Goal: Transaction & Acquisition: Purchase product/service

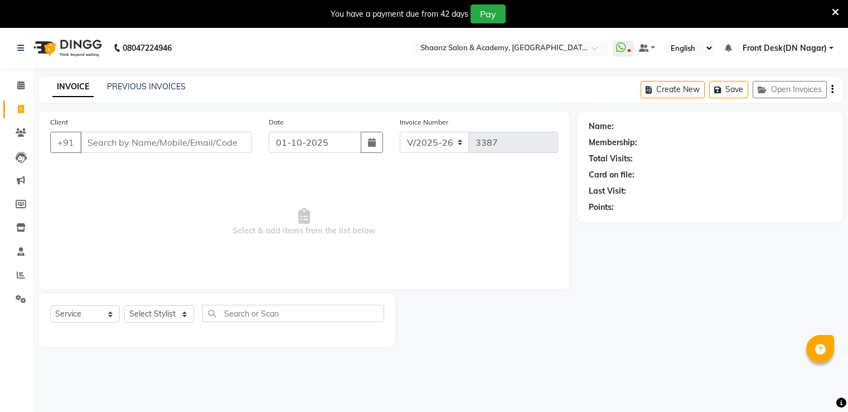
select select "6360"
select select "service"
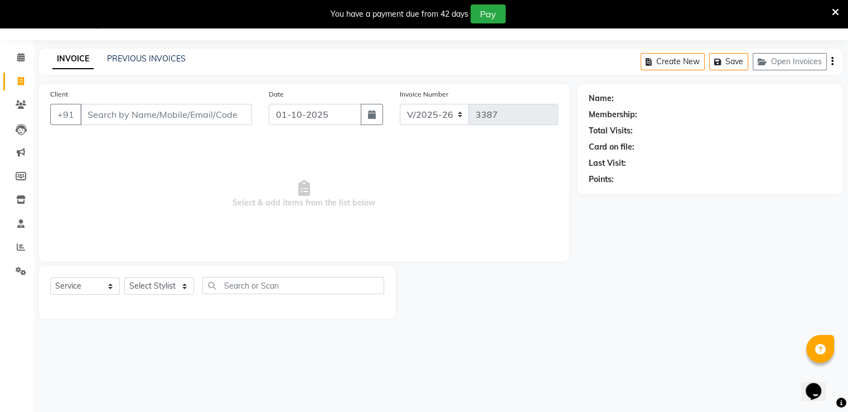
click at [833, 8] on icon at bounding box center [835, 12] width 7 height 10
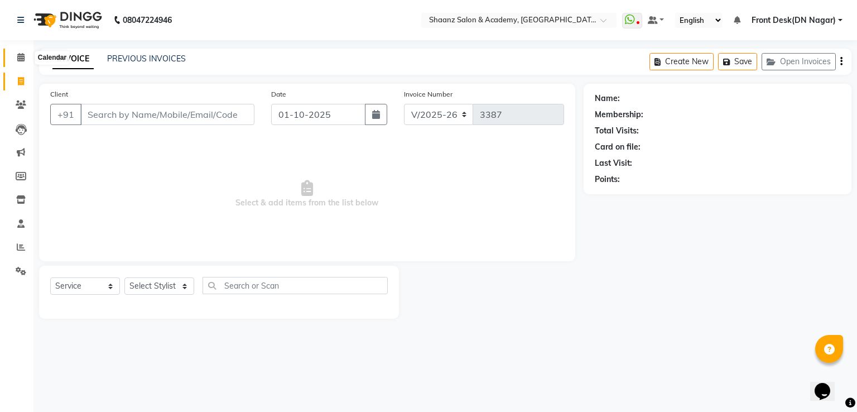
click at [22, 60] on icon at bounding box center [20, 57] width 7 height 8
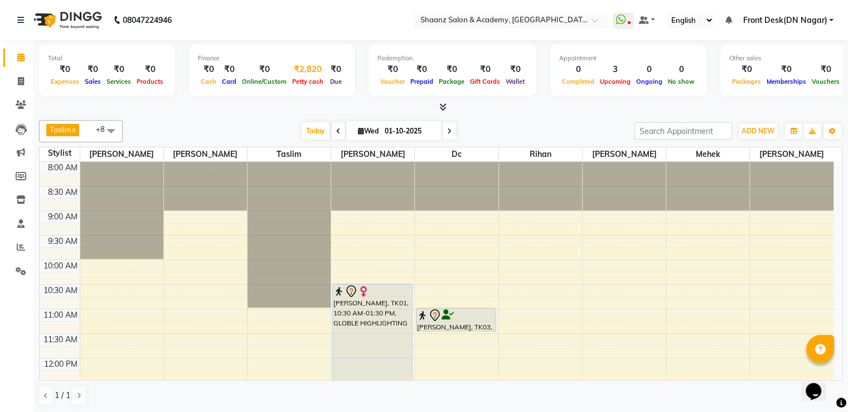
click at [301, 79] on span "Petty cash" at bounding box center [308, 82] width 37 height 8
select select "5362"
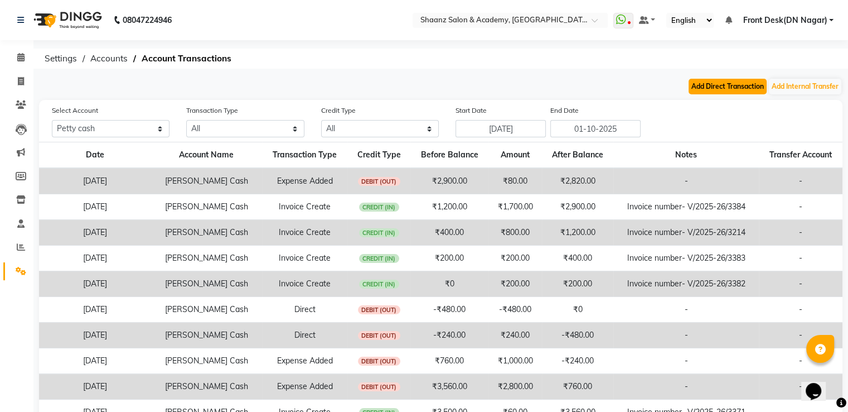
click at [722, 85] on button "Add Direct Transaction" at bounding box center [728, 87] width 78 height 16
select select "direct"
select select "5362"
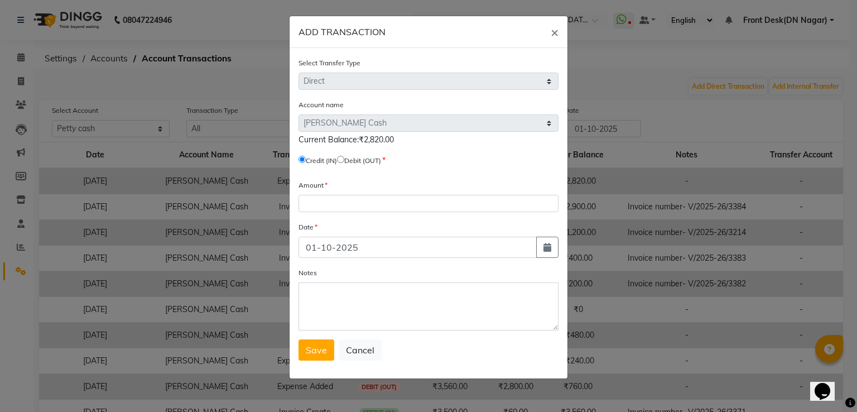
click at [344, 158] on input "radio" at bounding box center [340, 159] width 7 height 7
radio input "true"
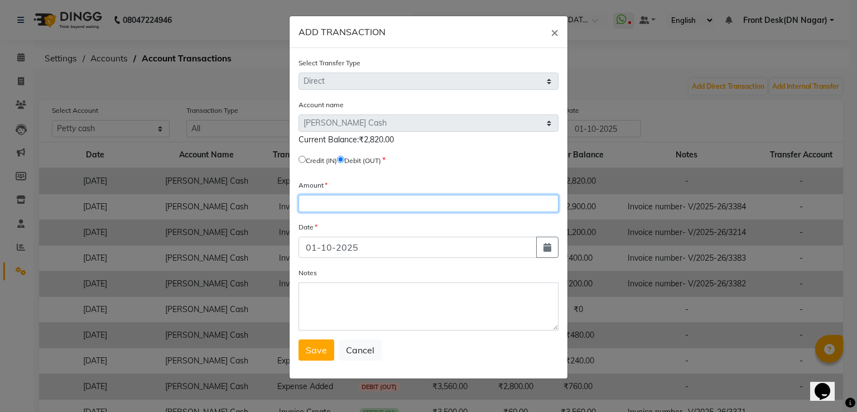
click at [310, 210] on input "number" at bounding box center [428, 203] width 260 height 17
type input "2820"
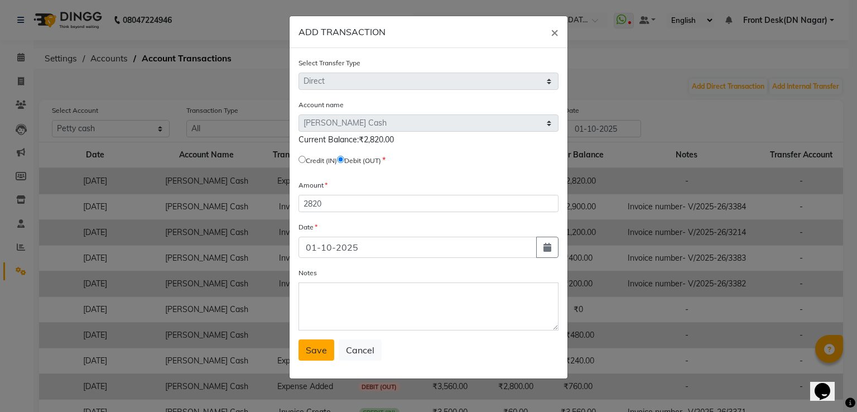
click at [315, 355] on span "Save" at bounding box center [316, 349] width 21 height 11
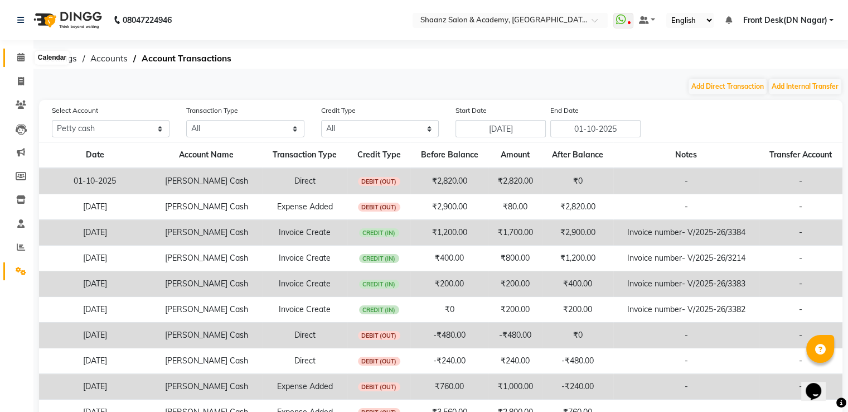
click at [23, 55] on icon at bounding box center [20, 57] width 7 height 8
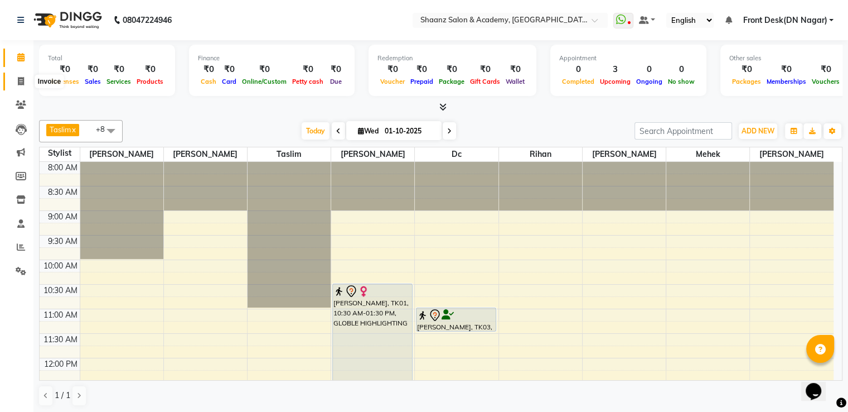
click at [21, 84] on icon at bounding box center [21, 81] width 6 height 8
select select "service"
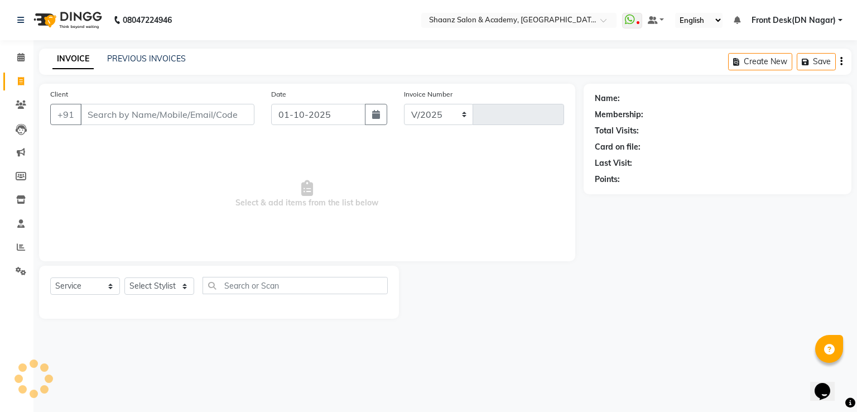
select select "6360"
type input "3387"
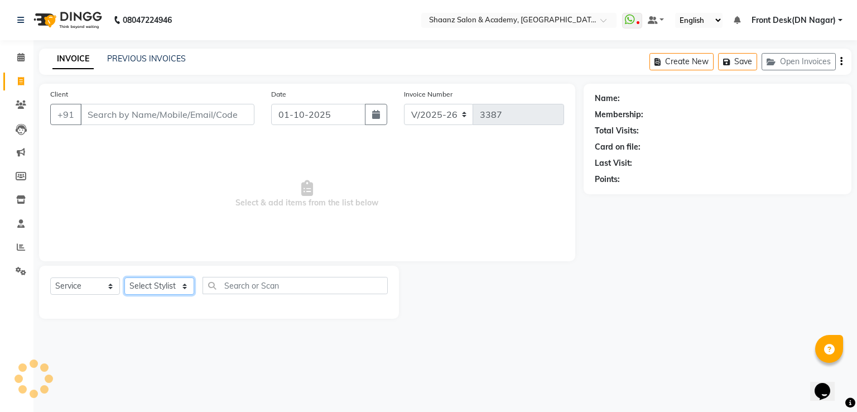
click at [143, 286] on select "Select Stylist" at bounding box center [159, 285] width 70 height 17
select select "89394"
click at [124, 278] on select "Select Stylist [PERSON_NAME] [PERSON_NAME] dc Front Desk(DN Nagar) mehek MUSKAN…" at bounding box center [159, 285] width 70 height 17
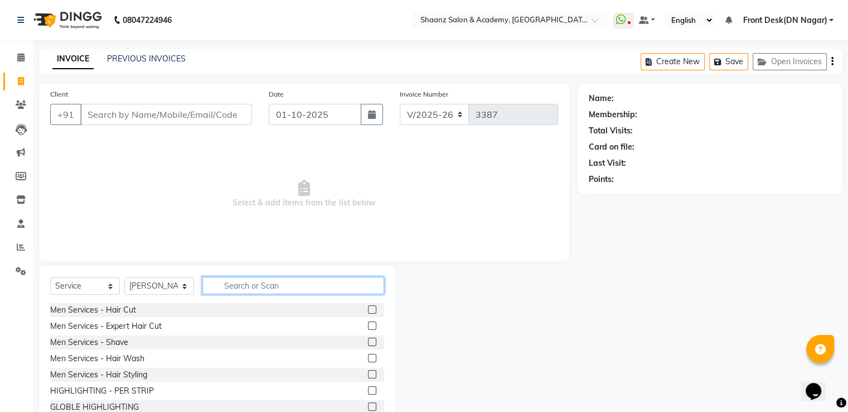
click at [266, 284] on input "text" at bounding box center [293, 285] width 182 height 17
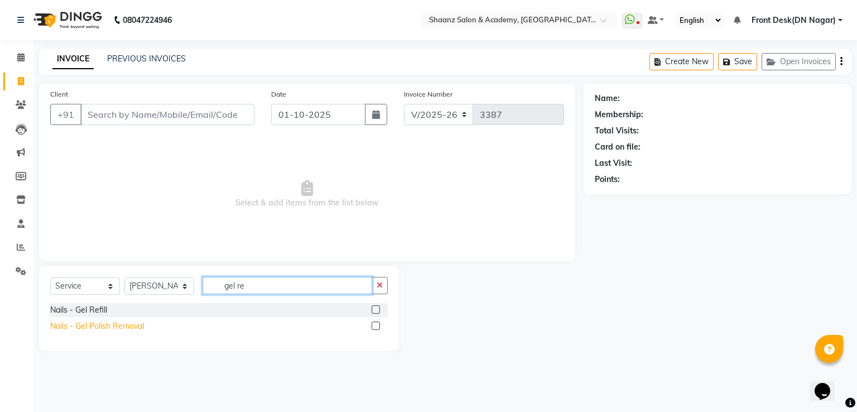
type input "gel re"
click at [70, 330] on div "Nails - Gel Polish Removal" at bounding box center [97, 326] width 94 height 12
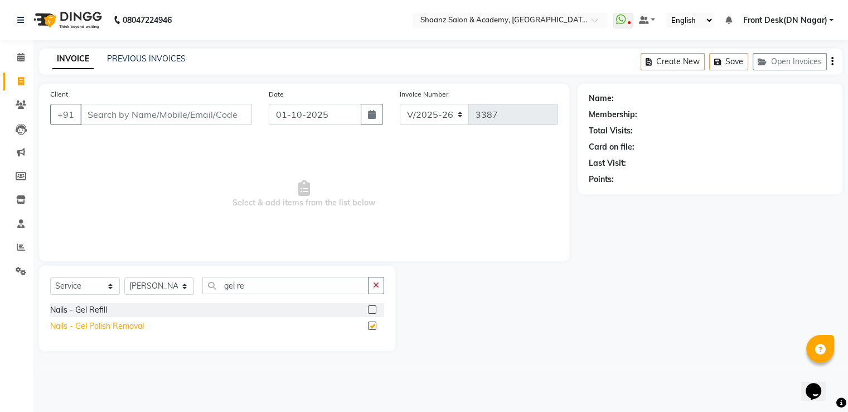
checkbox input "false"
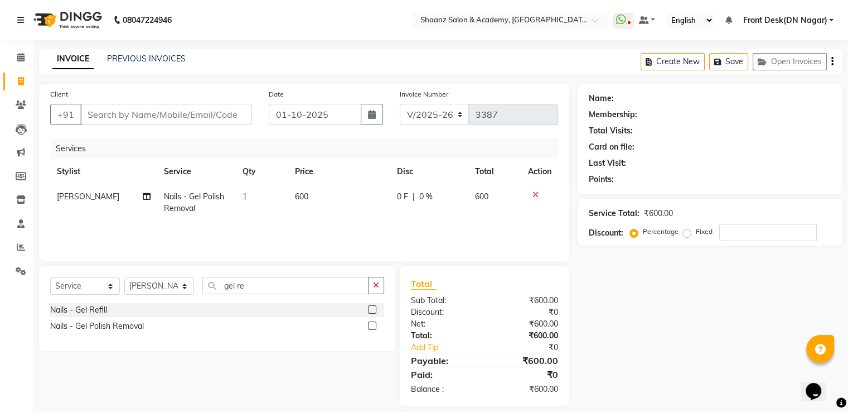
click at [341, 197] on td "600" at bounding box center [339, 202] width 102 height 37
select select "89394"
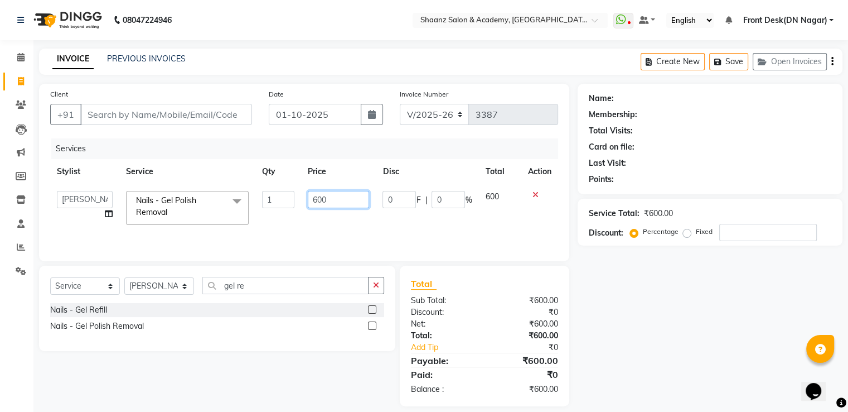
click at [342, 192] on input "600" at bounding box center [338, 199] width 61 height 17
type input "6"
type input "200"
click at [203, 114] on input "Client" at bounding box center [166, 114] width 172 height 21
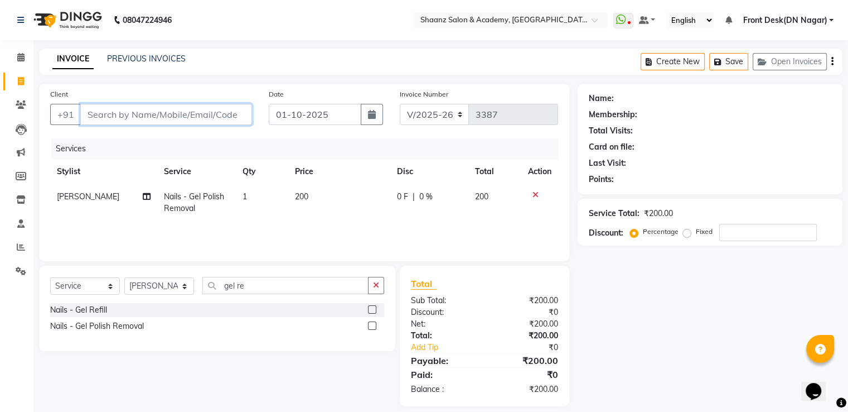
type input "7"
type input "0"
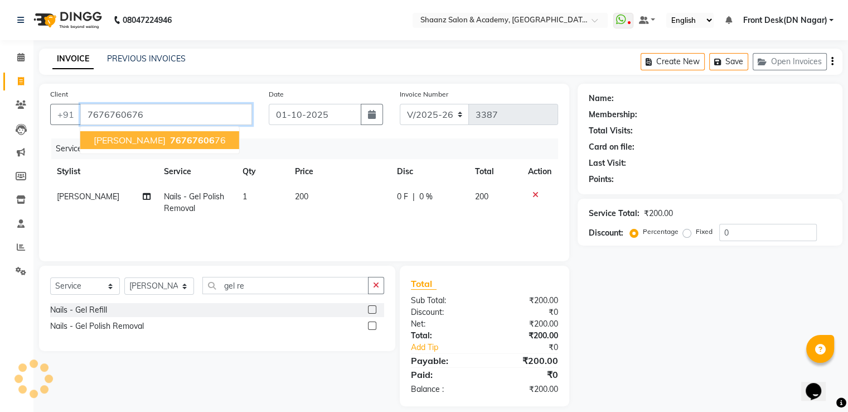
type input "7676760676"
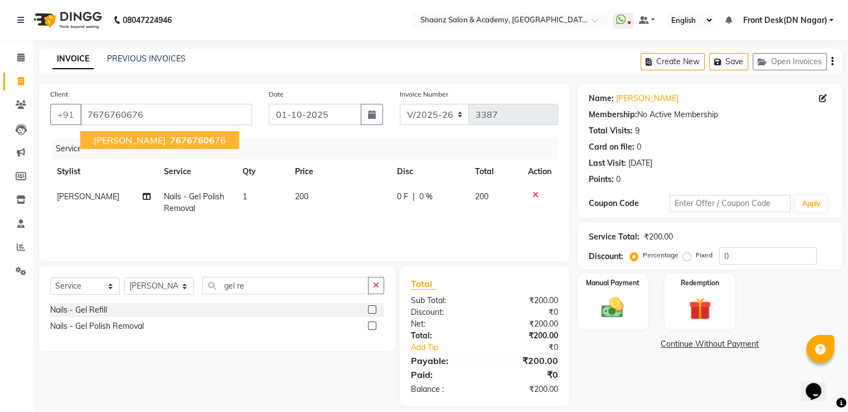
click at [205, 138] on ngb-highlight "76767606 76" at bounding box center [197, 139] width 58 height 11
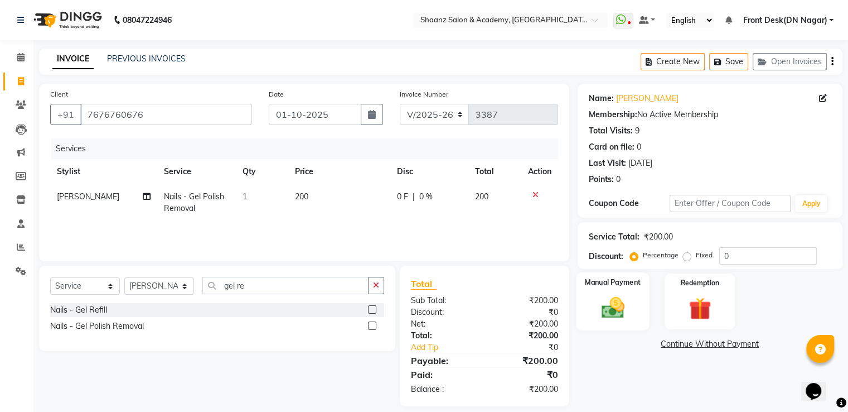
click at [609, 292] on div "Manual Payment" at bounding box center [612, 300] width 73 height 57
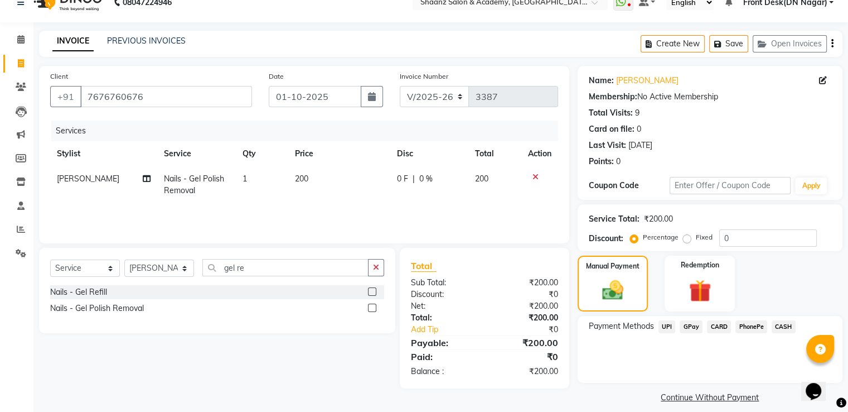
scroll to position [28, 0]
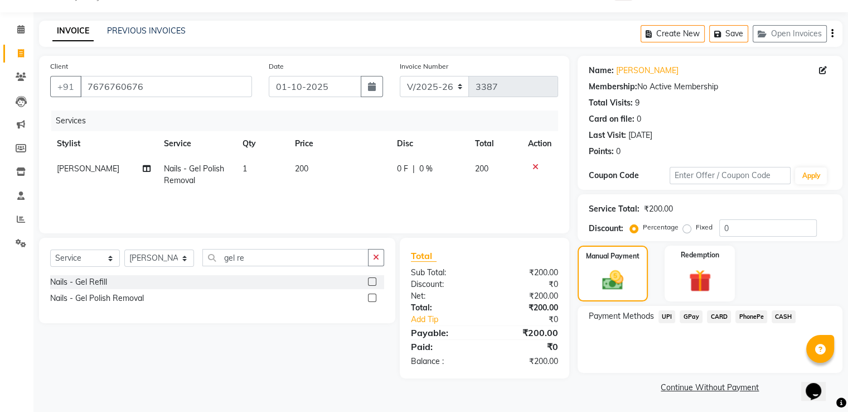
click at [691, 316] on span "GPay" at bounding box center [691, 316] width 23 height 13
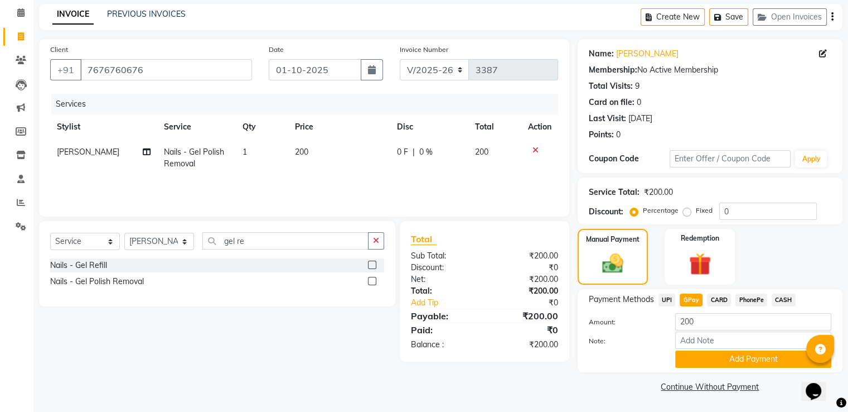
scroll to position [45, 0]
click at [782, 298] on span "CASH" at bounding box center [784, 299] width 24 height 13
click at [743, 18] on button "Save" at bounding box center [729, 16] width 39 height 17
click at [25, 15] on span at bounding box center [21, 13] width 20 height 13
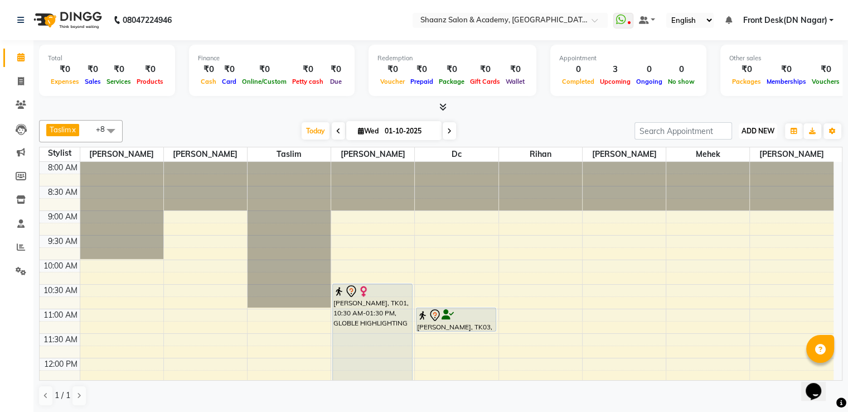
click at [756, 133] on span "ADD NEW" at bounding box center [758, 131] width 33 height 8
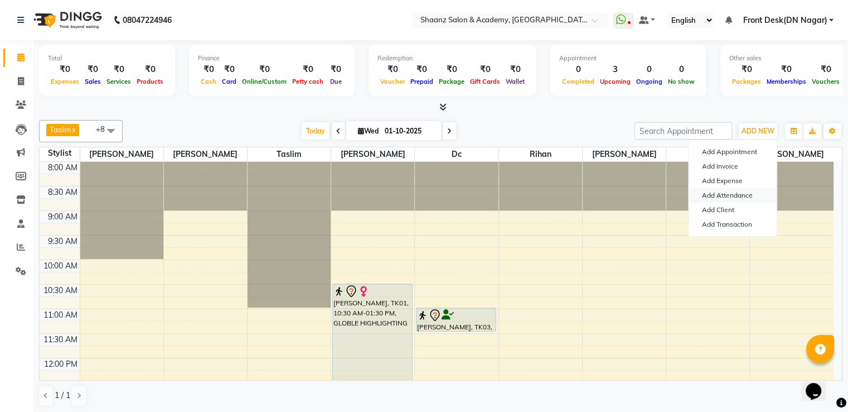
click at [730, 192] on link "Add Attendance" at bounding box center [733, 195] width 88 height 15
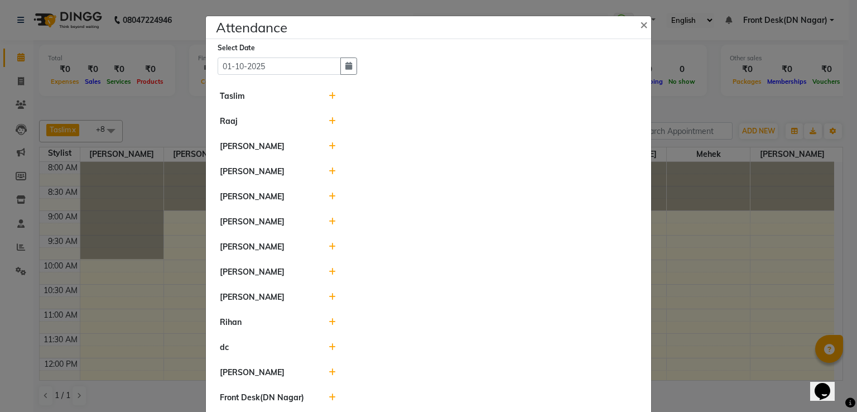
click at [329, 92] on span at bounding box center [332, 96] width 7 height 10
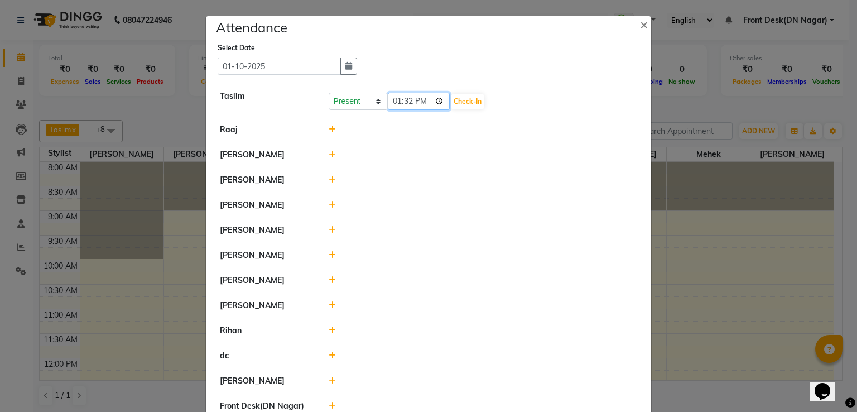
click at [419, 101] on input "13:32" at bounding box center [419, 101] width 62 height 17
type input "12:00"
click at [451, 99] on button "Check-In" at bounding box center [467, 102] width 33 height 16
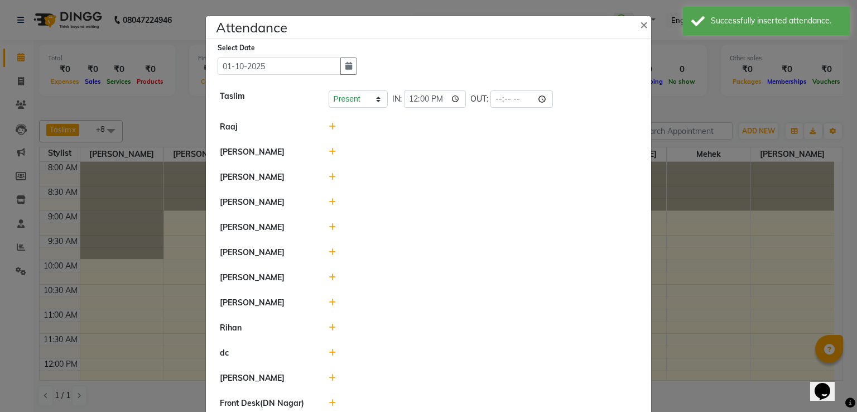
click at [147, 41] on ngb-modal-window "Attendance × Select Date 01-10-2025 Taslim Present Absent Late Half Day Weekly …" at bounding box center [428, 206] width 857 height 412
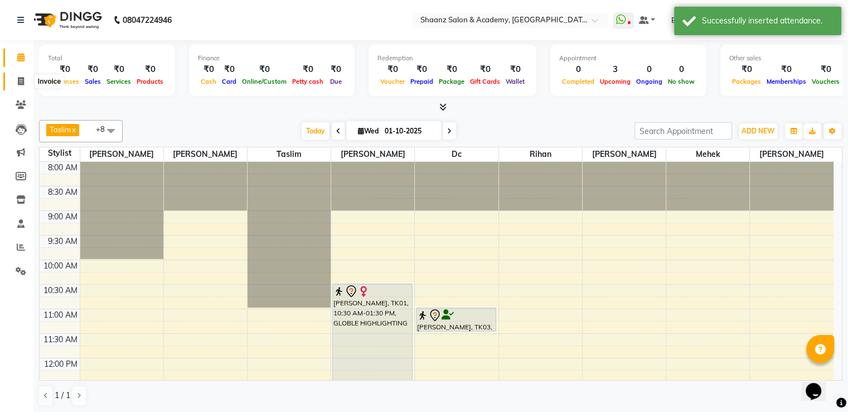
click at [19, 80] on icon at bounding box center [21, 81] width 6 height 8
select select "6360"
select select "service"
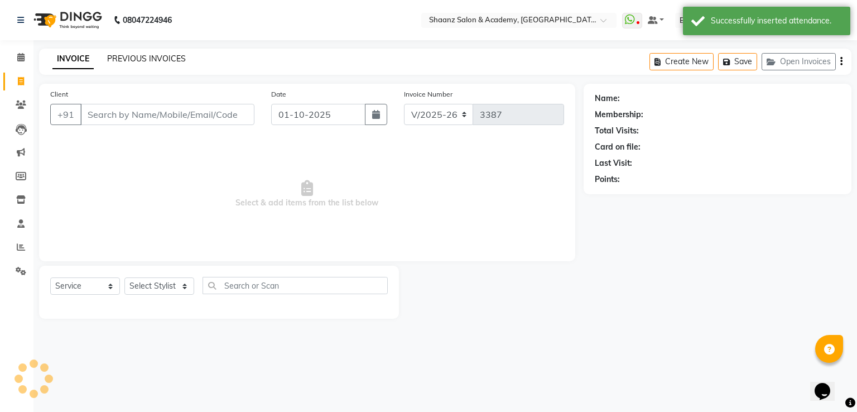
click at [145, 61] on link "PREVIOUS INVOICES" at bounding box center [146, 59] width 79 height 10
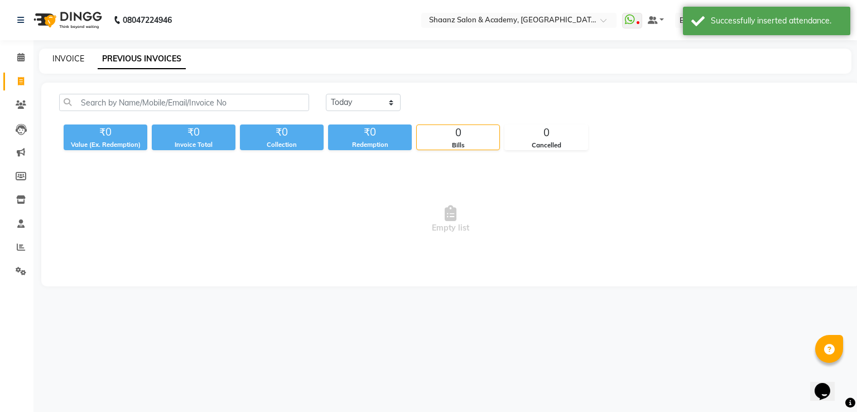
click at [61, 54] on link "INVOICE" at bounding box center [68, 59] width 32 height 10
select select "6360"
select select "service"
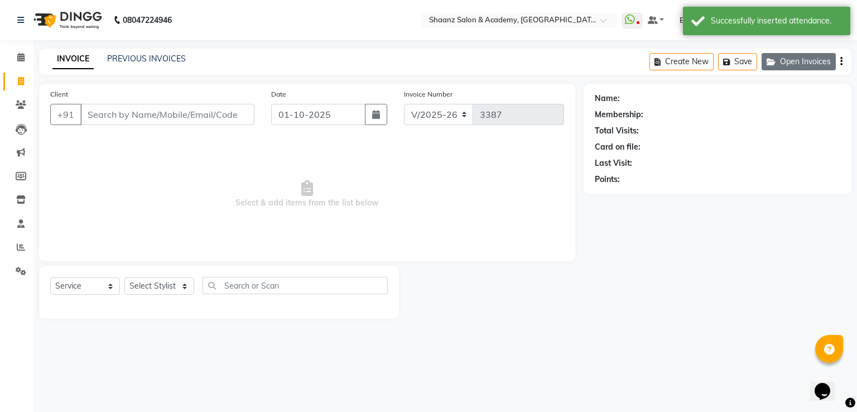
click at [795, 59] on button "Open Invoices" at bounding box center [798, 61] width 74 height 17
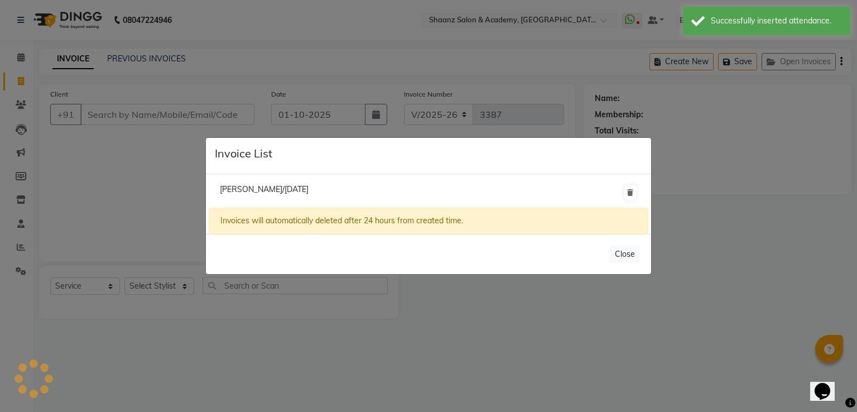
click at [268, 192] on span "Shaan Ahmad/29 September 2025" at bounding box center [264, 189] width 89 height 10
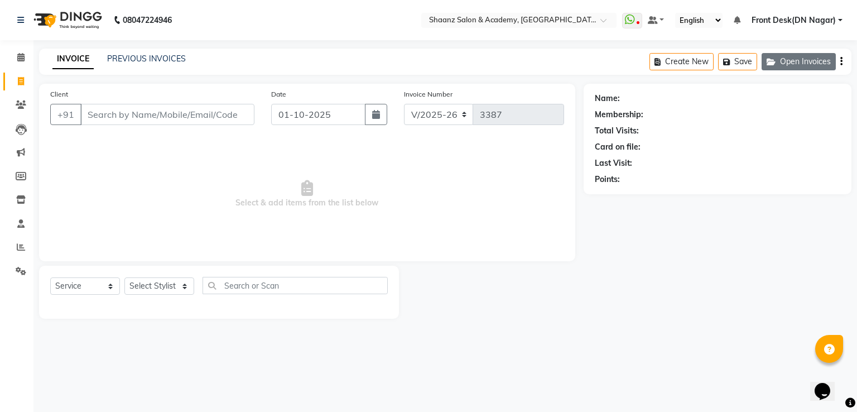
click at [763, 54] on button "Open Invoices" at bounding box center [798, 61] width 74 height 17
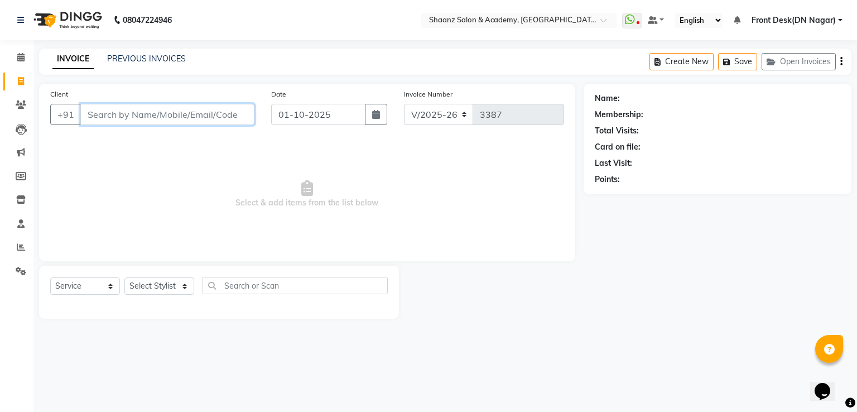
click at [182, 118] on input "Client" at bounding box center [167, 114] width 174 height 21
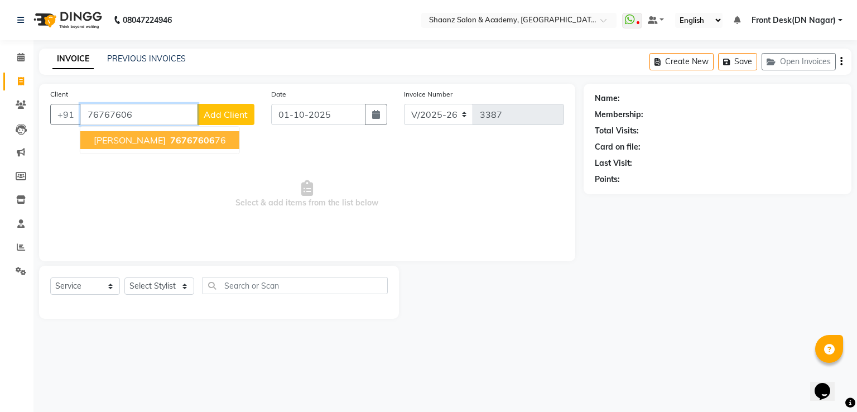
click at [172, 139] on span "76767606" at bounding box center [192, 139] width 45 height 11
type input "7676760676"
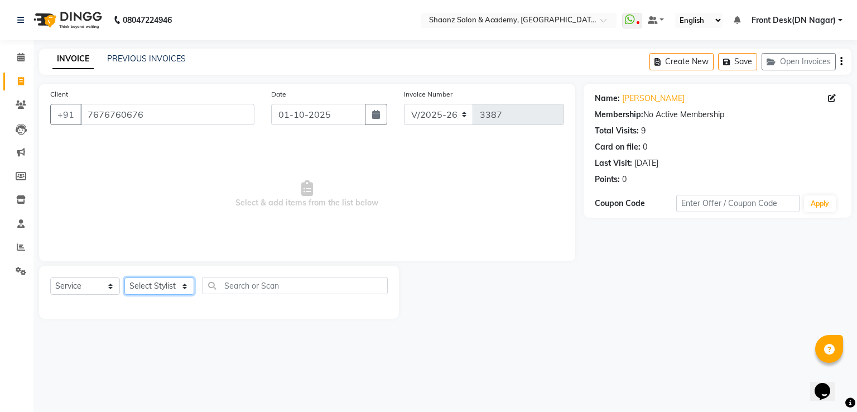
click at [153, 283] on select "Select Stylist [PERSON_NAME] [PERSON_NAME] dc Front Desk(DN Nagar) mehek MUSKAN…" at bounding box center [159, 285] width 70 height 17
select select "89394"
click at [124, 278] on select "Select Stylist [PERSON_NAME] [PERSON_NAME] dc Front Desk(DN Nagar) mehek MUSKAN…" at bounding box center [159, 285] width 70 height 17
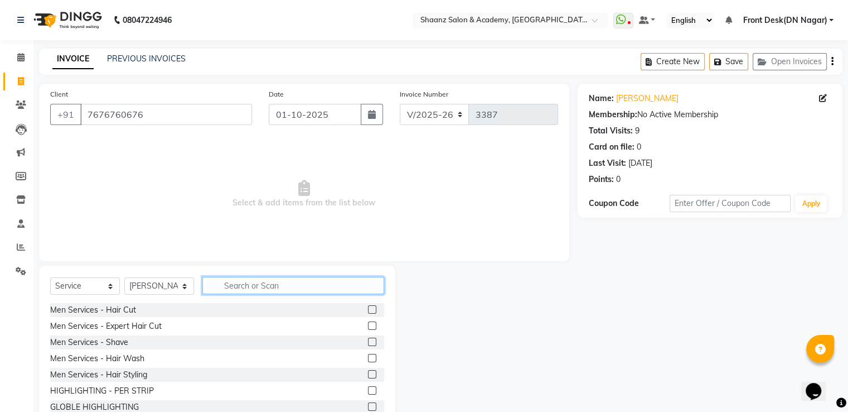
click at [266, 288] on input "text" at bounding box center [293, 285] width 182 height 17
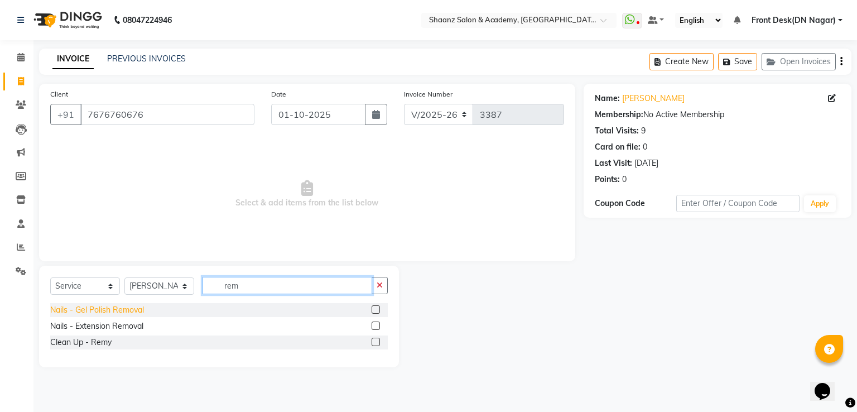
type input "rem"
click at [94, 311] on div "Nails - Gel Polish Removal" at bounding box center [97, 310] width 94 height 12
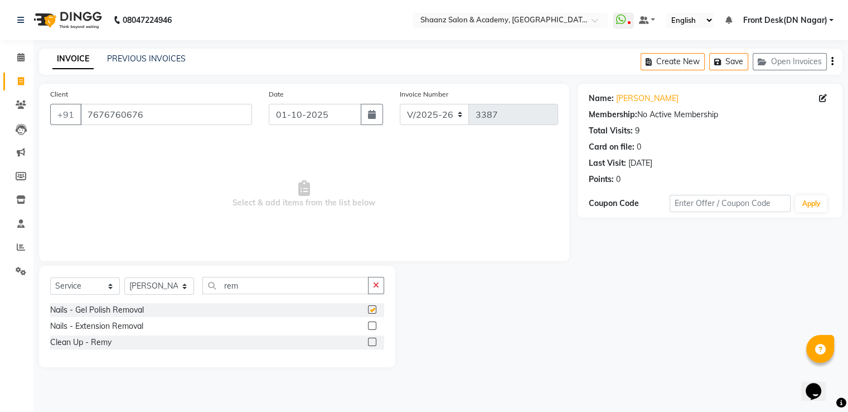
checkbox input "false"
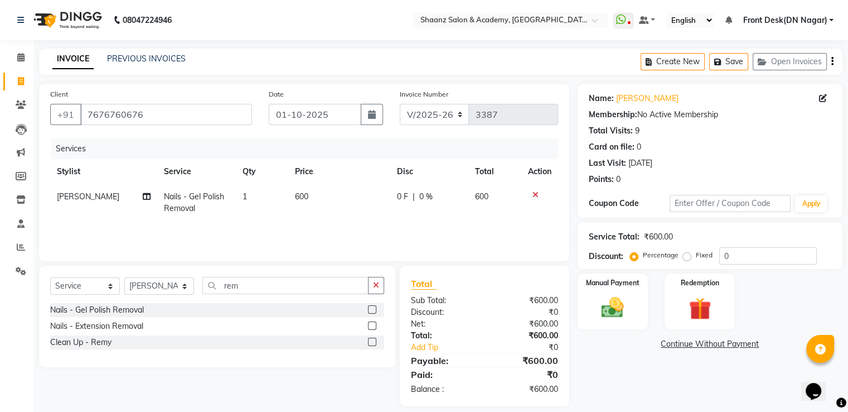
click at [339, 201] on td "600" at bounding box center [339, 202] width 102 height 37
select select "89394"
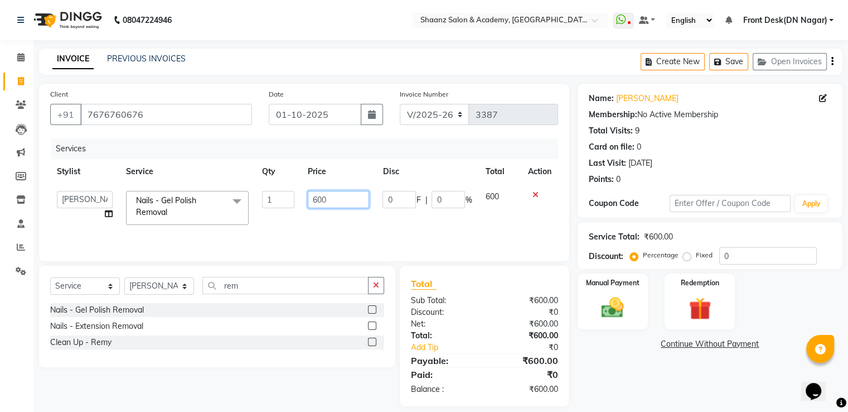
click at [339, 201] on input "600" at bounding box center [338, 199] width 61 height 17
type input "6"
type input "200"
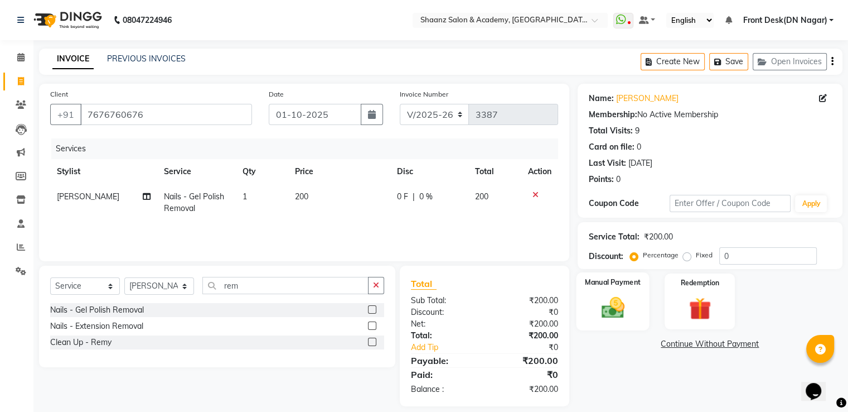
drag, startPoint x: 446, startPoint y: 331, endPoint x: 582, endPoint y: 324, distance: 135.7
click at [448, 331] on div "Total:" at bounding box center [444, 336] width 82 height 12
click at [623, 315] on img at bounding box center [612, 308] width 37 height 27
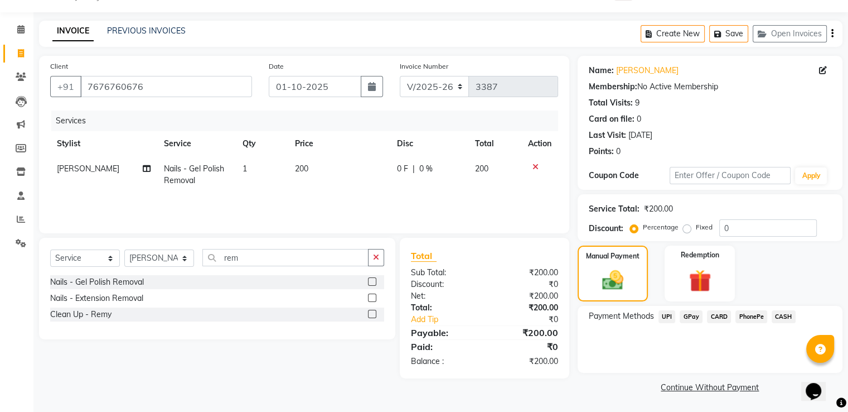
click at [776, 312] on span "CASH" at bounding box center [784, 316] width 24 height 13
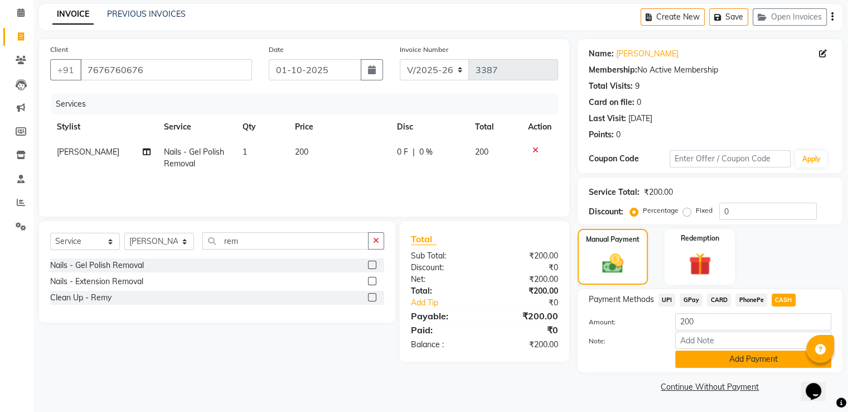
click at [735, 358] on button "Add Payment" at bounding box center [754, 358] width 156 height 17
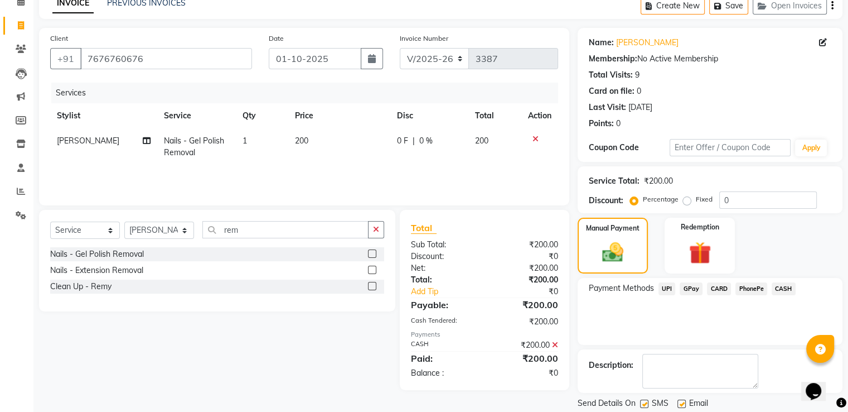
scroll to position [91, 0]
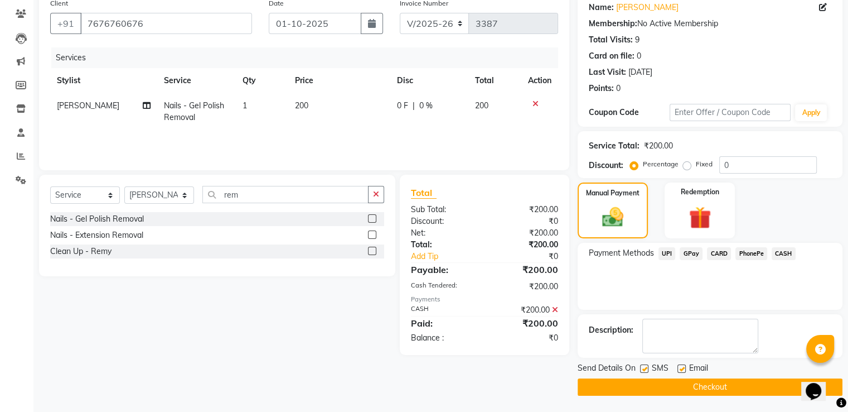
click at [679, 370] on label at bounding box center [682, 368] width 8 height 8
click at [679, 370] on input "checkbox" at bounding box center [681, 368] width 7 height 7
checkbox input "false"
click at [644, 367] on label at bounding box center [644, 368] width 8 height 8
click at [644, 367] on input "checkbox" at bounding box center [643, 368] width 7 height 7
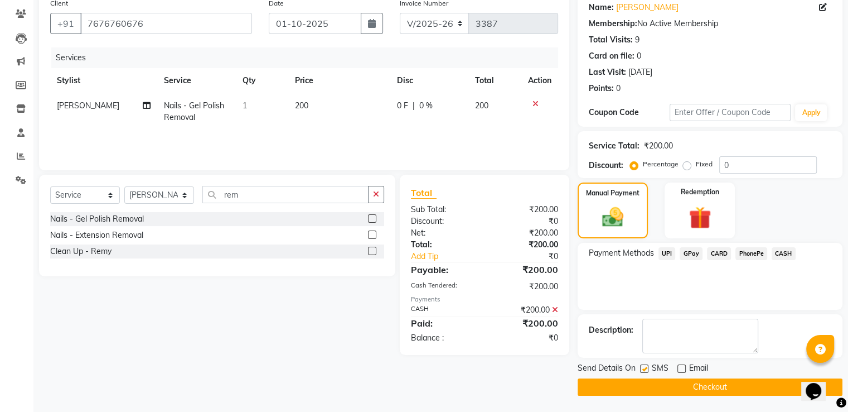
checkbox input "false"
click at [635, 379] on button "Checkout" at bounding box center [710, 386] width 265 height 17
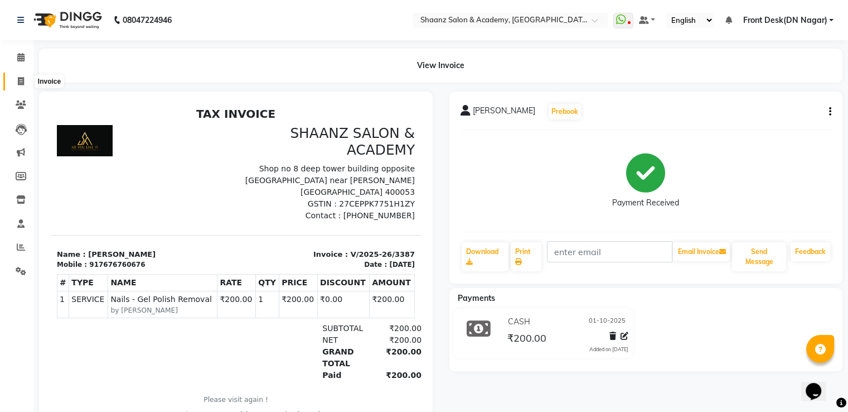
click at [18, 80] on icon at bounding box center [21, 81] width 6 height 8
select select "6360"
select select "service"
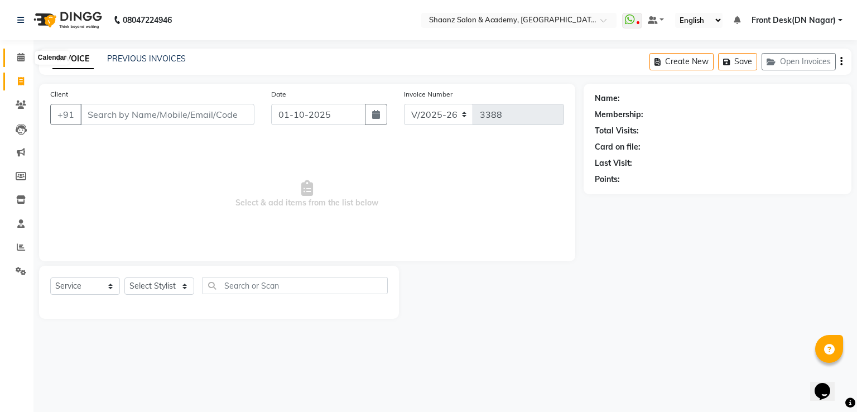
click at [29, 53] on span at bounding box center [21, 57] width 20 height 13
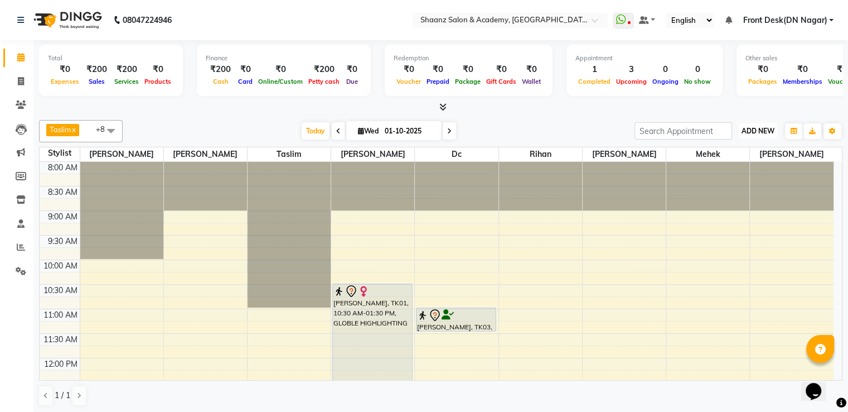
click at [746, 123] on button "ADD NEW Toggle Dropdown" at bounding box center [758, 131] width 38 height 16
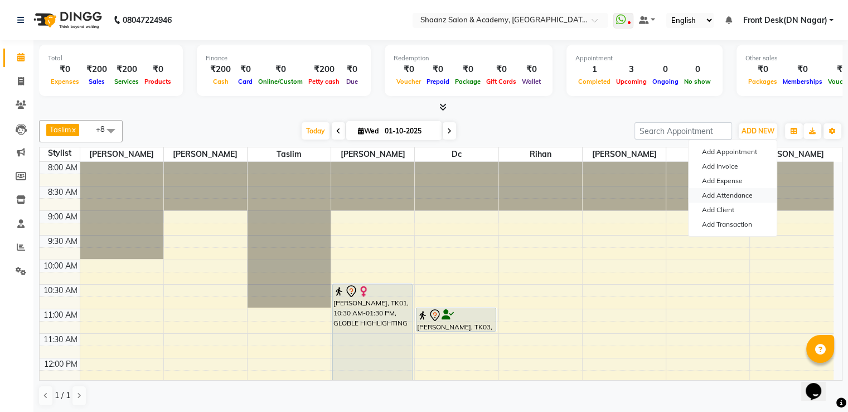
click at [724, 191] on link "Add Attendance" at bounding box center [733, 195] width 88 height 15
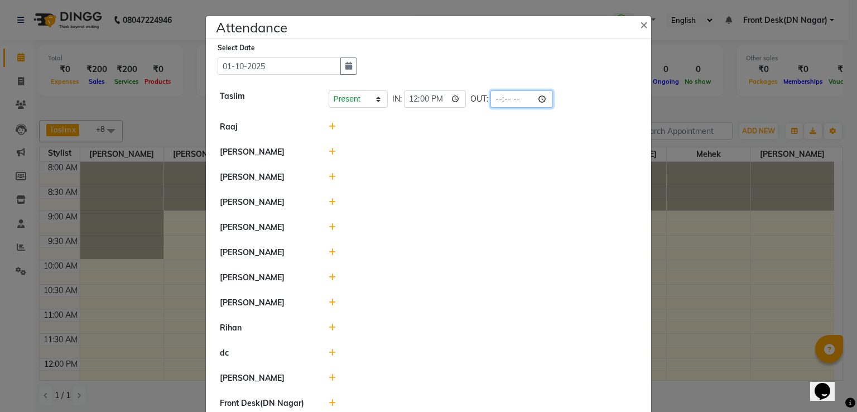
click at [513, 102] on input "time" at bounding box center [521, 98] width 62 height 17
type input "22:00"
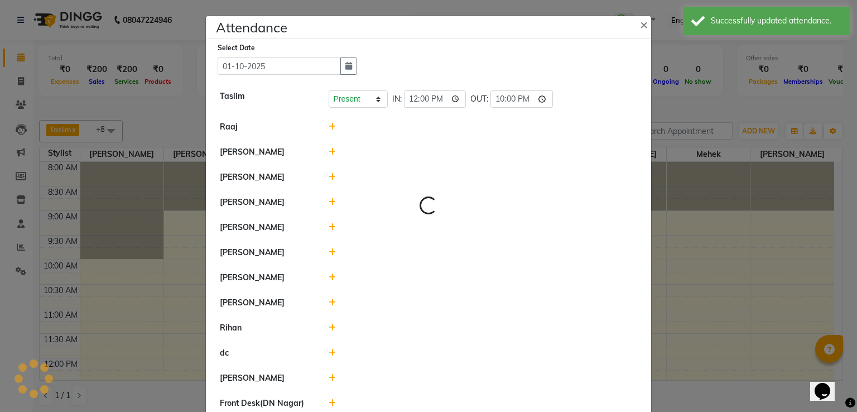
click at [582, 196] on div at bounding box center [483, 202] width 326 height 12
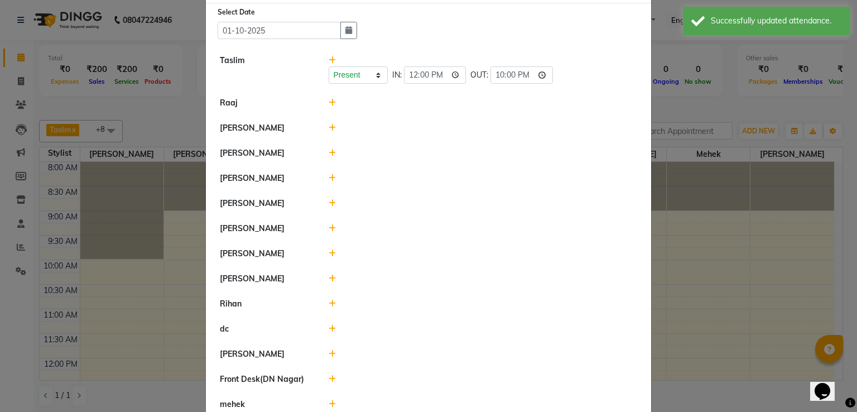
scroll to position [56, 0]
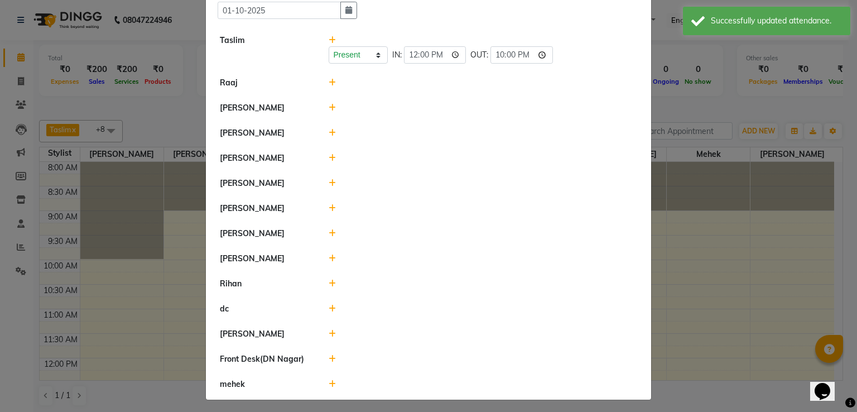
click at [329, 182] on icon at bounding box center [332, 183] width 7 height 8
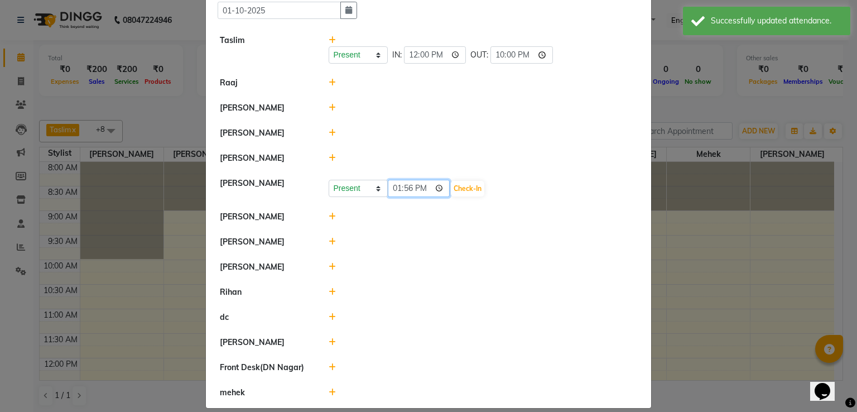
click at [426, 186] on input "13:56" at bounding box center [419, 188] width 62 height 17
type input "10:00"
click at [574, 266] on div at bounding box center [483, 267] width 326 height 12
click at [465, 190] on button "Check-In" at bounding box center [467, 189] width 33 height 16
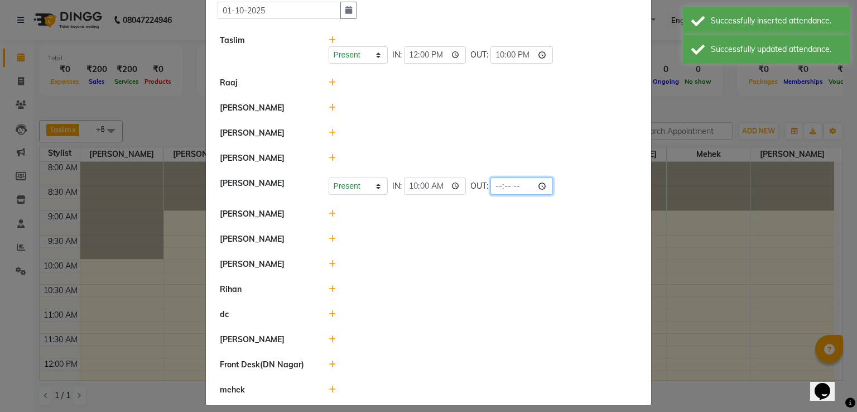
click at [515, 186] on input "time" at bounding box center [521, 185] width 62 height 17
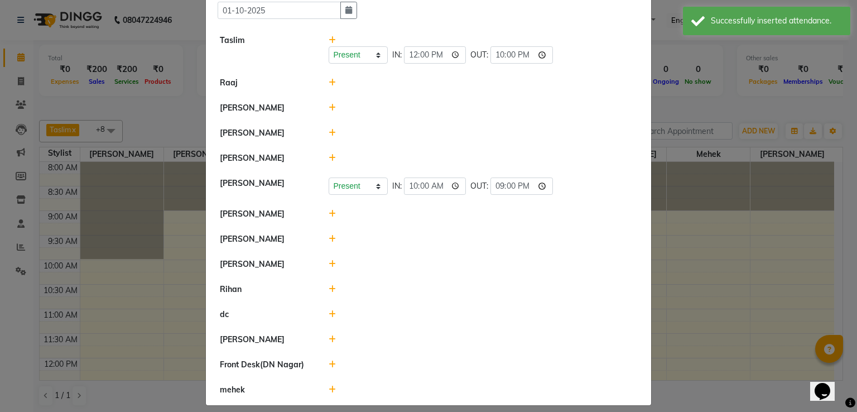
type input "21:00"
click at [565, 266] on div at bounding box center [483, 264] width 326 height 12
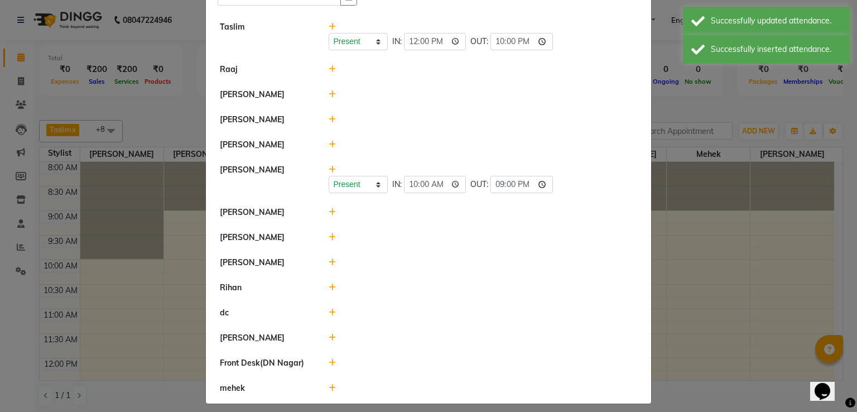
scroll to position [76, 0]
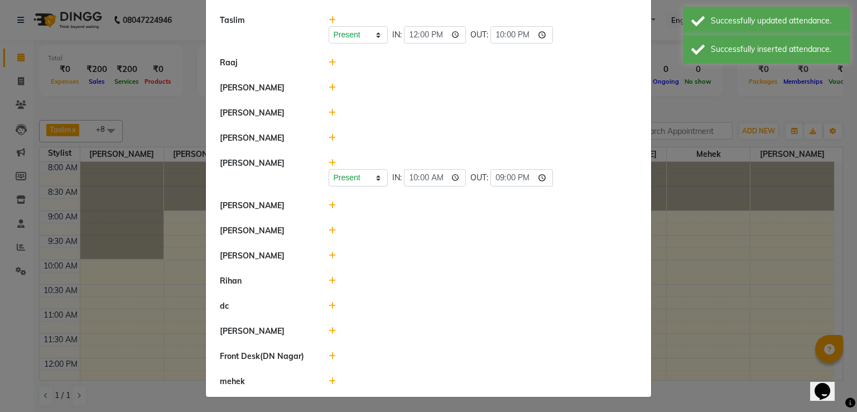
click at [329, 208] on icon at bounding box center [332, 205] width 7 height 8
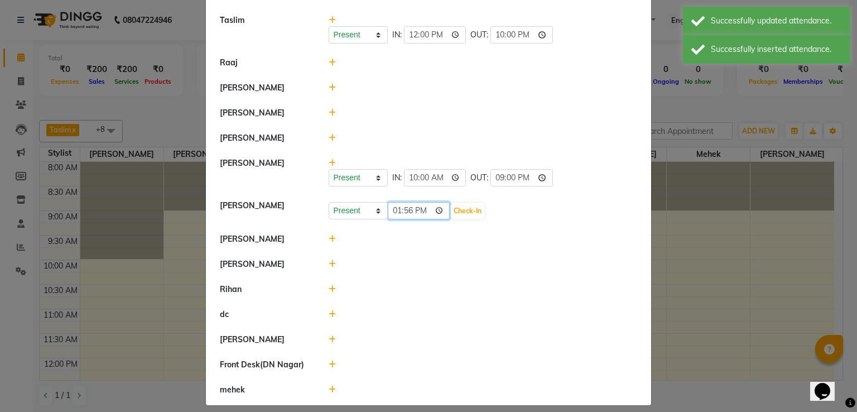
click at [421, 210] on input "13:56" at bounding box center [419, 210] width 62 height 17
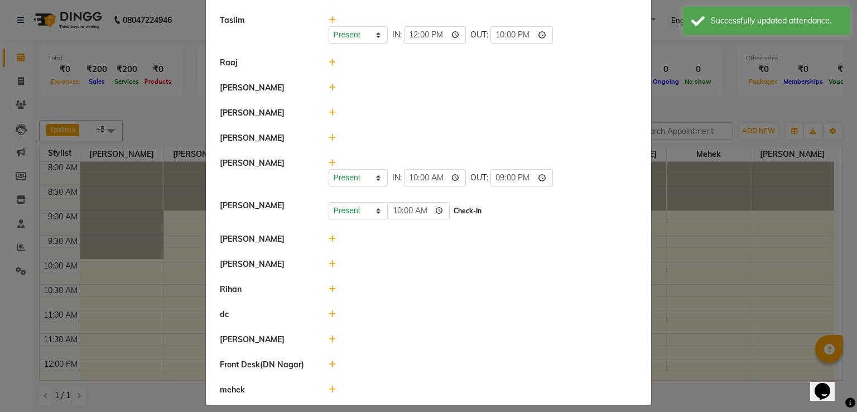
type input "10:00"
click at [451, 210] on button "Check-In" at bounding box center [467, 211] width 33 height 16
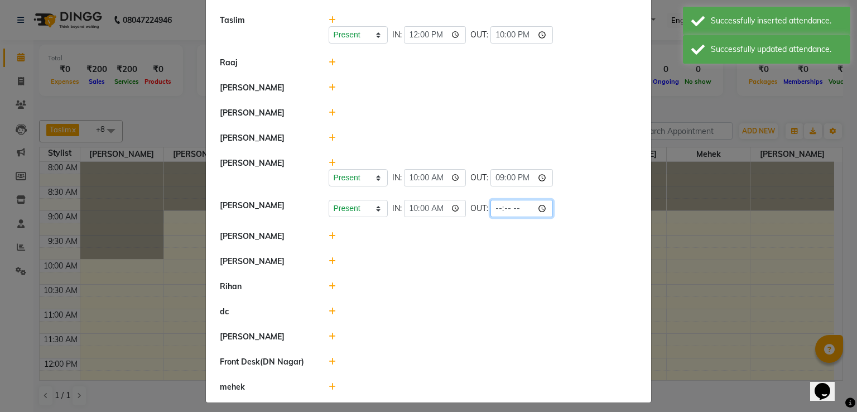
click at [510, 208] on input "time" at bounding box center [521, 208] width 62 height 17
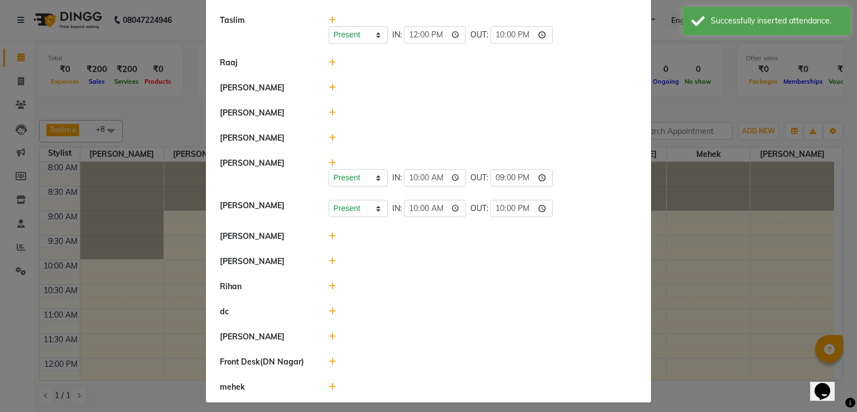
type input "22:00"
click at [587, 288] on div at bounding box center [483, 287] width 326 height 12
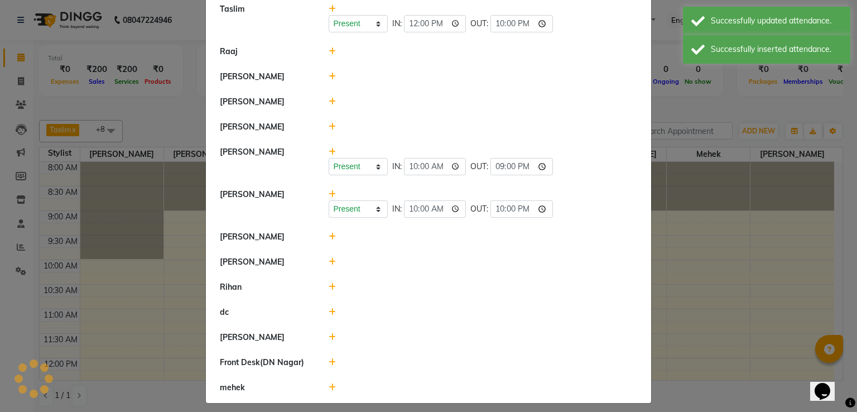
scroll to position [93, 0]
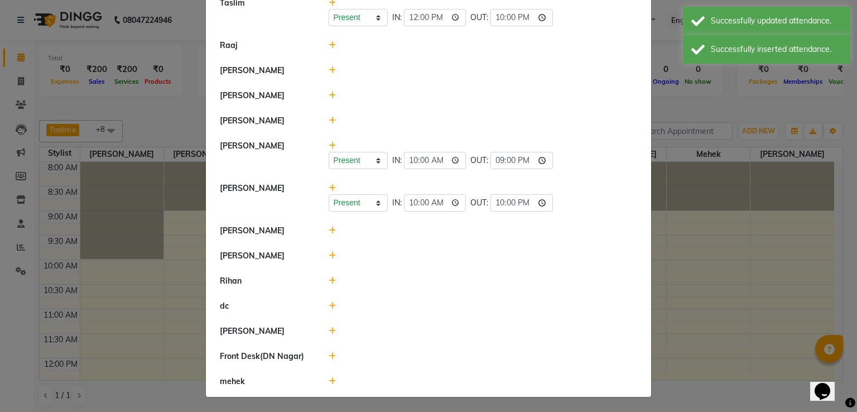
click at [329, 230] on icon at bounding box center [332, 230] width 7 height 8
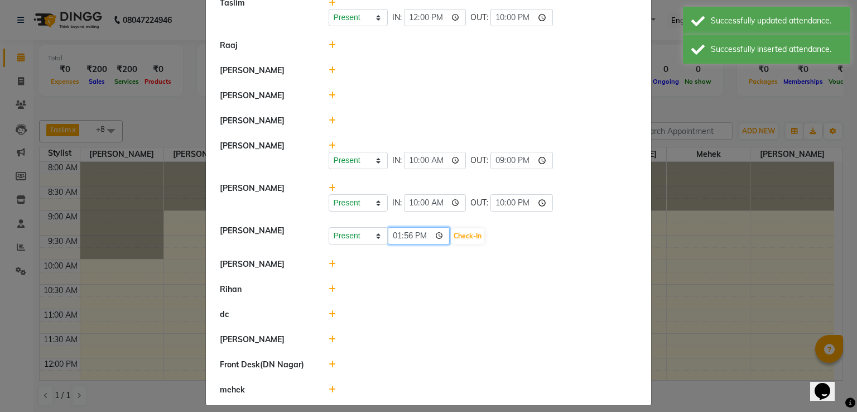
click at [424, 235] on input "13:56" at bounding box center [419, 235] width 62 height 17
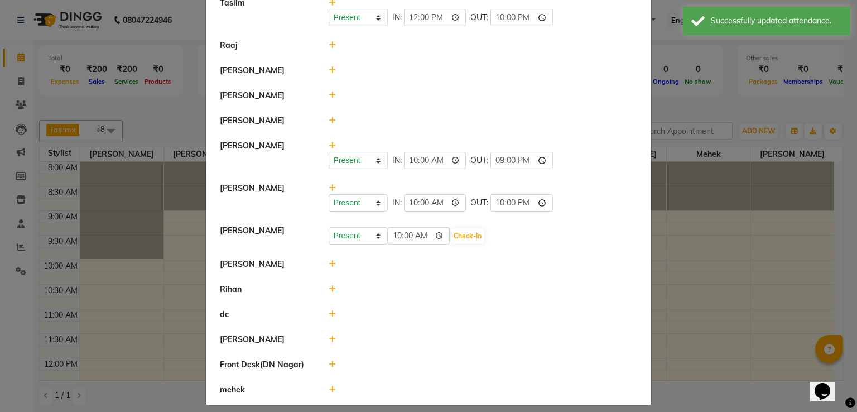
type input "10:00"
click at [473, 309] on div at bounding box center [483, 314] width 326 height 12
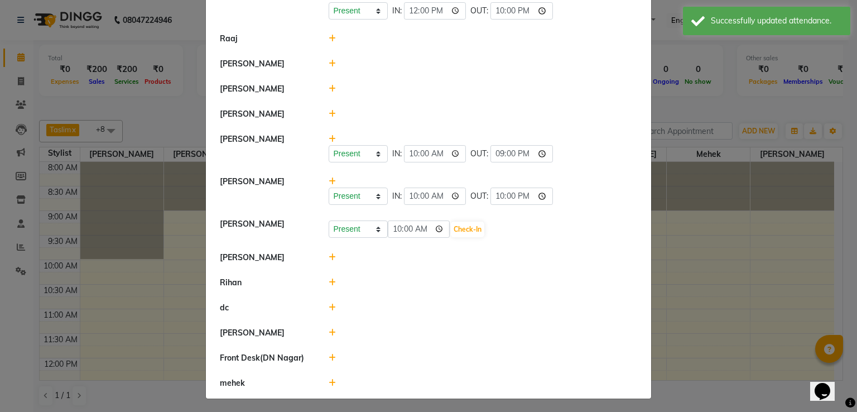
scroll to position [102, 0]
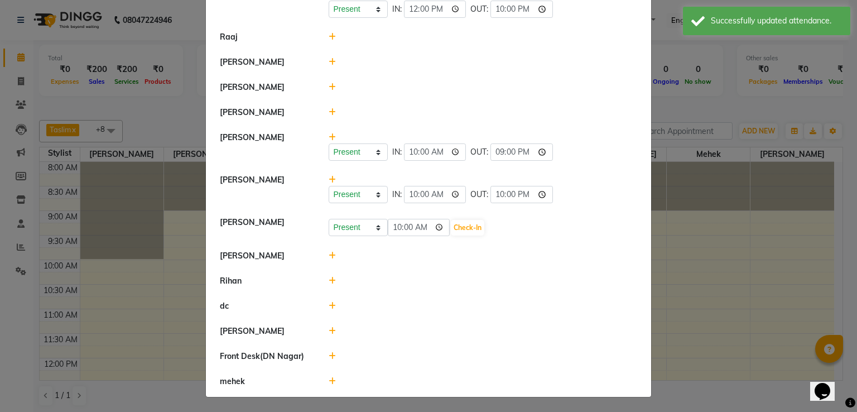
click at [330, 258] on icon at bounding box center [332, 256] width 7 height 8
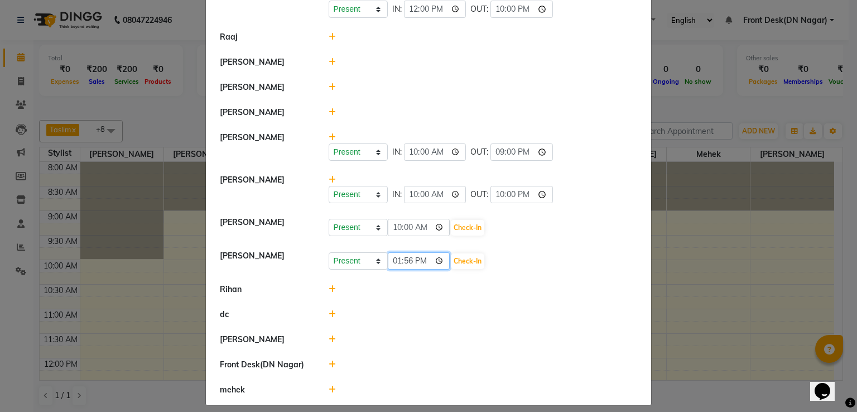
click at [424, 258] on input "13:56" at bounding box center [419, 260] width 62 height 17
type input "13:00"
click at [452, 258] on button "Check-In" at bounding box center [467, 261] width 33 height 16
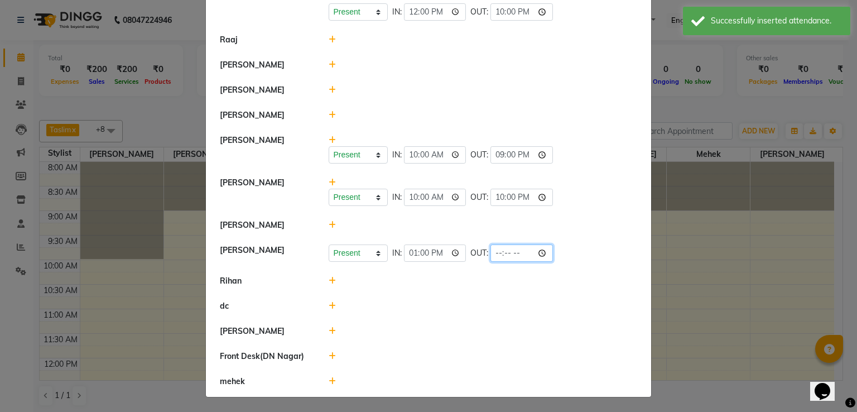
click at [508, 250] on input "time" at bounding box center [521, 252] width 62 height 17
type input "22:00"
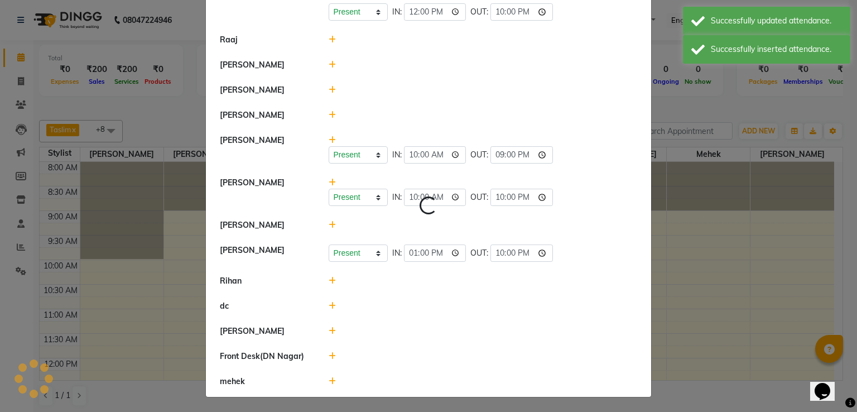
click at [543, 316] on li "dc" at bounding box center [429, 306] width 440 height 26
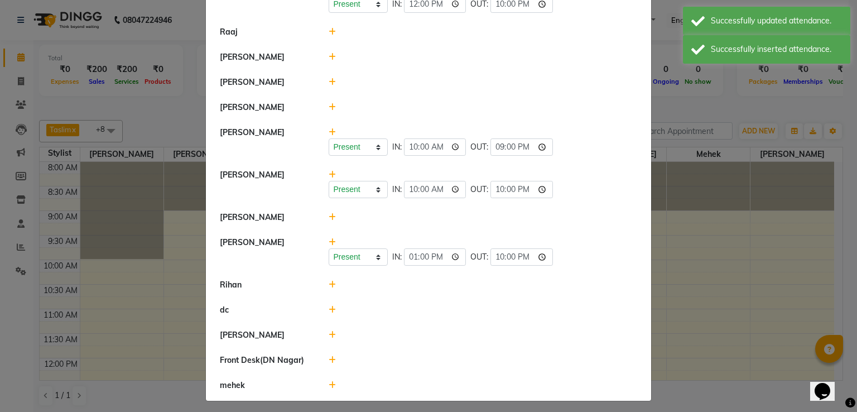
scroll to position [110, 0]
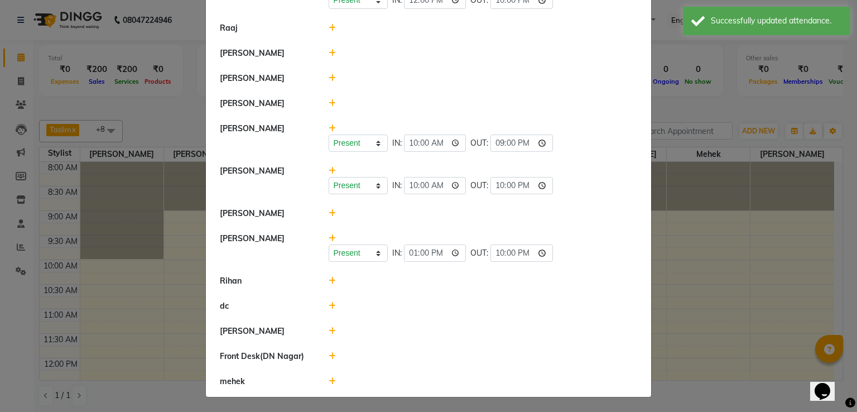
click at [329, 282] on icon at bounding box center [332, 281] width 7 height 8
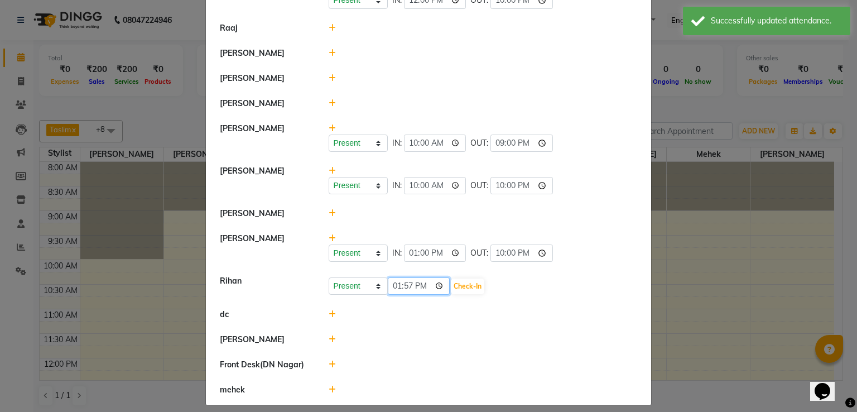
click at [424, 284] on input "13:57" at bounding box center [419, 285] width 62 height 17
type input "11:00"
click at [451, 280] on button "Check-In" at bounding box center [467, 286] width 33 height 16
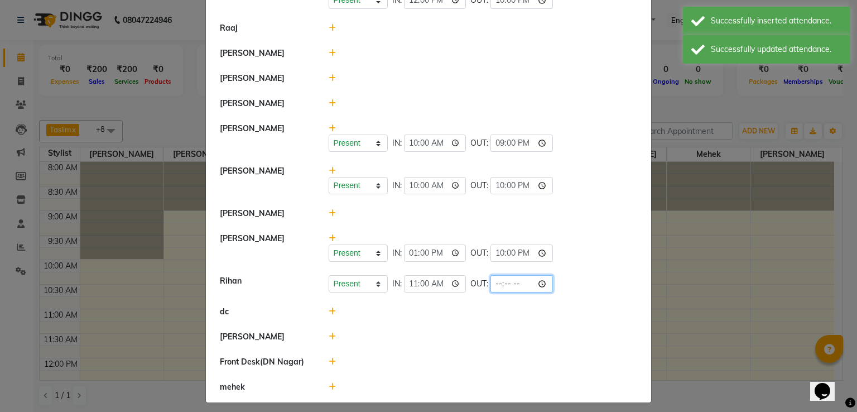
click at [510, 282] on input "time" at bounding box center [521, 283] width 62 height 17
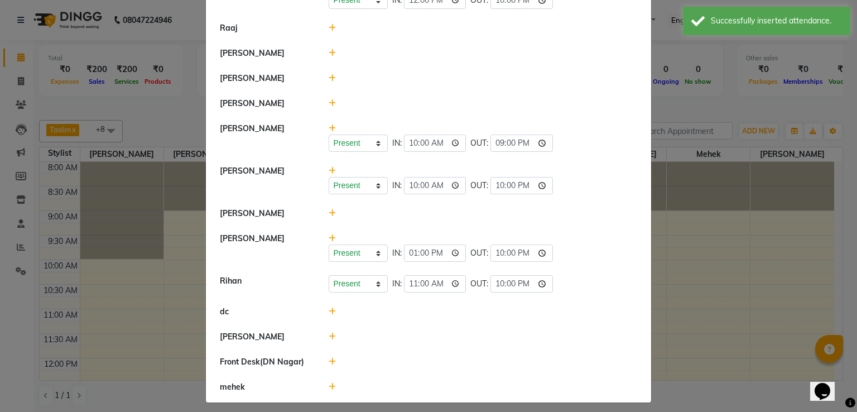
type input "22:00"
click at [548, 202] on li "[PERSON_NAME]" at bounding box center [429, 214] width 440 height 26
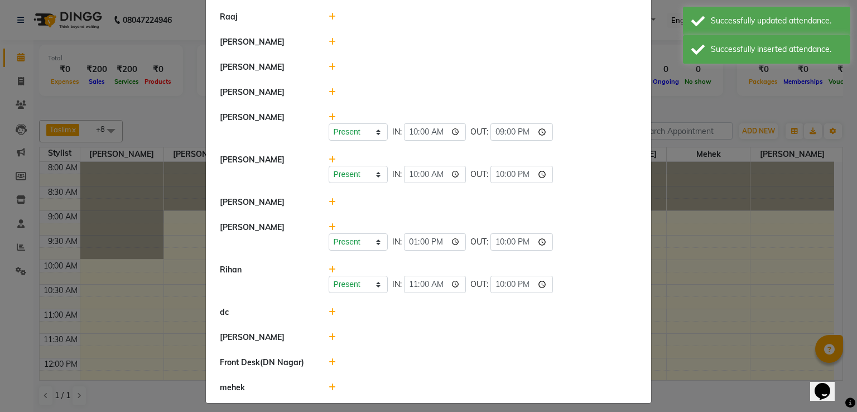
scroll to position [128, 0]
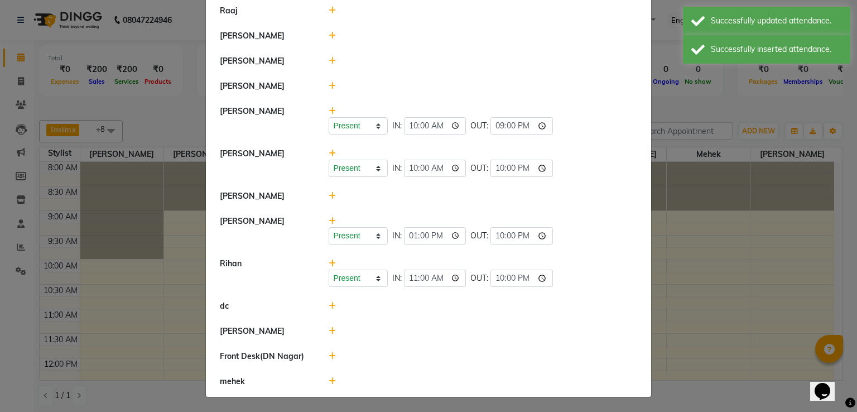
click at [330, 328] on icon at bounding box center [332, 331] width 7 height 8
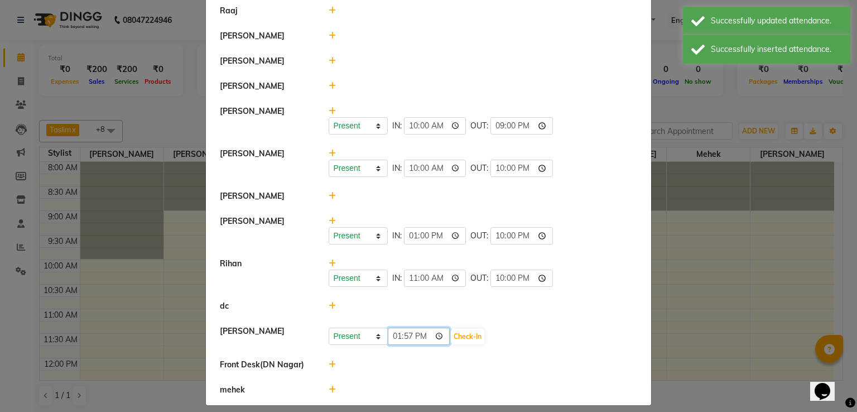
click at [418, 333] on input "13:57" at bounding box center [419, 335] width 62 height 17
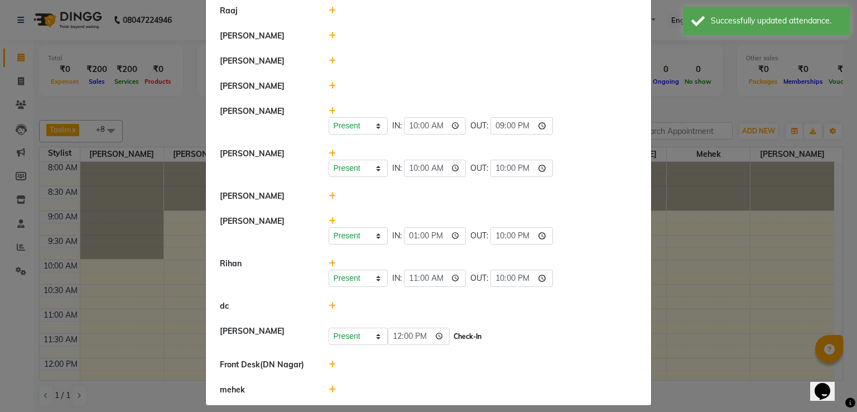
type input "12:00"
click at [451, 338] on button "Check-In" at bounding box center [467, 337] width 33 height 16
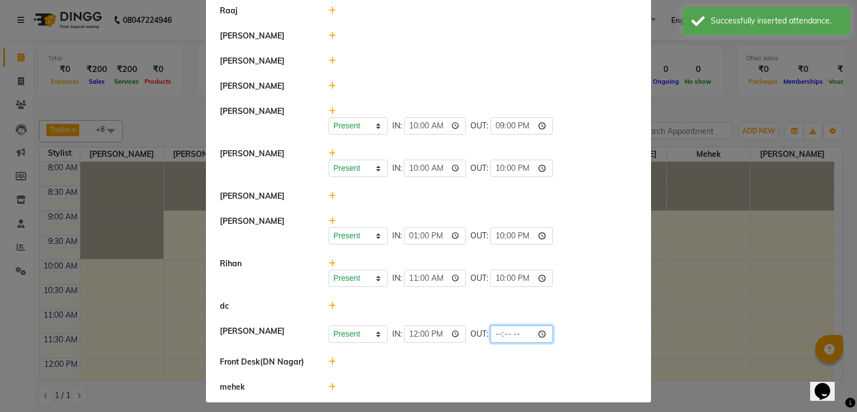
click at [510, 332] on input "time" at bounding box center [521, 333] width 62 height 17
type input "22:00"
click at [572, 258] on div "Present Absent Late Half Day Weekly Off IN: 11:00 OUT: 22:00" at bounding box center [483, 272] width 326 height 29
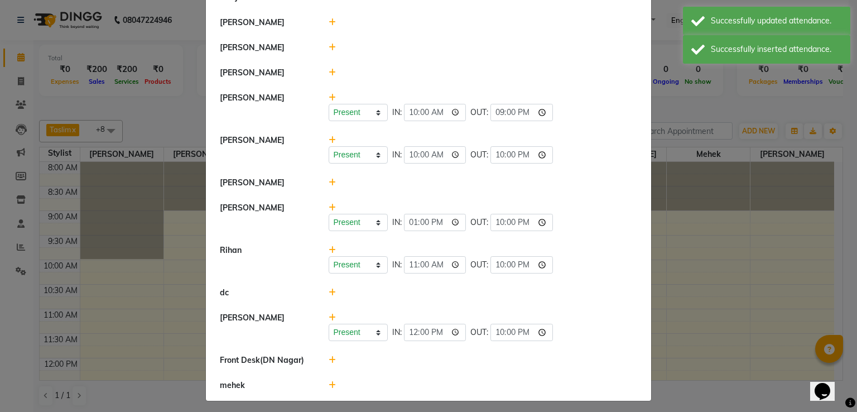
scroll to position [145, 0]
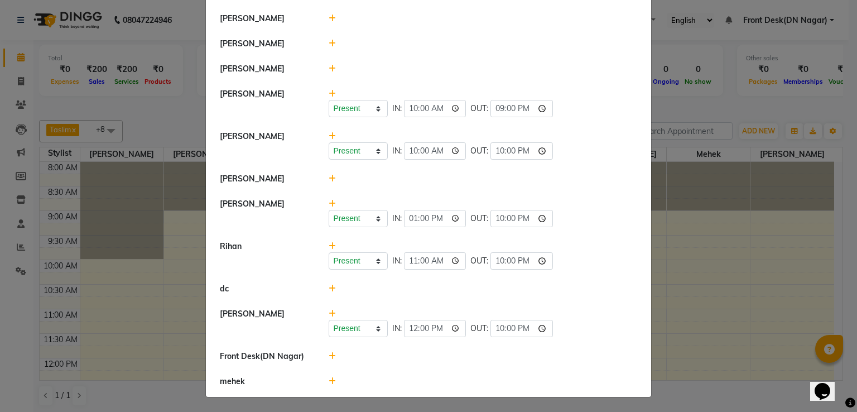
click at [329, 380] on icon at bounding box center [332, 381] width 7 height 8
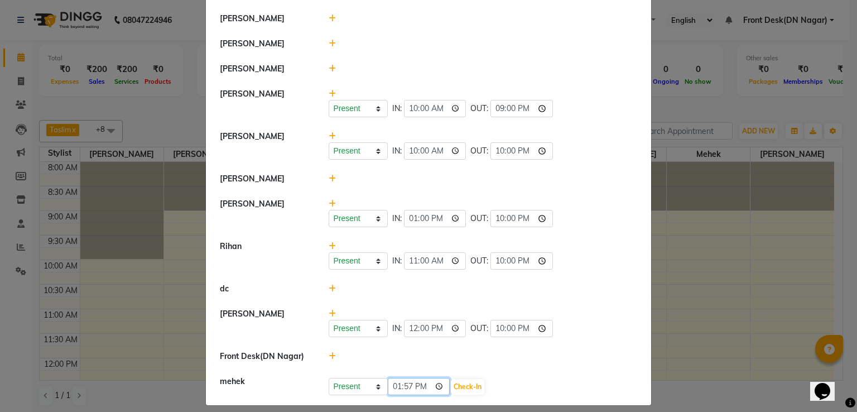
click at [421, 382] on input "13:57" at bounding box center [419, 386] width 62 height 17
type input "11:00"
click at [457, 379] on button "Check-In" at bounding box center [467, 387] width 33 height 16
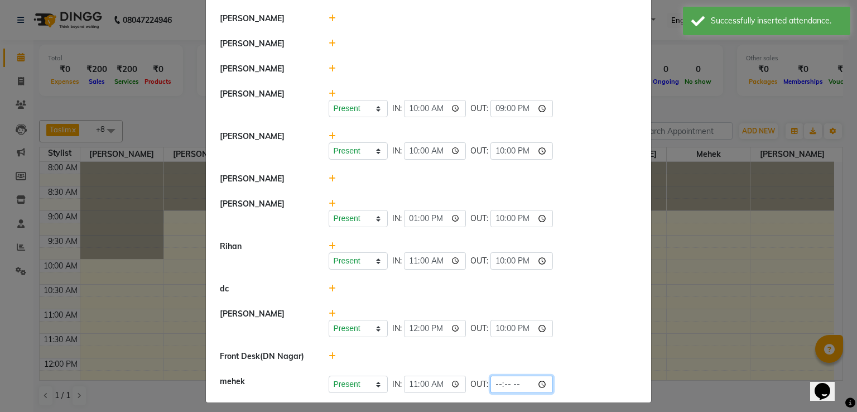
click at [510, 379] on input "time" at bounding box center [521, 383] width 62 height 17
type input "21:00"
click at [557, 287] on div at bounding box center [483, 289] width 326 height 12
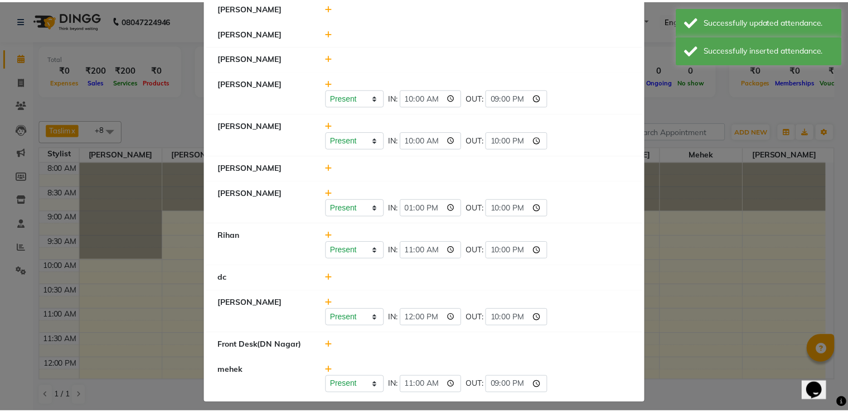
scroll to position [162, 0]
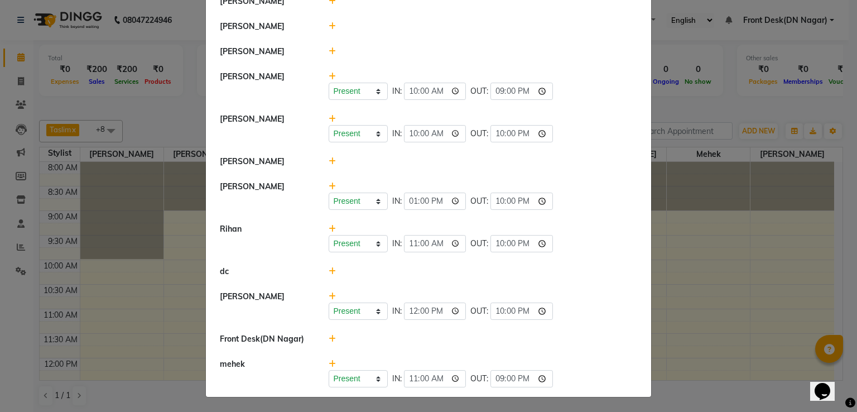
click at [673, 176] on ngb-modal-window "Attendance × Select Date 01-10-2025 Taslim Present Absent Late Half Day Weekly …" at bounding box center [428, 206] width 857 height 412
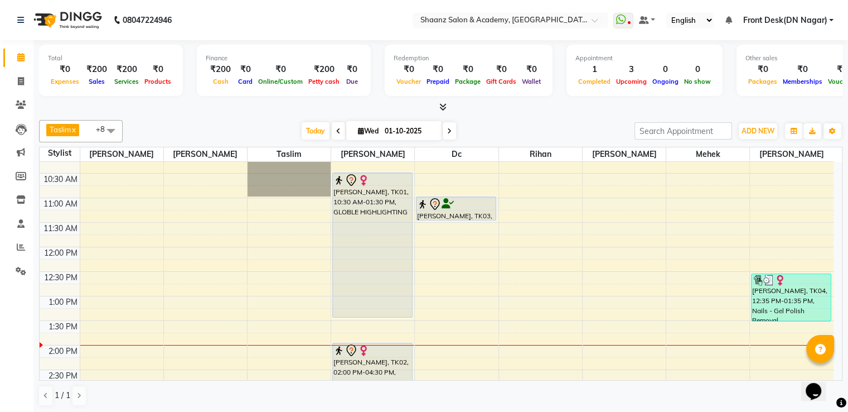
scroll to position [112, 0]
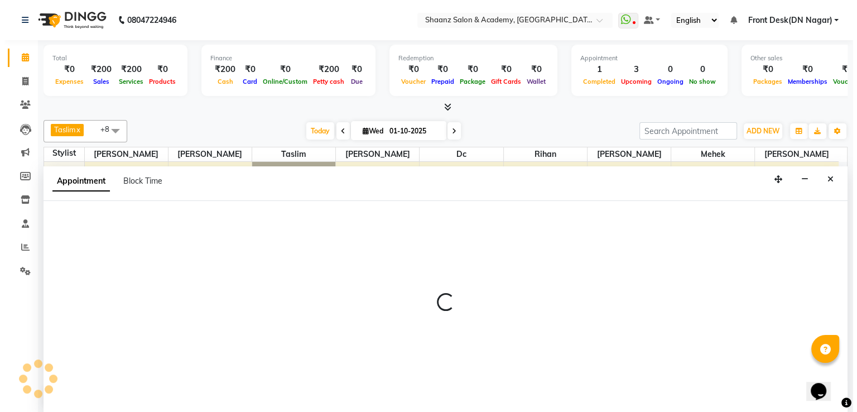
scroll to position [1, 0]
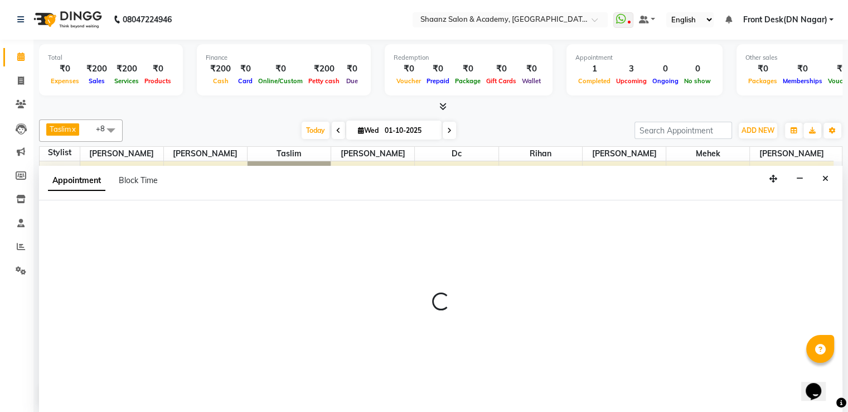
select select "88436"
select select "840"
select select "tentative"
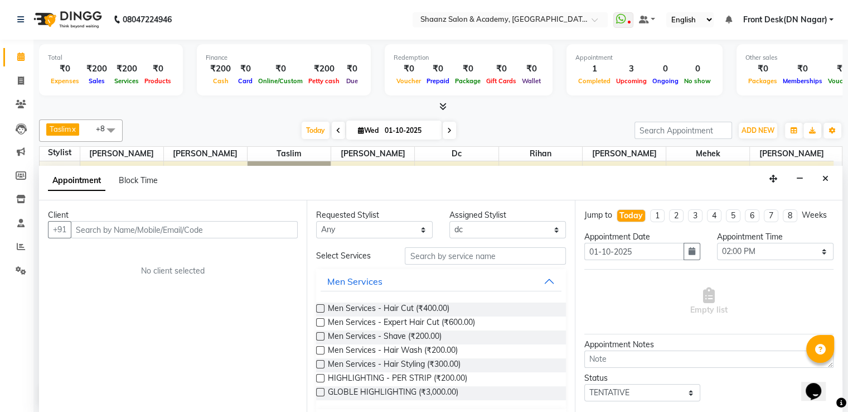
click at [444, 350] on span "Men Services - Hair Wash (₹200.00)" at bounding box center [393, 351] width 130 height 14
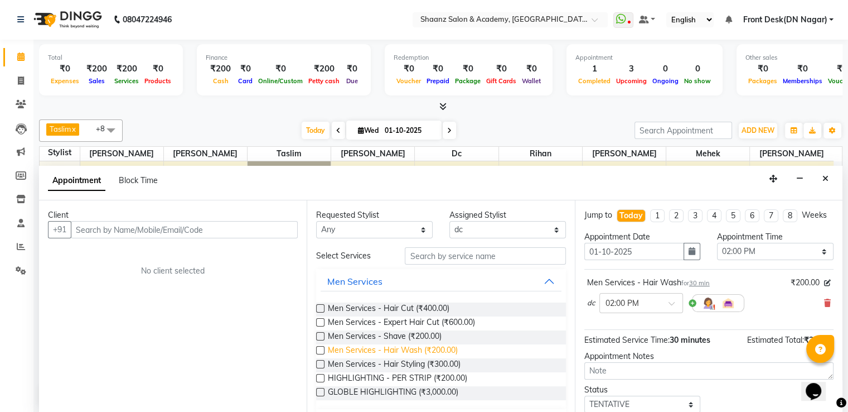
click at [444, 351] on span "Men Services - Hair Wash (₹200.00)" at bounding box center [393, 351] width 130 height 14
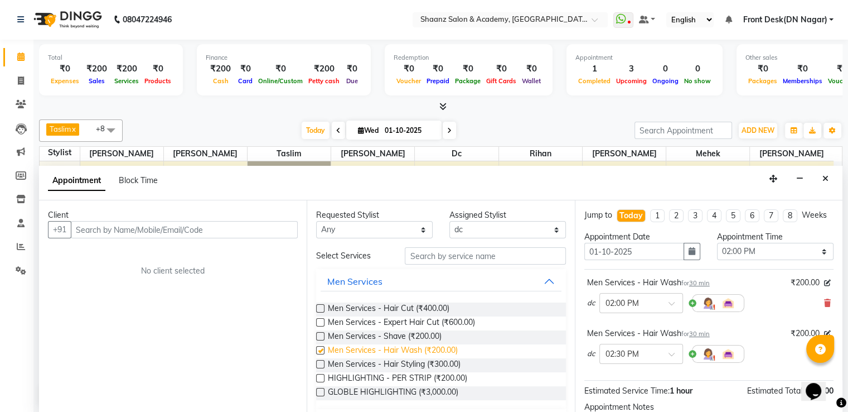
checkbox input "false"
click at [827, 175] on icon "Close" at bounding box center [826, 179] width 6 height 8
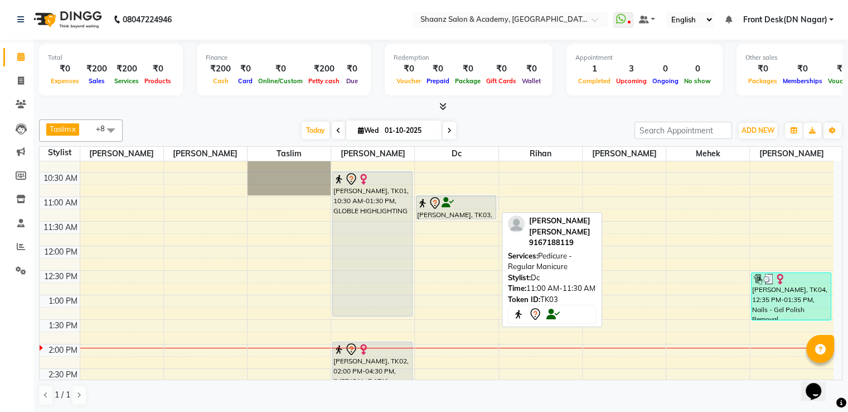
click at [450, 202] on icon at bounding box center [448, 202] width 12 height 1
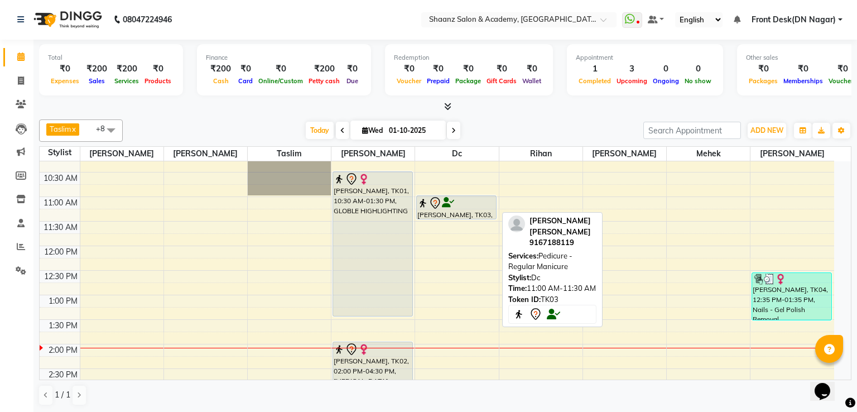
select select "7"
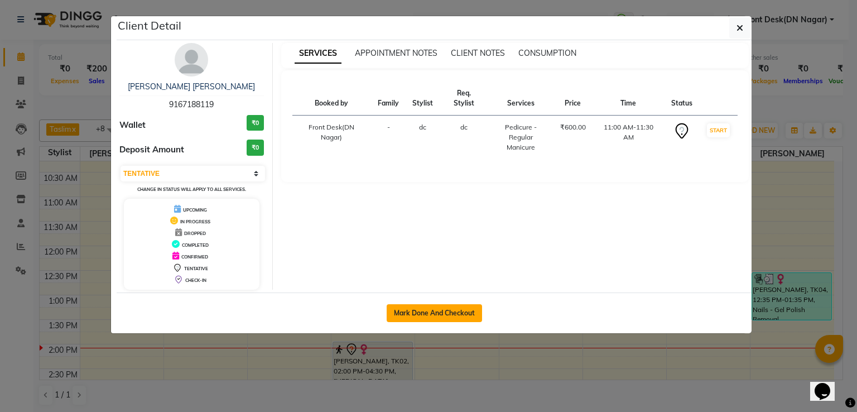
click at [445, 304] on button "Mark Done And Checkout" at bounding box center [434, 313] width 95 height 18
select select "service"
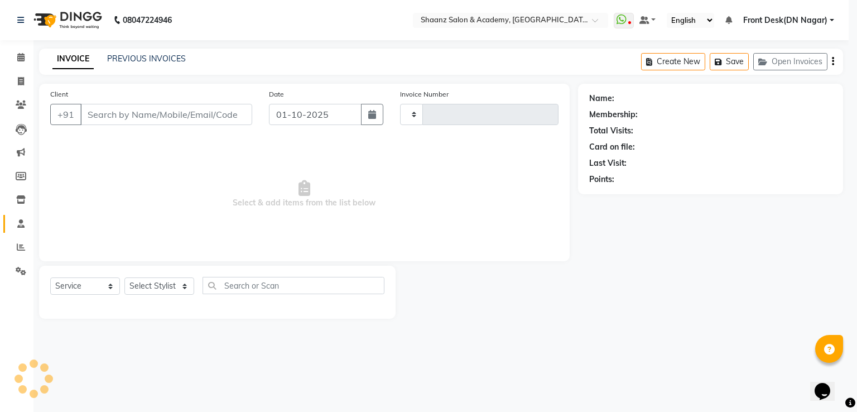
type input "3388"
select select "6360"
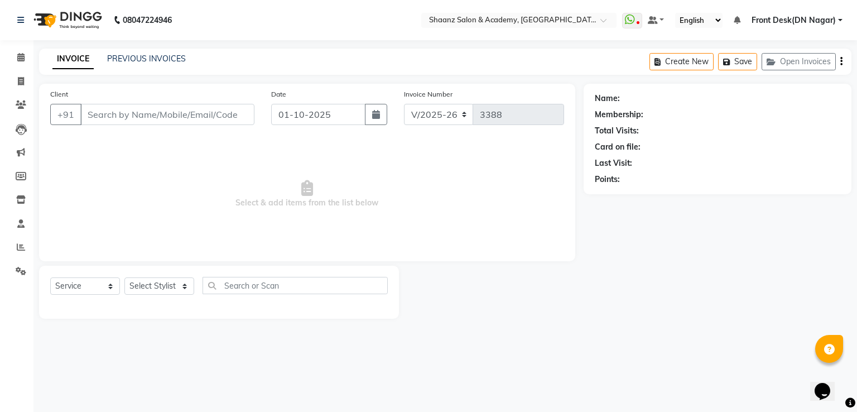
type input "9167188119"
select select "88436"
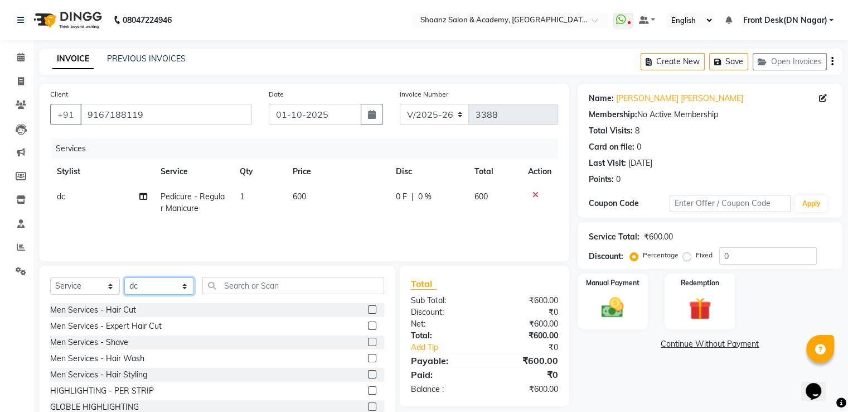
click at [153, 286] on select "Select Stylist [PERSON_NAME] [PERSON_NAME] dc Front Desk(DN Nagar) mehek MUSKAN…" at bounding box center [159, 285] width 70 height 17
click at [50, 207] on td "dc" at bounding box center [102, 202] width 104 height 37
select select "88436"
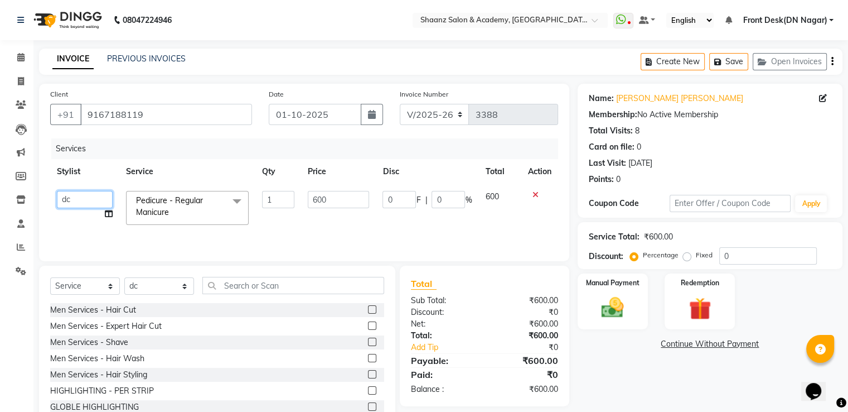
click at [62, 200] on select "Ameer AHMAD ASHISH THAPA dc Front Desk(DN Nagar) mehek MUSKAN nisha vishal pati…" at bounding box center [85, 199] width 56 height 17
select select "49291"
click at [134, 57] on link "PREVIOUS INVOICES" at bounding box center [146, 59] width 79 height 10
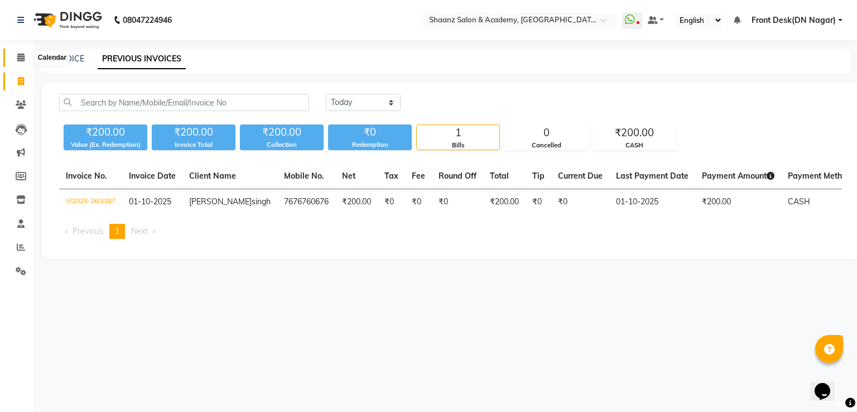
click at [22, 59] on icon at bounding box center [20, 57] width 7 height 8
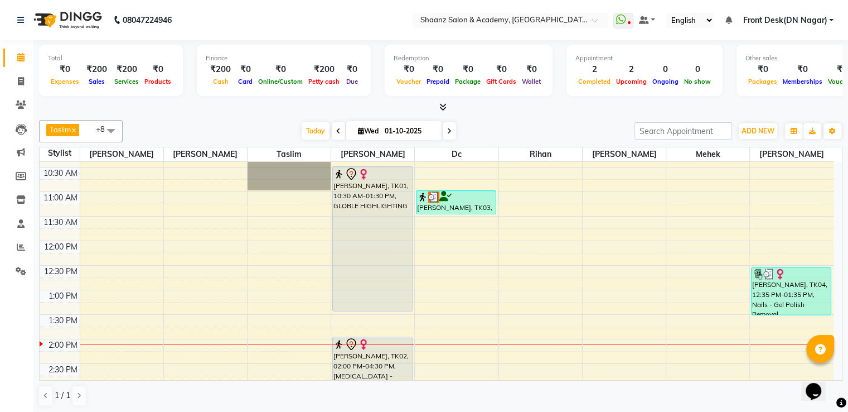
scroll to position [112, 0]
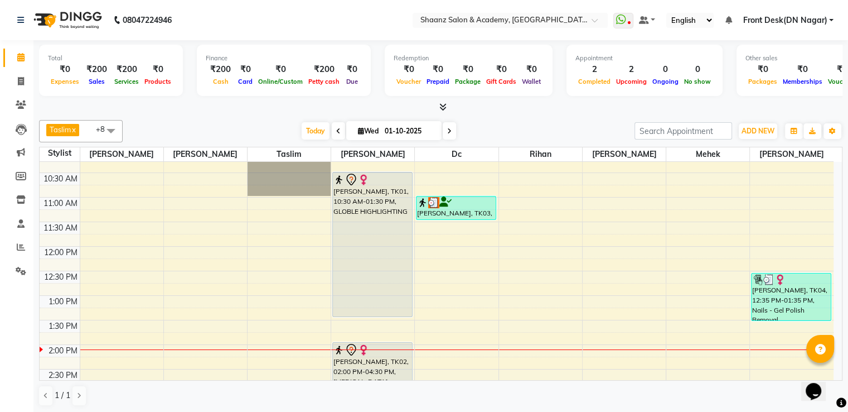
drag, startPoint x: 466, startPoint y: 211, endPoint x: 631, endPoint y: 218, distance: 165.8
drag, startPoint x: 432, startPoint y: 211, endPoint x: 128, endPoint y: 208, distance: 304.6
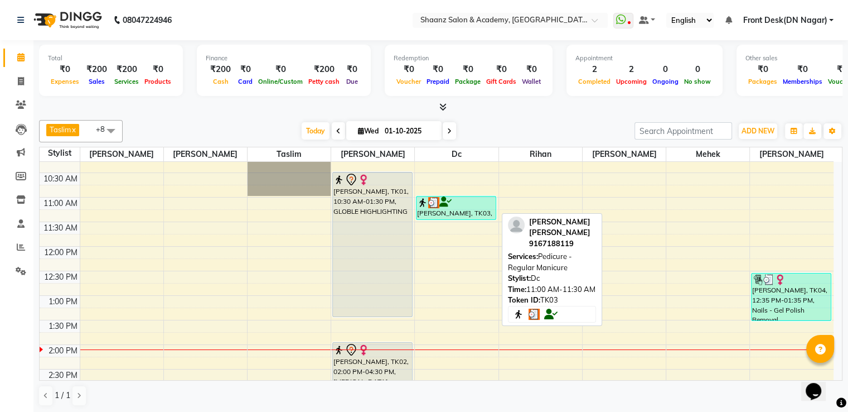
click at [442, 206] on div at bounding box center [456, 202] width 78 height 11
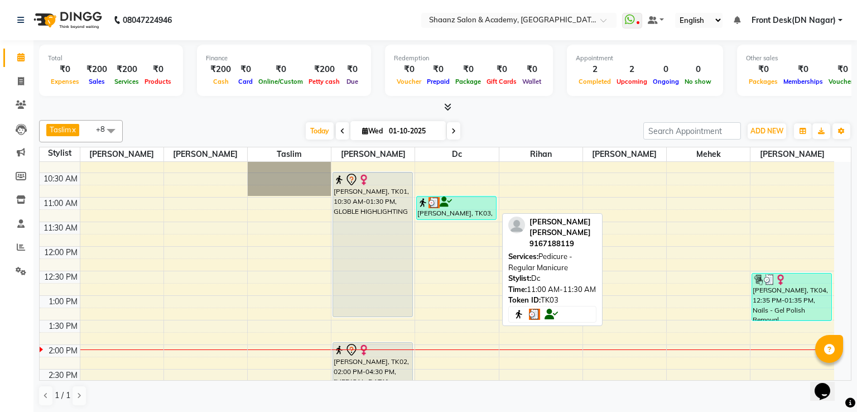
select select "3"
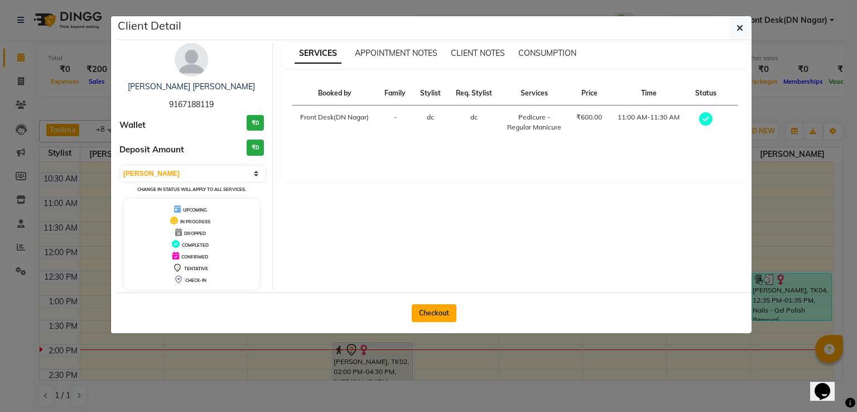
click at [430, 308] on button "Checkout" at bounding box center [434, 313] width 45 height 18
select select "6360"
select select "service"
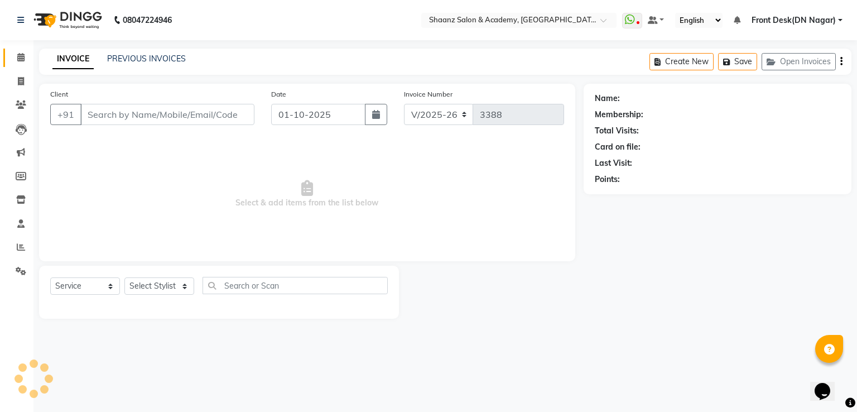
type input "9167188119"
select select "88436"
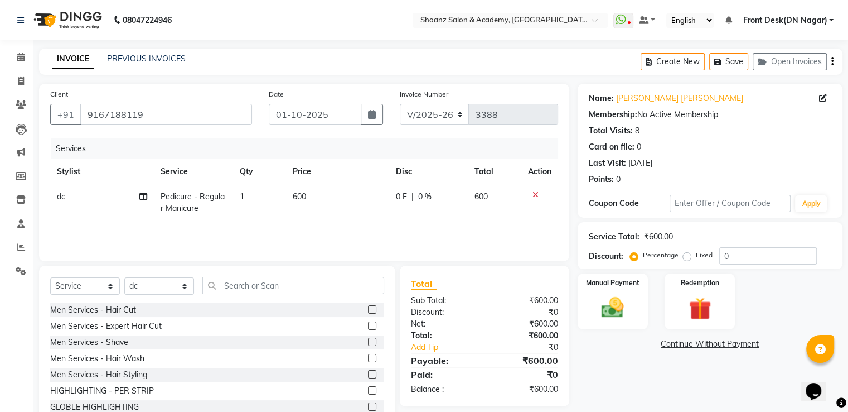
click at [75, 199] on td "dc" at bounding box center [102, 202] width 104 height 37
select select "88436"
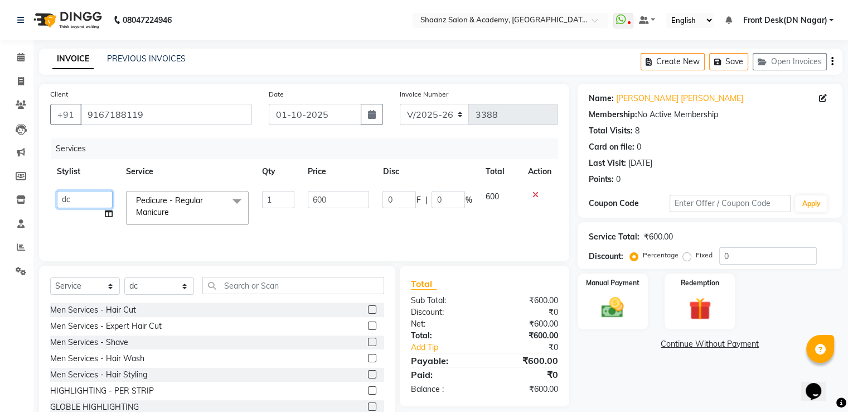
drag, startPoint x: 78, startPoint y: 208, endPoint x: 78, endPoint y: 202, distance: 6.2
click at [78, 208] on select "Ameer AHMAD ASHISH THAPA dc Front Desk(DN Nagar) mehek MUSKAN nisha vishal pati…" at bounding box center [85, 199] width 56 height 17
select select "49291"
click at [166, 291] on select "Select Stylist [PERSON_NAME] [PERSON_NAME] dc Front Desk(DN Nagar) mehek MUSKAN…" at bounding box center [159, 285] width 70 height 17
select select "49291"
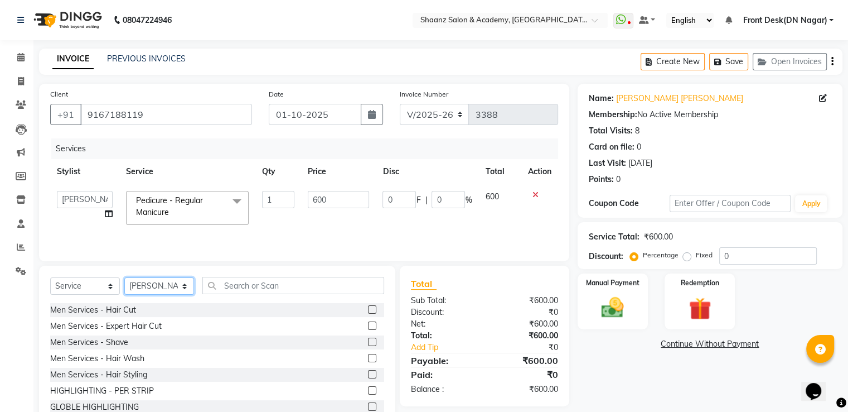
click at [124, 278] on select "Select Stylist [PERSON_NAME] [PERSON_NAME] dc Front Desk(DN Nagar) mehek MUSKAN…" at bounding box center [159, 285] width 70 height 17
drag, startPoint x: 279, startPoint y: 290, endPoint x: 274, endPoint y: 283, distance: 8.7
click at [279, 288] on input "text" at bounding box center [293, 285] width 182 height 17
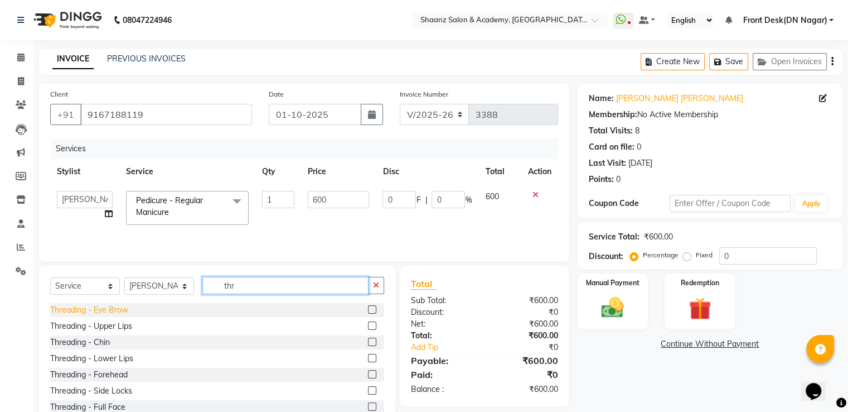
type input "thr"
click at [74, 308] on div "Threading - Eye Brow" at bounding box center [89, 310] width 78 height 12
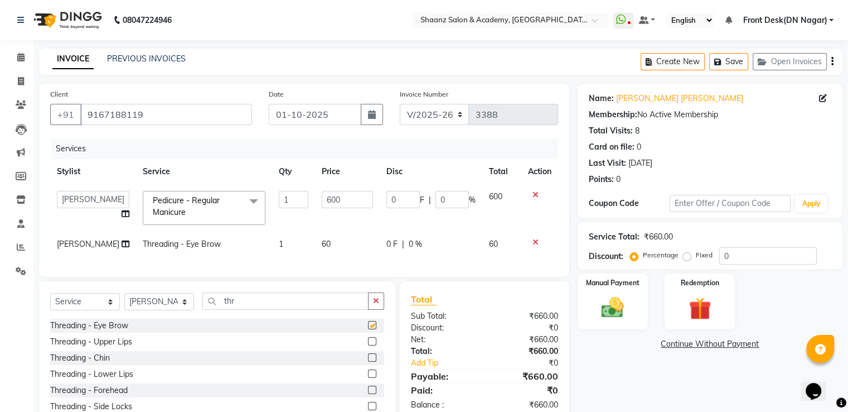
checkbox input "false"
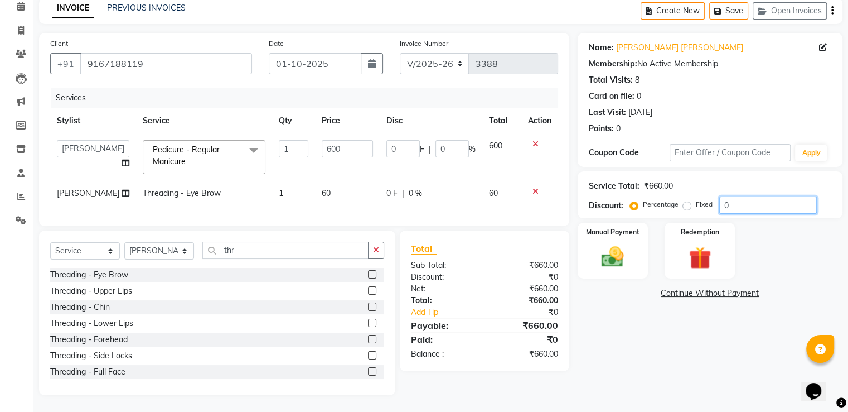
click at [744, 196] on input "0" at bounding box center [769, 204] width 98 height 17
type input "05"
type input "30"
type input "5"
type input "050"
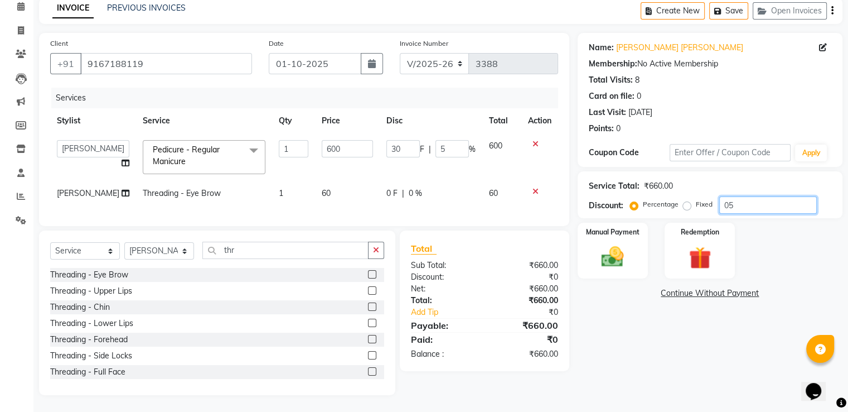
type input "300"
type input "50"
type input "050"
click at [413, 188] on span "50 %" at bounding box center [422, 193] width 18 height 12
select select "49291"
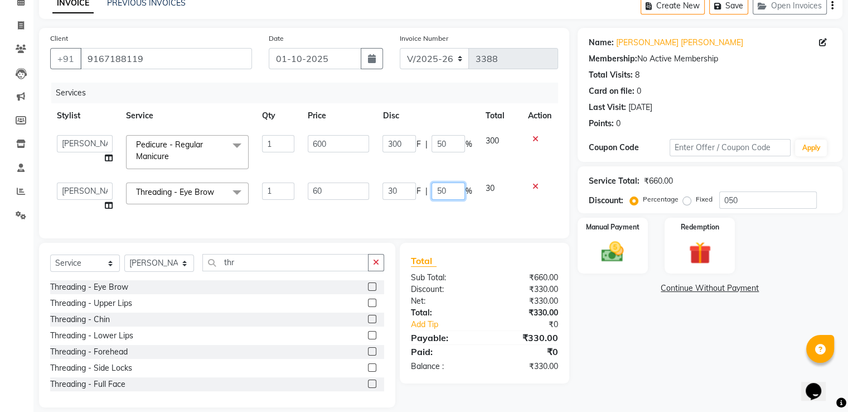
click at [448, 183] on input "50" at bounding box center [448, 190] width 33 height 17
type input "5"
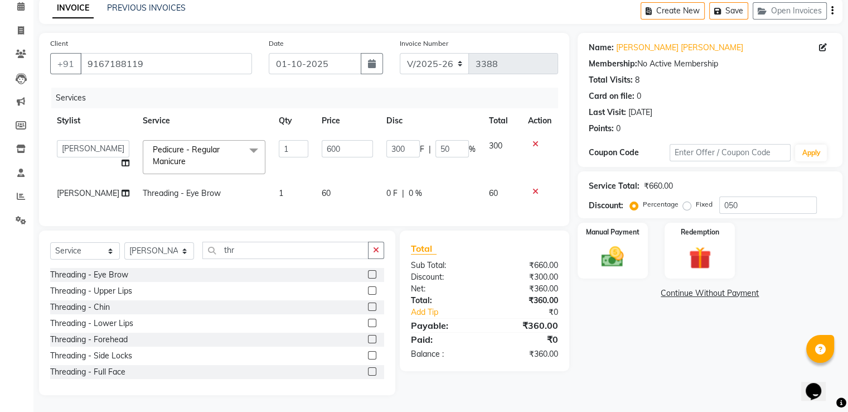
click at [471, 273] on div "Total Sub Total: ₹660.00 Discount: ₹300.00 Net: ₹360.00 Total: ₹360.00 Add Tip …" at bounding box center [484, 301] width 147 height 118
click at [615, 235] on div "Manual Payment" at bounding box center [612, 249] width 73 height 57
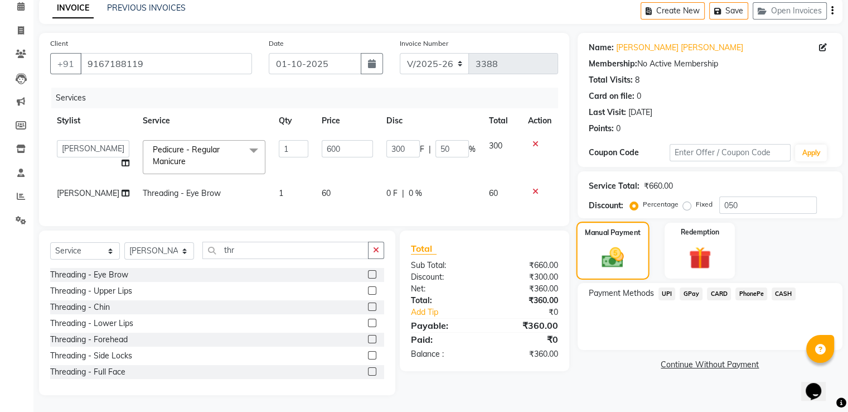
scroll to position [71, 0]
click at [781, 287] on span "CASH" at bounding box center [784, 293] width 24 height 13
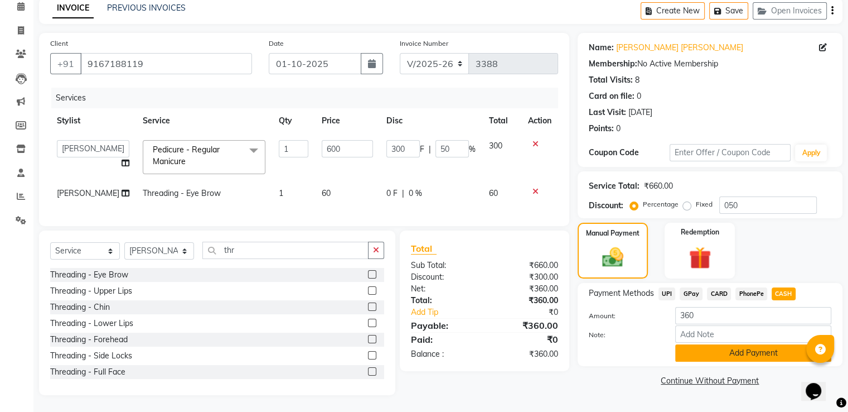
click at [737, 344] on button "Add Payment" at bounding box center [754, 352] width 156 height 17
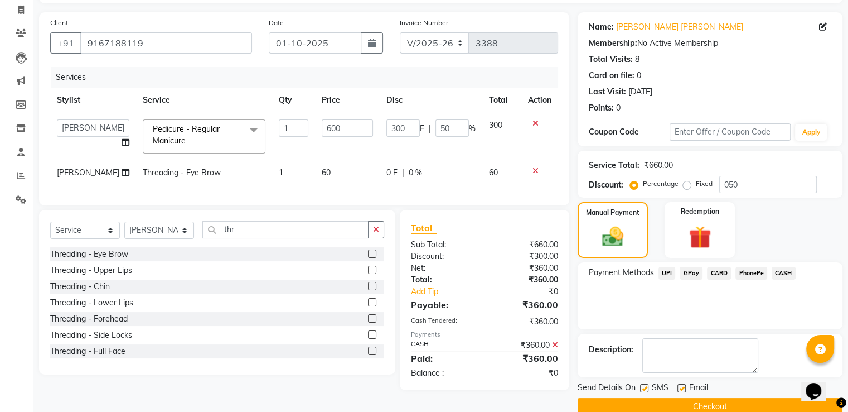
scroll to position [91, 0]
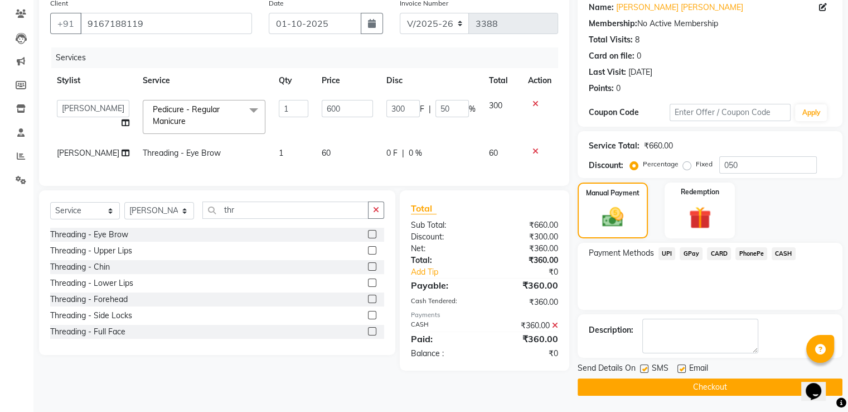
click at [679, 364] on label at bounding box center [682, 368] width 8 height 8
click at [679, 365] on input "checkbox" at bounding box center [681, 368] width 7 height 7
checkbox input "false"
click at [643, 372] on div at bounding box center [643, 370] width 7 height 12
click at [646, 364] on label at bounding box center [644, 368] width 8 height 8
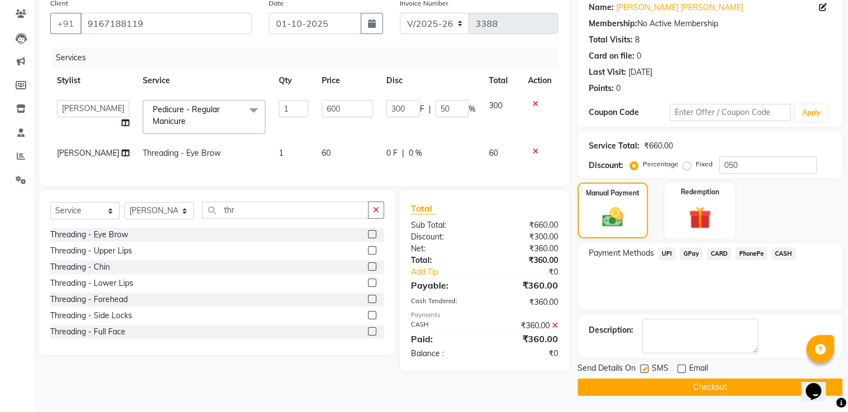
click at [646, 365] on input "checkbox" at bounding box center [643, 368] width 7 height 7
checkbox input "false"
click at [642, 382] on button "Checkout" at bounding box center [710, 386] width 265 height 17
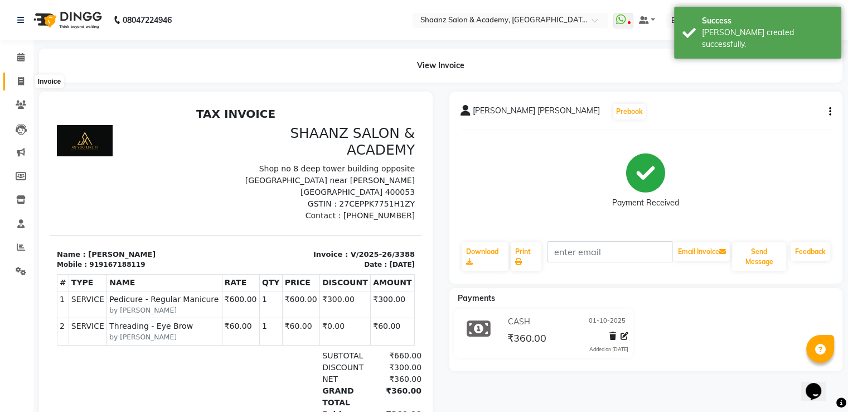
click at [20, 84] on icon at bounding box center [21, 81] width 6 height 8
select select "6360"
select select "service"
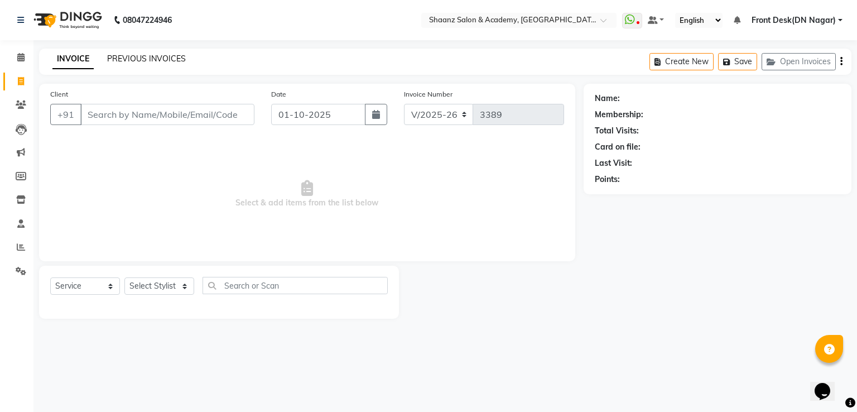
click at [109, 61] on link "PREVIOUS INVOICES" at bounding box center [146, 59] width 79 height 10
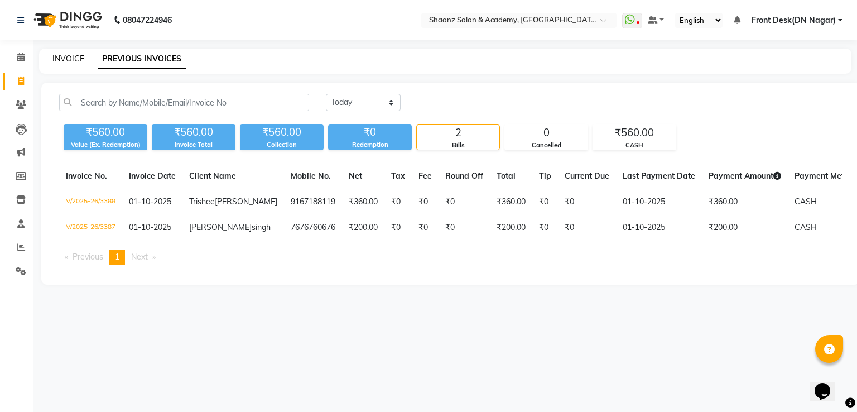
click at [66, 60] on link "INVOICE" at bounding box center [68, 59] width 32 height 10
select select "service"
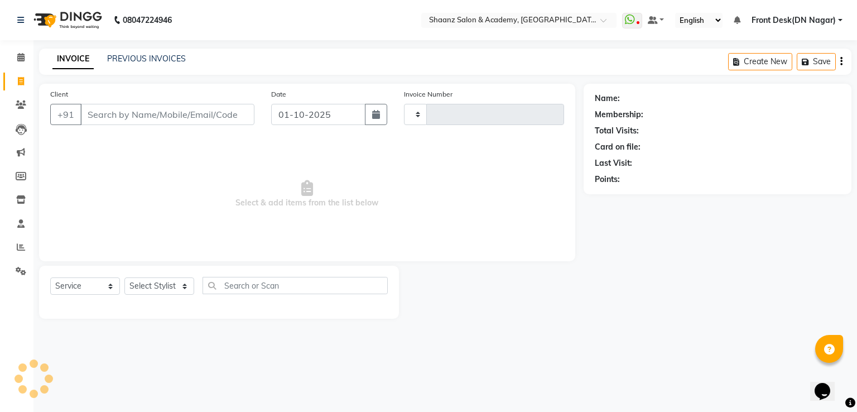
type input "3389"
select select "6360"
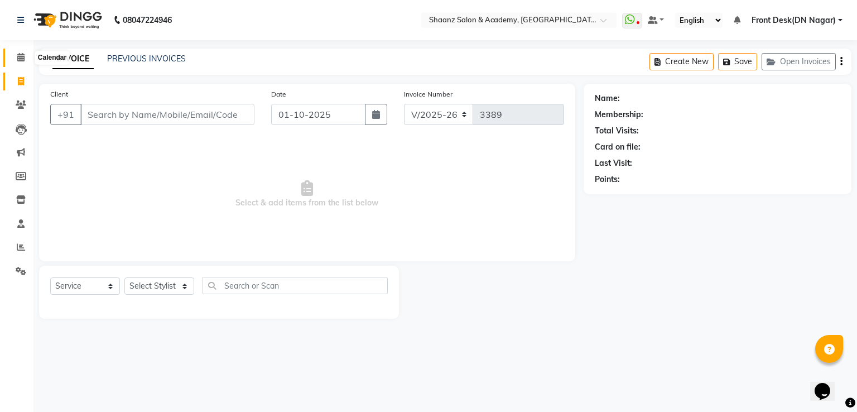
click at [21, 60] on icon at bounding box center [20, 57] width 7 height 8
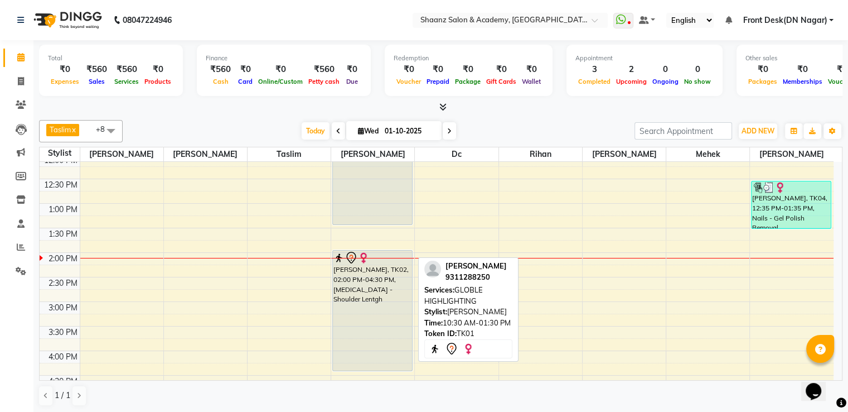
scroll to position [223, 0]
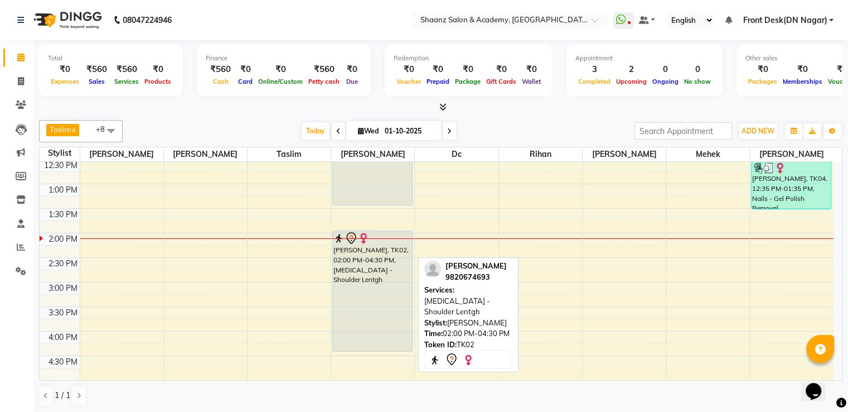
click at [378, 255] on div "[PERSON_NAME], TK02, 02:00 PM-04:30 PM, [MEDICAL_DATA] - Shoulder Lentgh" at bounding box center [372, 291] width 79 height 120
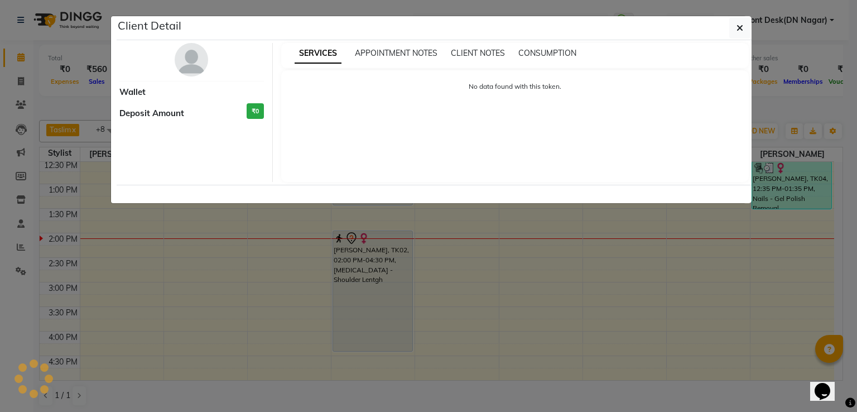
select select "7"
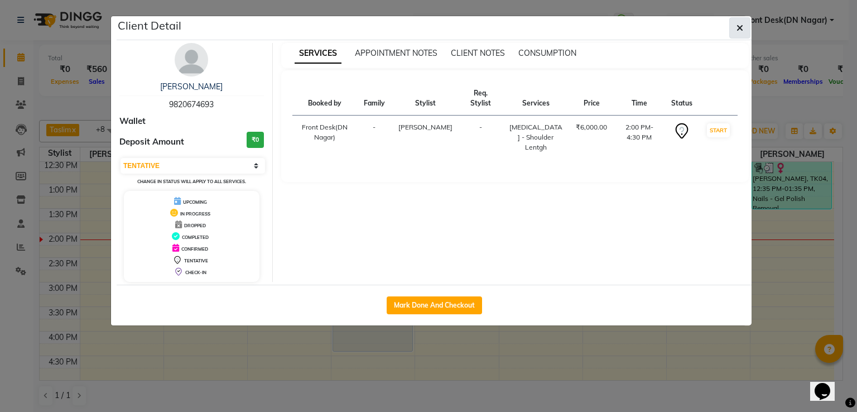
click at [748, 27] on button "button" at bounding box center [739, 27] width 21 height 21
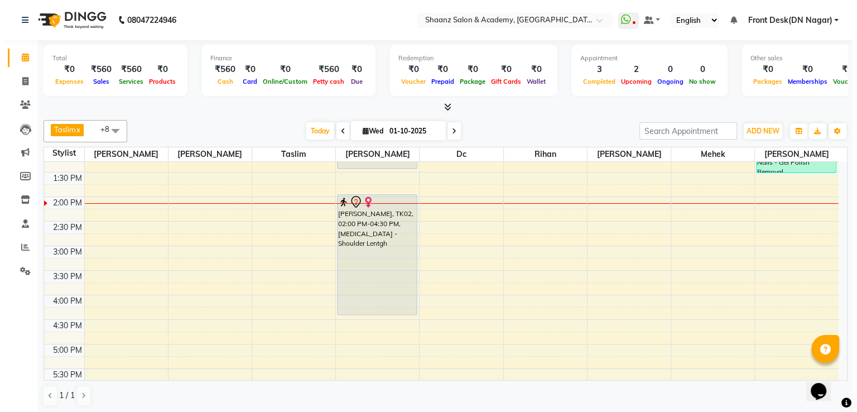
scroll to position [279, 0]
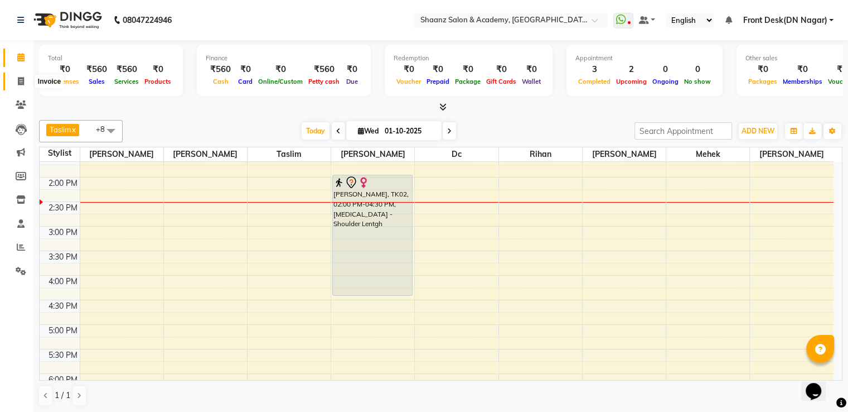
click at [24, 82] on span at bounding box center [21, 81] width 20 height 13
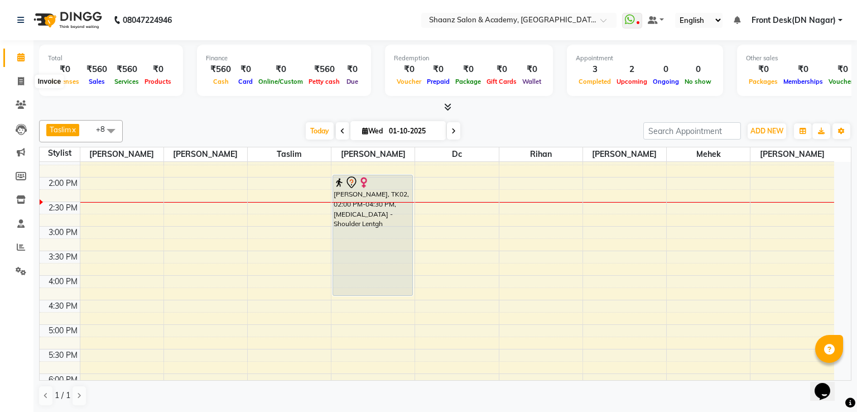
select select "6360"
select select "service"
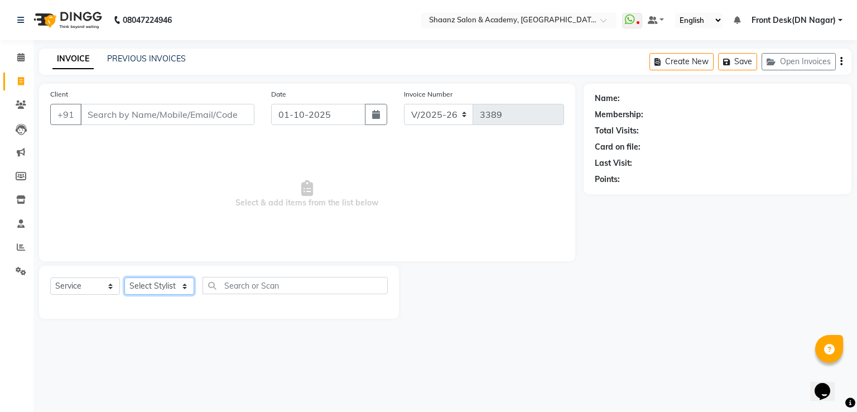
click at [156, 290] on select "Select Stylist [PERSON_NAME] [PERSON_NAME] dc Front Desk(DN Nagar) mehek MUSKAN…" at bounding box center [159, 285] width 70 height 17
click at [237, 155] on span "Select & add items from the list below" at bounding box center [307, 194] width 514 height 112
click at [203, 123] on input "Client" at bounding box center [167, 114] width 174 height 21
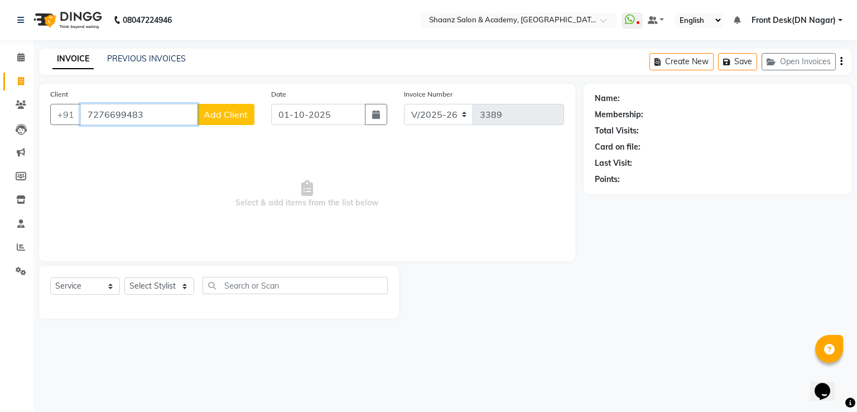
type input "7276699483"
click at [228, 111] on span "Add Client" at bounding box center [226, 114] width 44 height 11
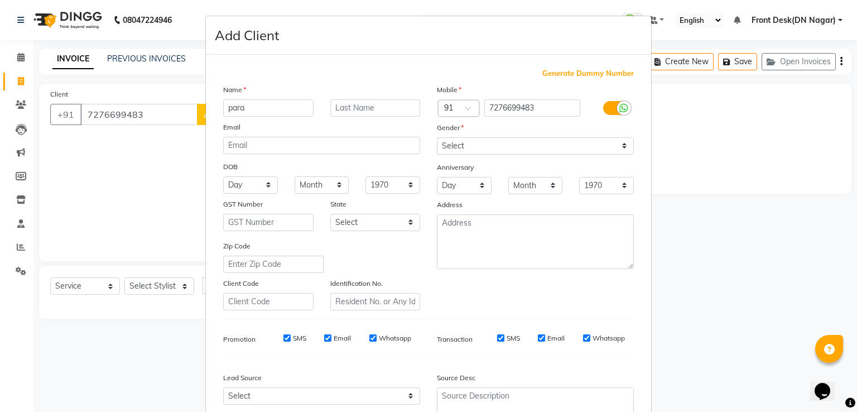
type input "para"
click at [466, 149] on select "Select [DEMOGRAPHIC_DATA] [DEMOGRAPHIC_DATA] Other Prefer Not To Say" at bounding box center [535, 145] width 197 height 17
select select "[DEMOGRAPHIC_DATA]"
click at [437, 138] on select "Select [DEMOGRAPHIC_DATA] [DEMOGRAPHIC_DATA] Other Prefer Not To Say" at bounding box center [535, 145] width 197 height 17
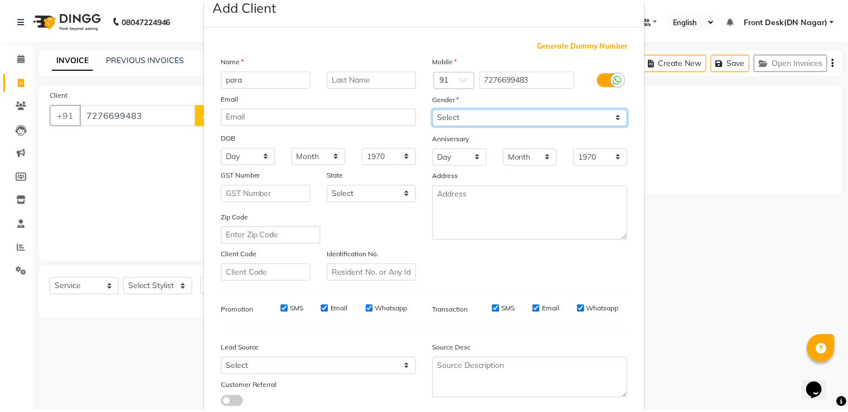
scroll to position [109, 0]
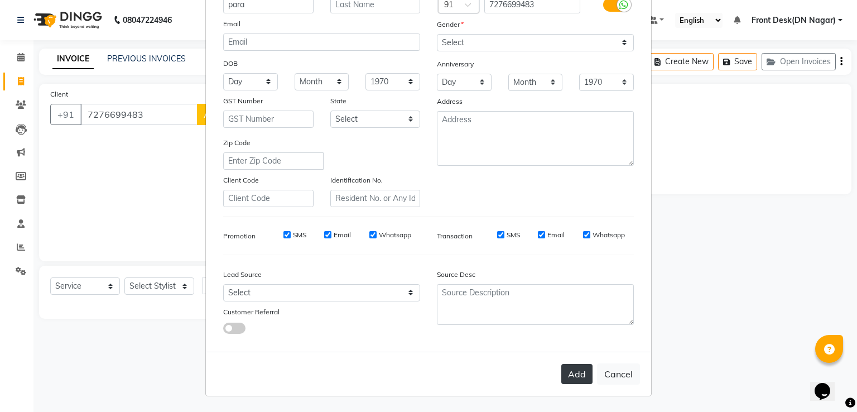
click at [561, 373] on button "Add" at bounding box center [576, 374] width 31 height 20
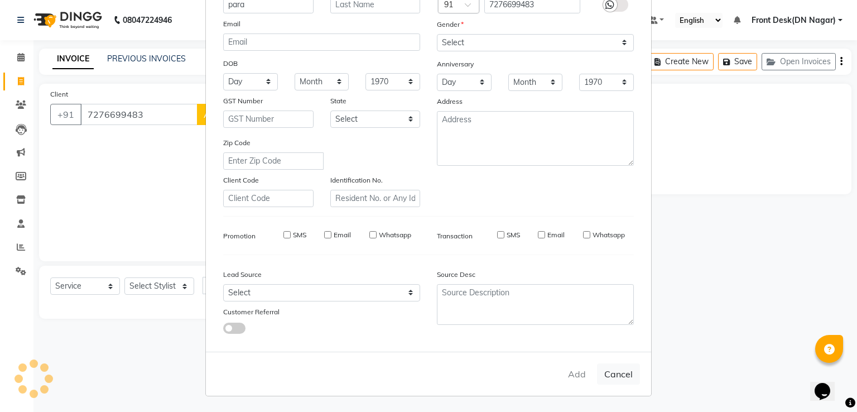
select select
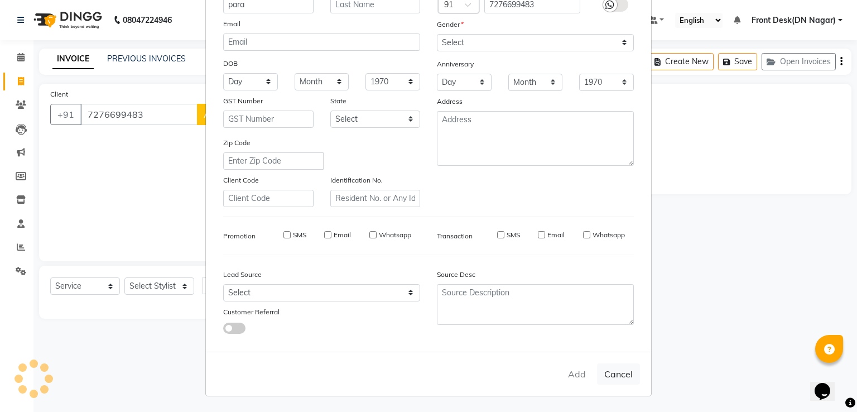
select select
checkbox input "false"
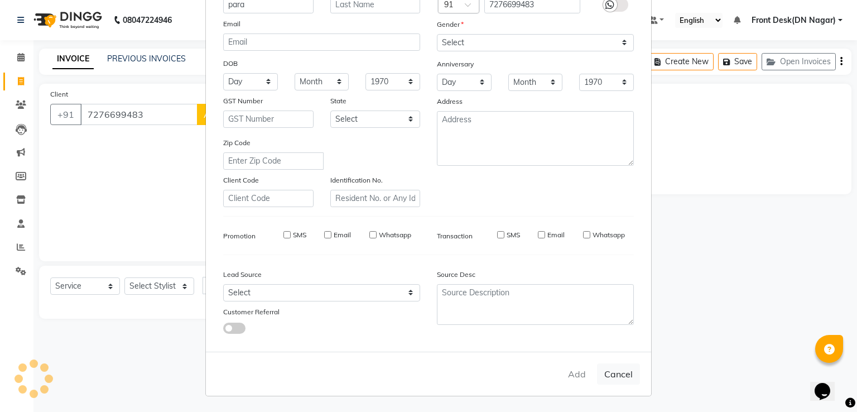
checkbox input "false"
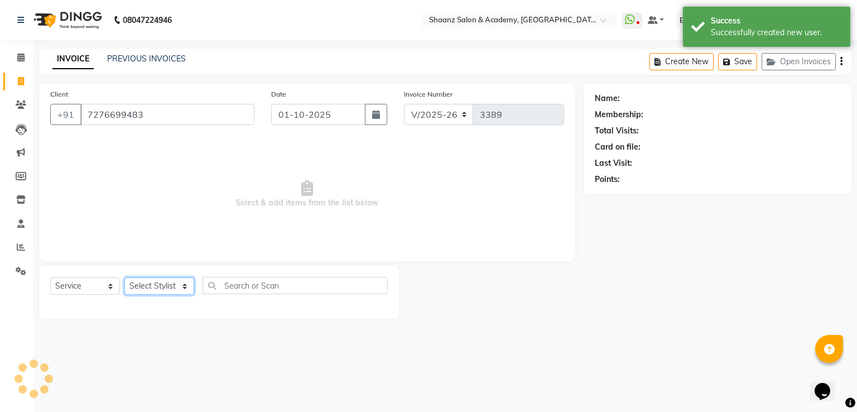
click at [138, 284] on select "Select Stylist [PERSON_NAME] [PERSON_NAME] dc Front Desk(DN Nagar) mehek MUSKAN…" at bounding box center [159, 285] width 70 height 17
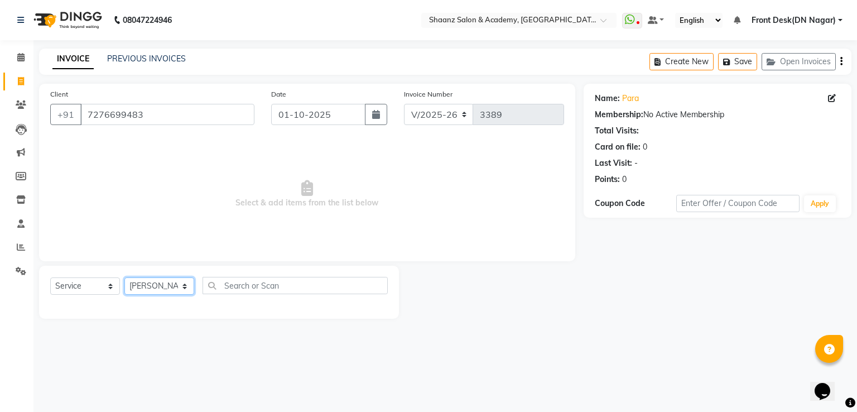
click at [124, 278] on select "Select Stylist [PERSON_NAME] [PERSON_NAME] dc Front Desk(DN Nagar) mehek MUSKAN…" at bounding box center [159, 285] width 70 height 17
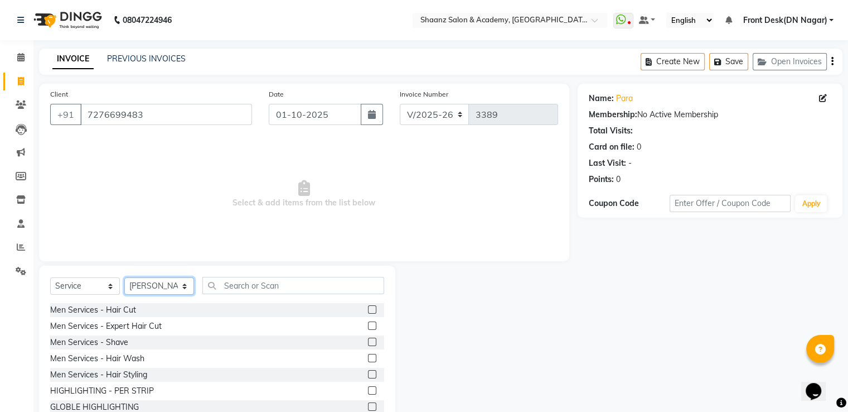
click at [152, 289] on select "Select Stylist [PERSON_NAME] [PERSON_NAME] dc Front Desk(DN Nagar) mehek MUSKAN…" at bounding box center [159, 285] width 70 height 17
select select "88016"
click at [124, 278] on select "Select Stylist [PERSON_NAME] [PERSON_NAME] dc Front Desk(DN Nagar) mehek MUSKAN…" at bounding box center [159, 285] width 70 height 17
click at [89, 311] on div "Men Services - Hair Cut" at bounding box center [93, 310] width 86 height 12
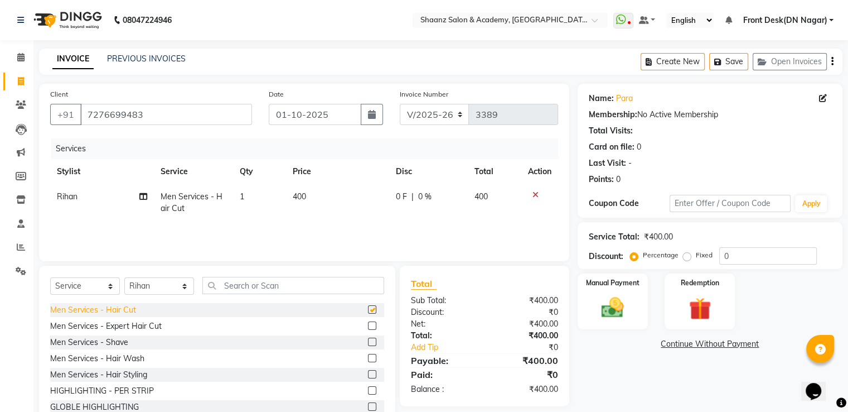
checkbox input "false"
click at [75, 191] on td "Rihan" at bounding box center [102, 202] width 104 height 37
select select "88016"
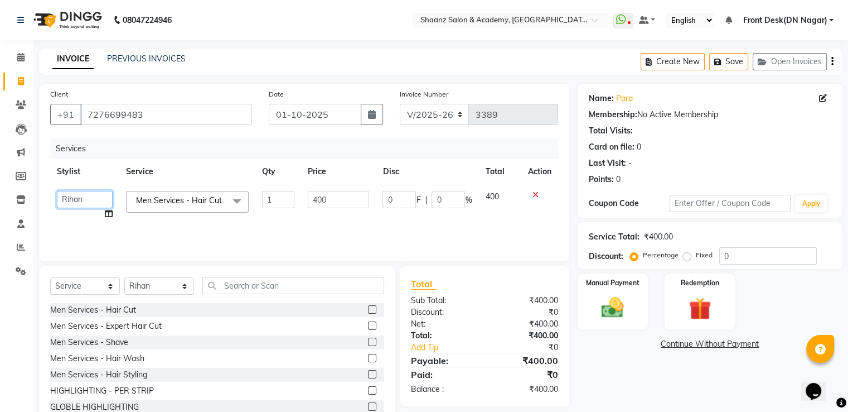
click at [75, 195] on select "Ameer AHMAD ASHISH THAPA dc Front Desk(DN Nagar) mehek MUSKAN nisha vishal pati…" at bounding box center [85, 199] width 56 height 17
select select "47609"
click at [774, 254] on input "0" at bounding box center [769, 255] width 98 height 17
type input "05"
type input "20"
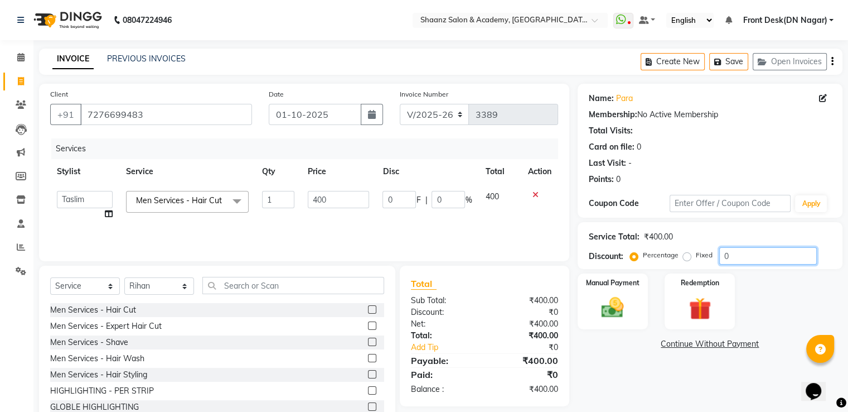
type input "5"
type input "050"
type input "200"
type input "50"
type input "050"
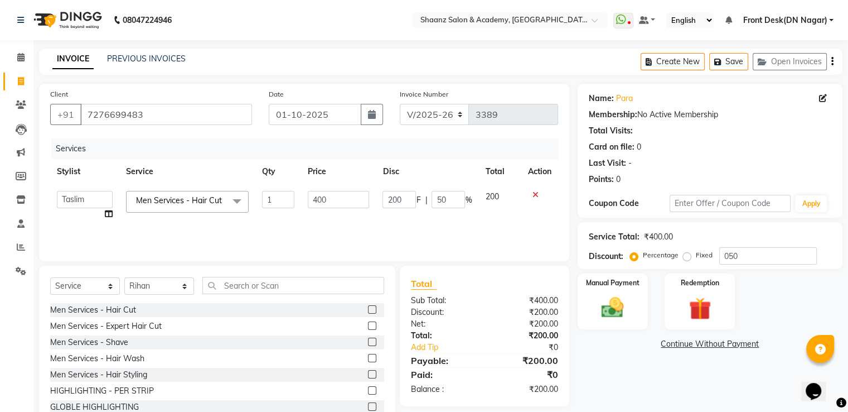
click at [649, 309] on div "Manual Payment Redemption" at bounding box center [711, 301] width 282 height 56
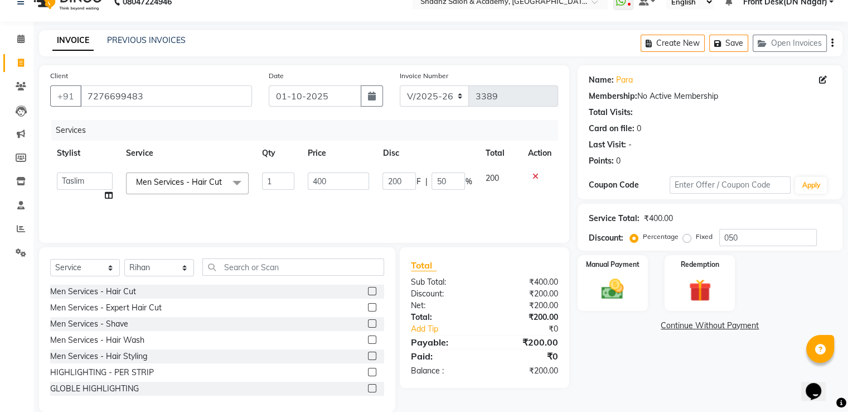
scroll to position [36, 0]
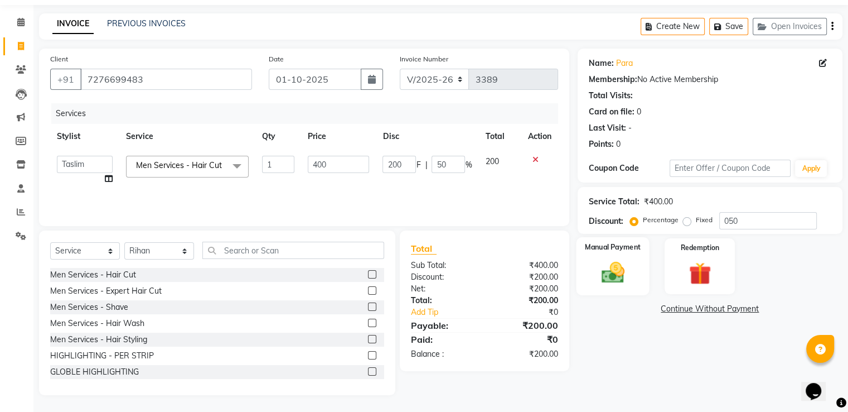
click at [614, 278] on img at bounding box center [612, 272] width 37 height 27
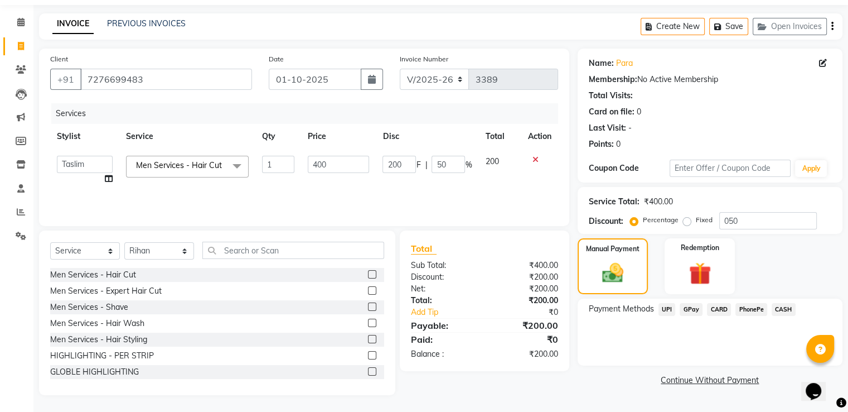
click at [694, 309] on span "GPay" at bounding box center [691, 309] width 23 height 13
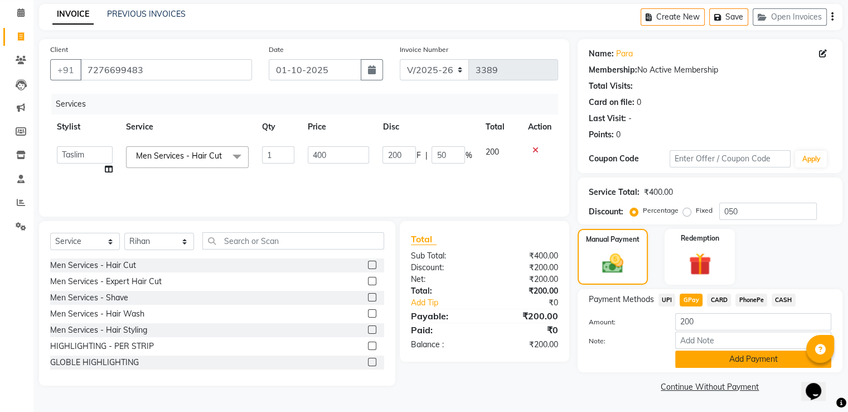
click at [701, 362] on button "Add Payment" at bounding box center [754, 358] width 156 height 17
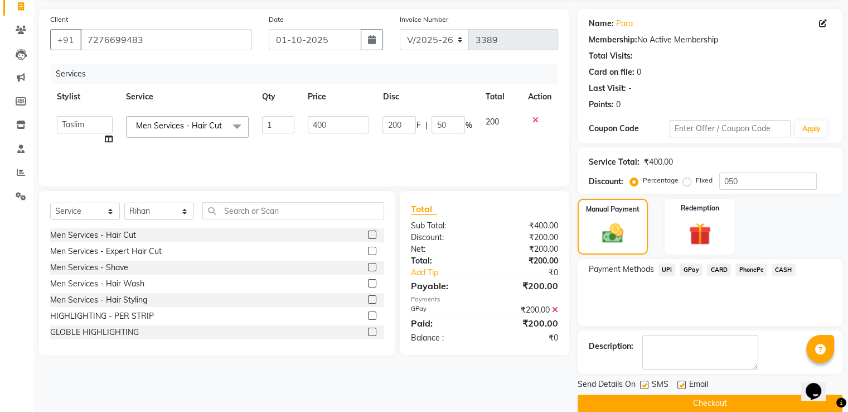
scroll to position [91, 0]
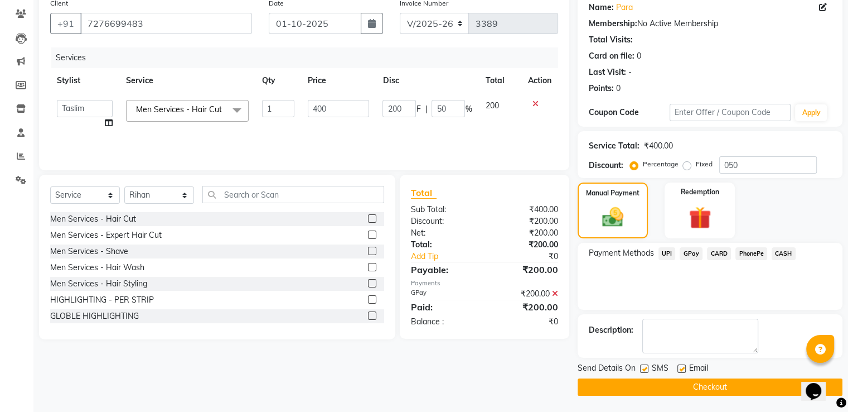
click at [683, 364] on label at bounding box center [682, 368] width 8 height 8
click at [683, 365] on input "checkbox" at bounding box center [681, 368] width 7 height 7
checkbox input "false"
click at [643, 369] on label at bounding box center [644, 368] width 8 height 8
click at [643, 369] on input "checkbox" at bounding box center [643, 368] width 7 height 7
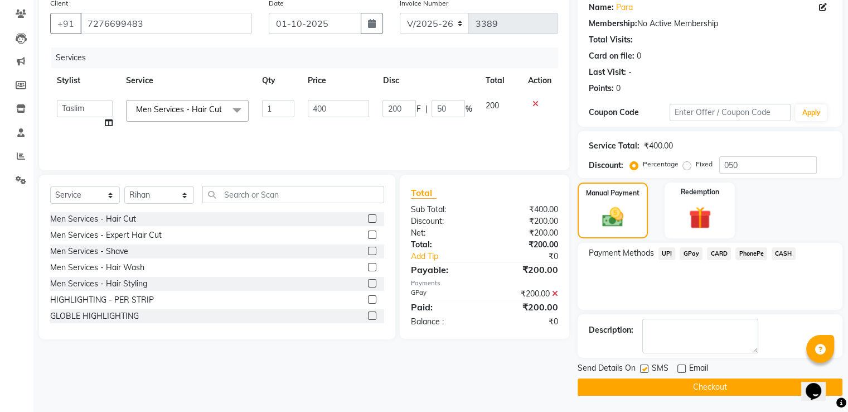
checkbox input "false"
click at [652, 382] on button "Checkout" at bounding box center [710, 386] width 265 height 17
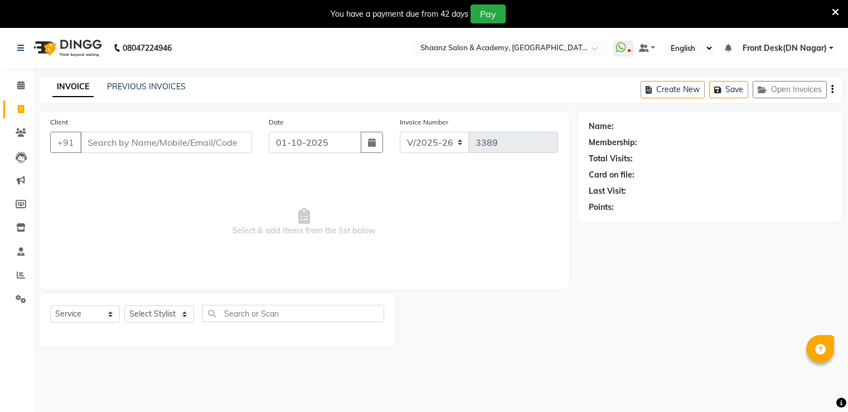
select select "6360"
select select "service"
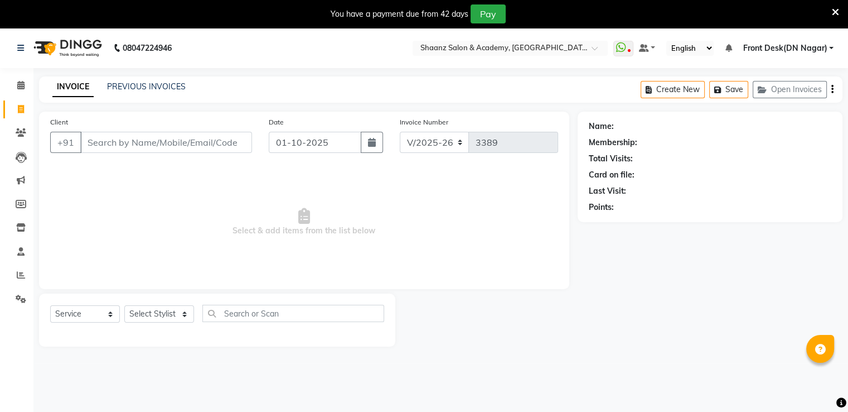
type input "9"
type input "7066917632"
click at [209, 139] on span "Add Client" at bounding box center [223, 142] width 44 height 11
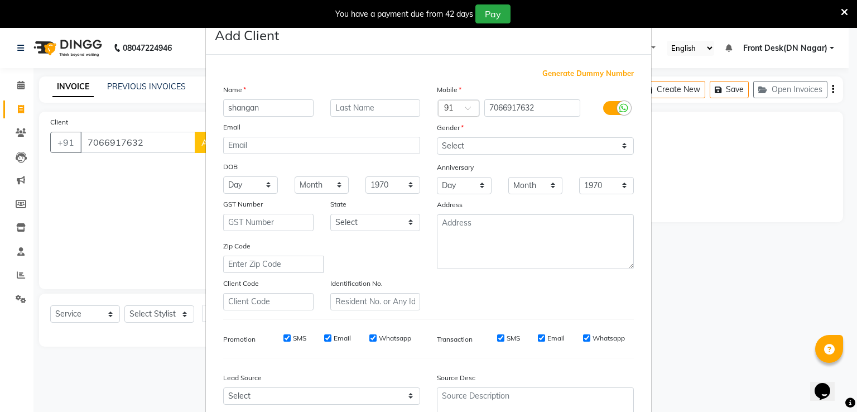
type input "shangan"
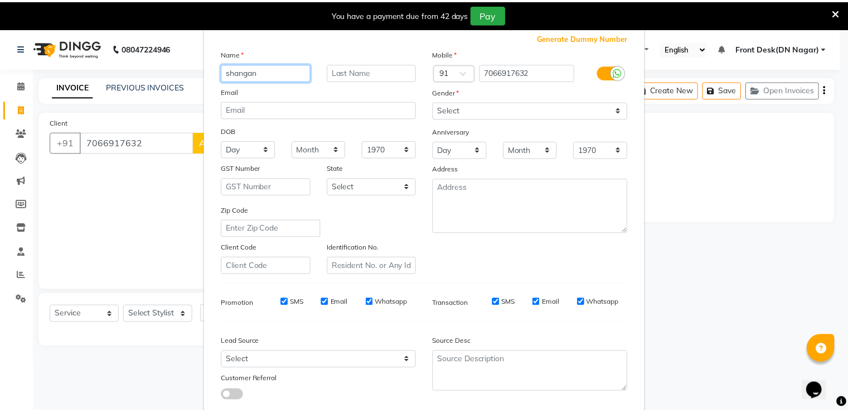
scroll to position [109, 0]
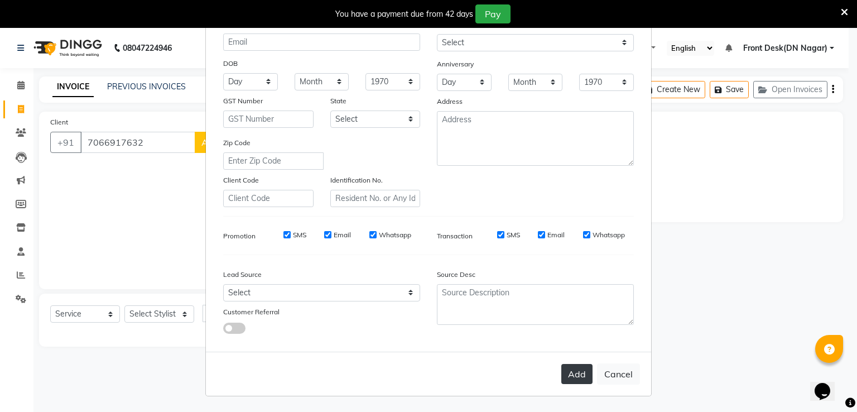
click at [579, 366] on button "Add" at bounding box center [576, 374] width 31 height 20
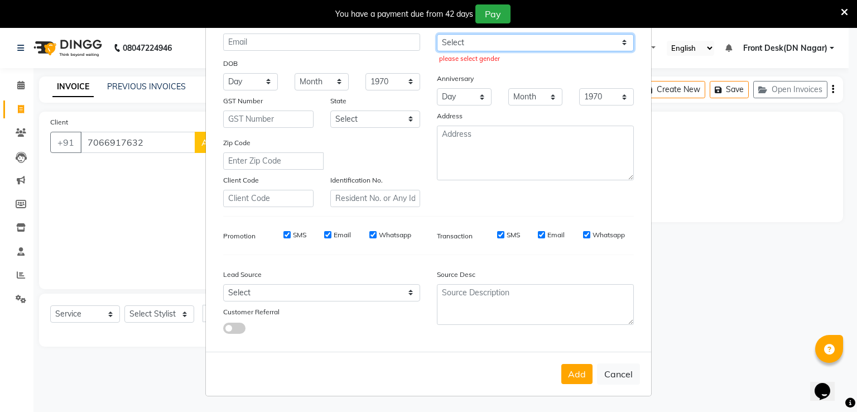
drag, startPoint x: 557, startPoint y: 40, endPoint x: 548, endPoint y: 44, distance: 9.7
click at [557, 40] on select "Select [DEMOGRAPHIC_DATA] [DEMOGRAPHIC_DATA] Other Prefer Not To Say" at bounding box center [535, 42] width 197 height 17
select select "[DEMOGRAPHIC_DATA]"
click at [437, 34] on select "Select [DEMOGRAPHIC_DATA] [DEMOGRAPHIC_DATA] Other Prefer Not To Say" at bounding box center [535, 42] width 197 height 17
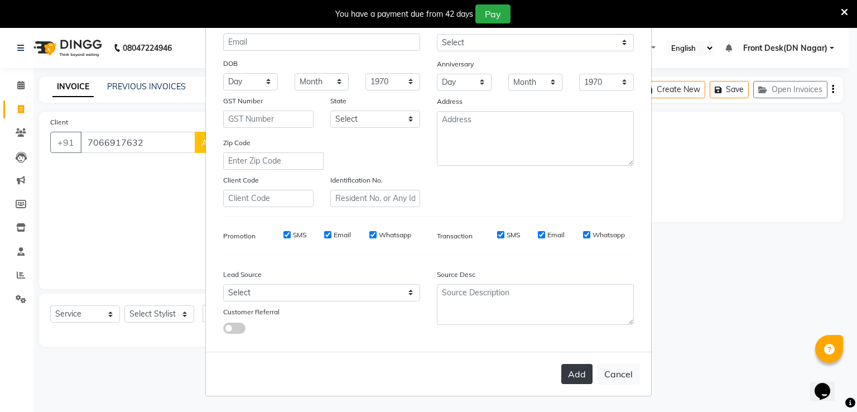
click at [567, 379] on button "Add" at bounding box center [576, 374] width 31 height 20
select select
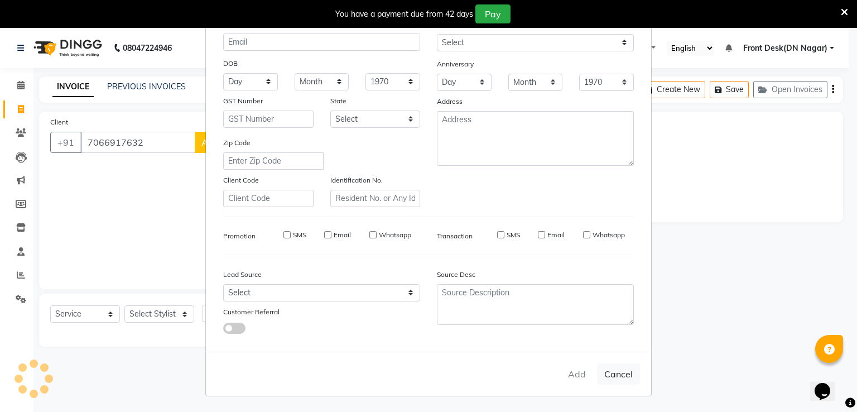
select select
checkbox input "false"
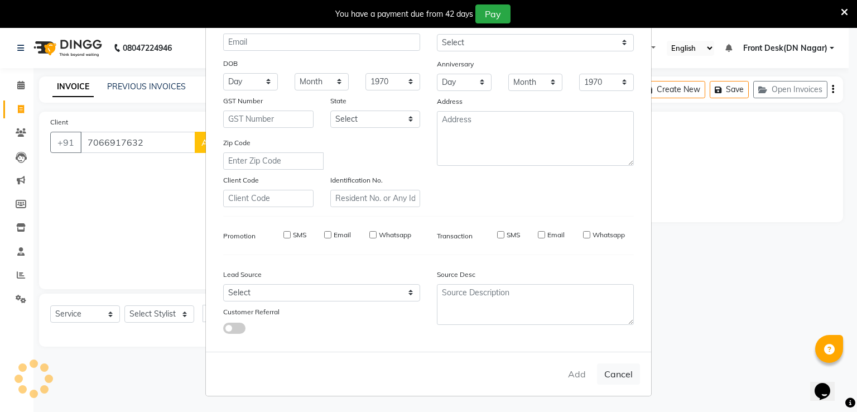
checkbox input "false"
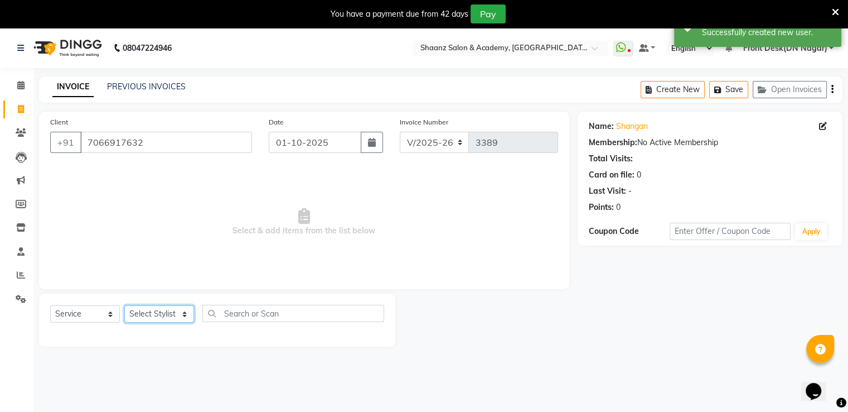
click at [149, 314] on select "Select Stylist [PERSON_NAME] [PERSON_NAME] dc Front Desk(DN Nagar) mehek MUSKAN…" at bounding box center [159, 313] width 70 height 17
select select "88016"
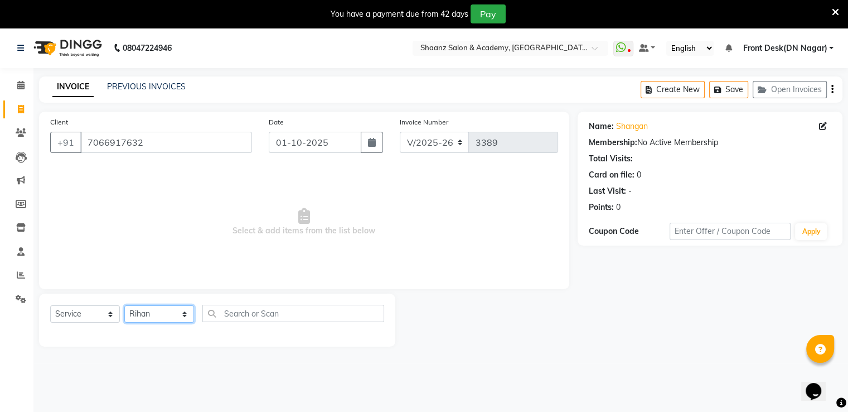
click at [124, 306] on select "Select Stylist [PERSON_NAME] [PERSON_NAME] dc Front Desk(DN Nagar) mehek MUSKAN…" at bounding box center [159, 313] width 70 height 17
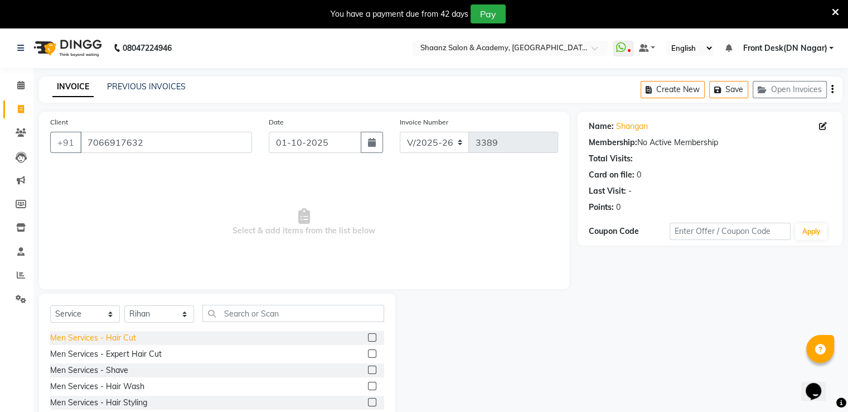
click at [131, 335] on div "Men Services - Hair Cut" at bounding box center [93, 338] width 86 height 12
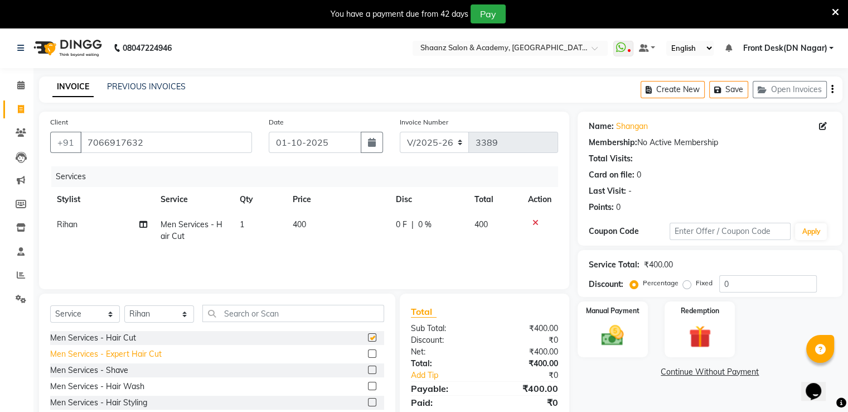
checkbox input "false"
click at [118, 368] on div "Men Services - Shave" at bounding box center [89, 370] width 78 height 12
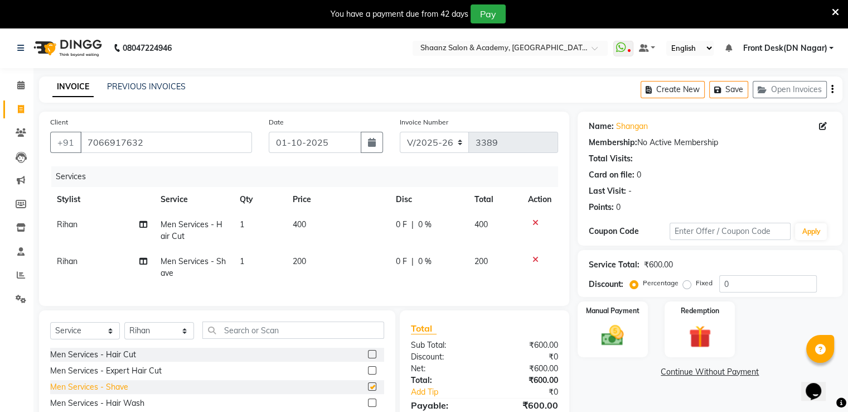
checkbox input "false"
click at [752, 277] on input "0" at bounding box center [769, 283] width 98 height 17
type input "50"
click at [622, 334] on img at bounding box center [612, 335] width 37 height 27
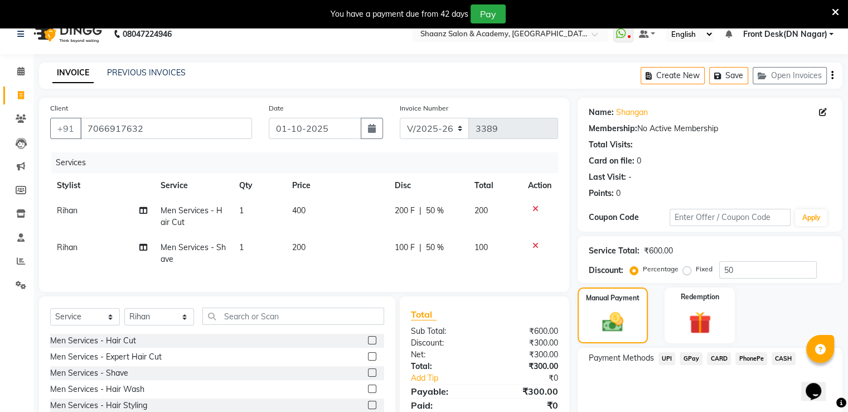
scroll to position [89, 0]
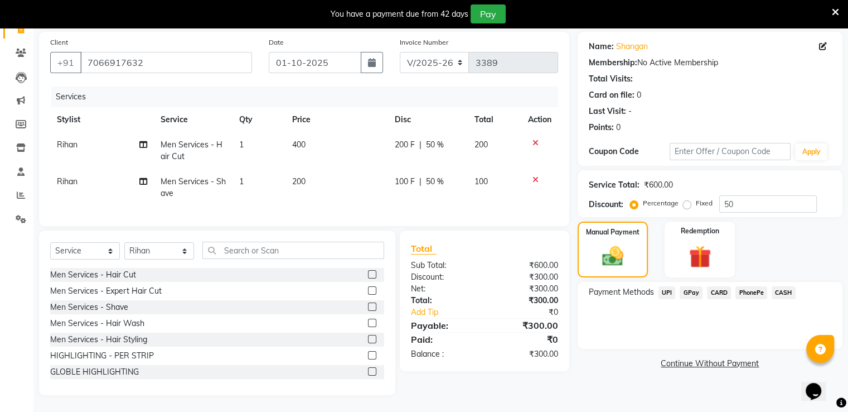
click at [693, 286] on span "GPay" at bounding box center [691, 292] width 23 height 13
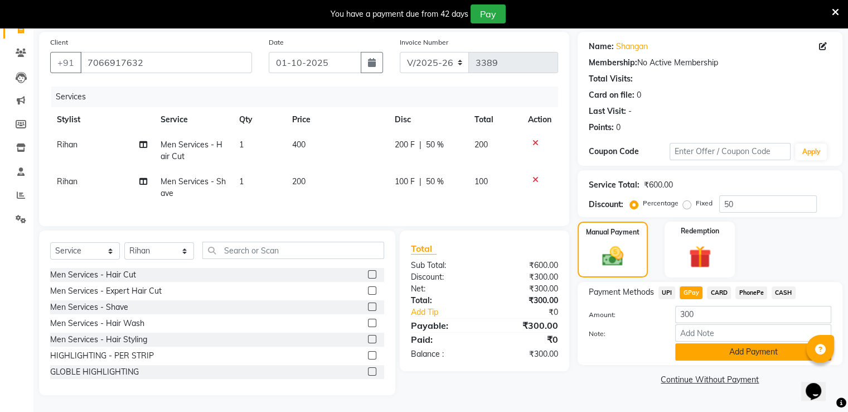
click at [707, 343] on button "Add Payment" at bounding box center [754, 351] width 156 height 17
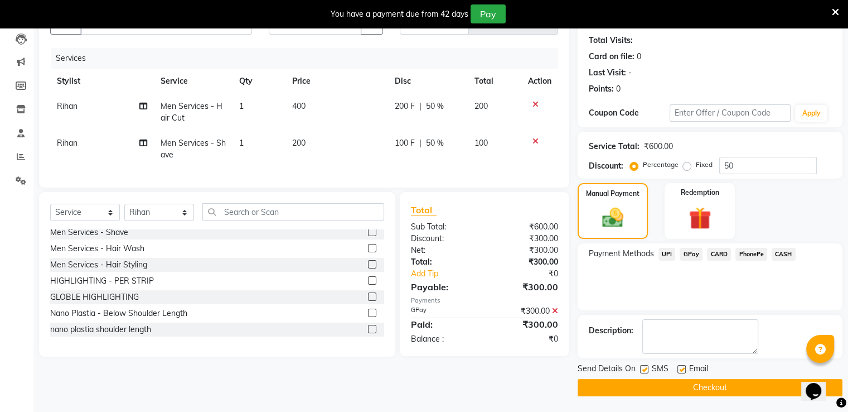
scroll to position [56, 0]
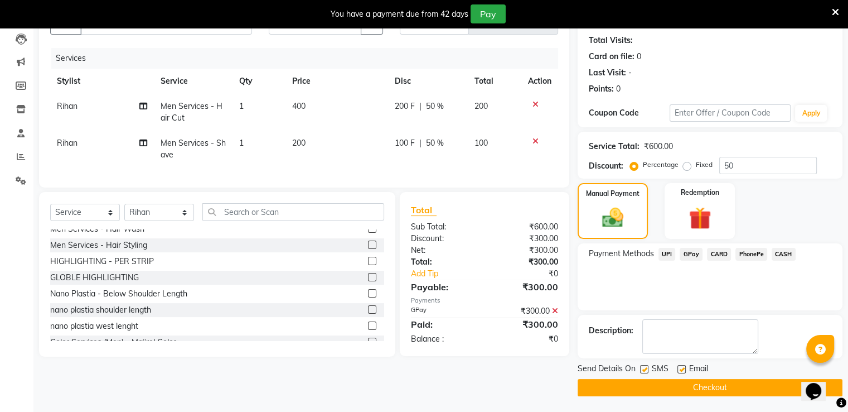
click at [680, 366] on label at bounding box center [682, 369] width 8 height 8
click at [680, 366] on input "checkbox" at bounding box center [681, 369] width 7 height 7
checkbox input "false"
click at [641, 370] on label at bounding box center [644, 369] width 8 height 8
click at [641, 370] on input "checkbox" at bounding box center [643, 369] width 7 height 7
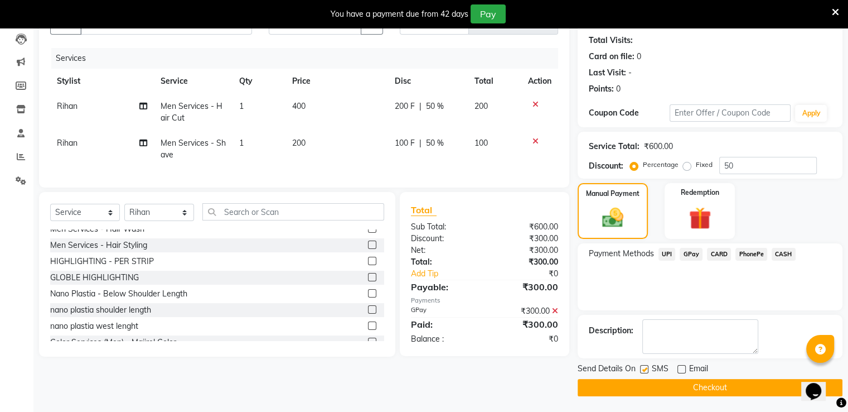
checkbox input "false"
click at [625, 391] on button "Checkout" at bounding box center [710, 387] width 265 height 17
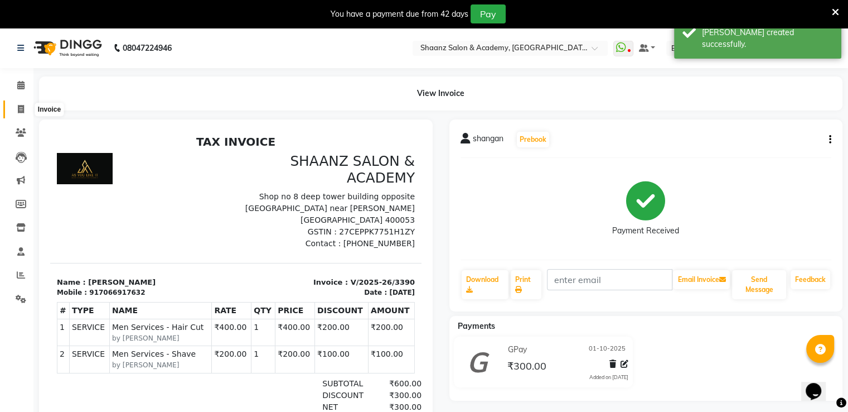
click at [20, 115] on span at bounding box center [21, 109] width 20 height 13
select select "service"
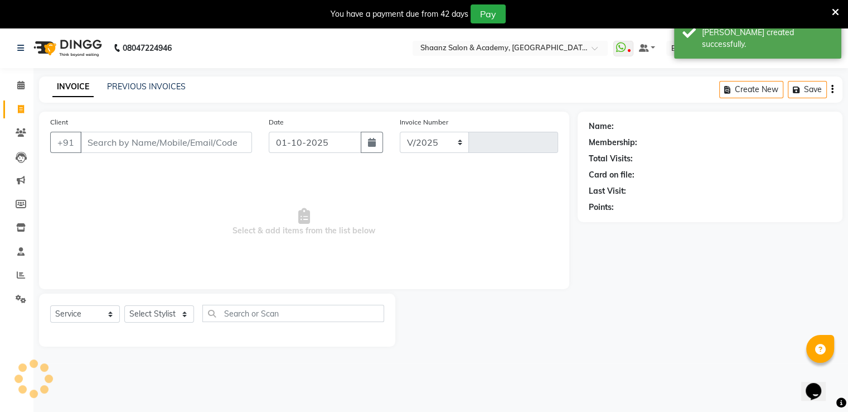
select select "6360"
type input "3391"
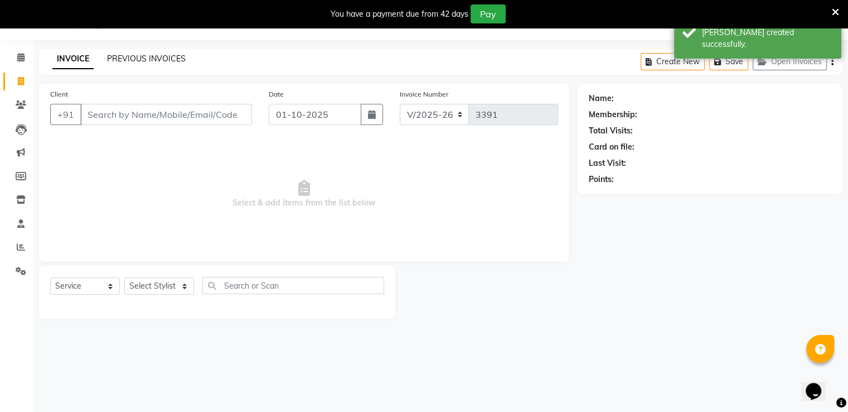
click at [145, 59] on link "PREVIOUS INVOICES" at bounding box center [146, 59] width 79 height 10
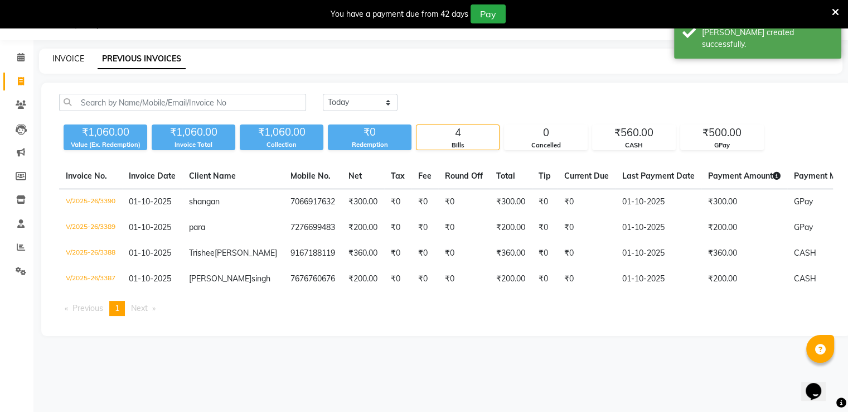
click at [76, 54] on link "INVOICE" at bounding box center [68, 59] width 32 height 10
select select "service"
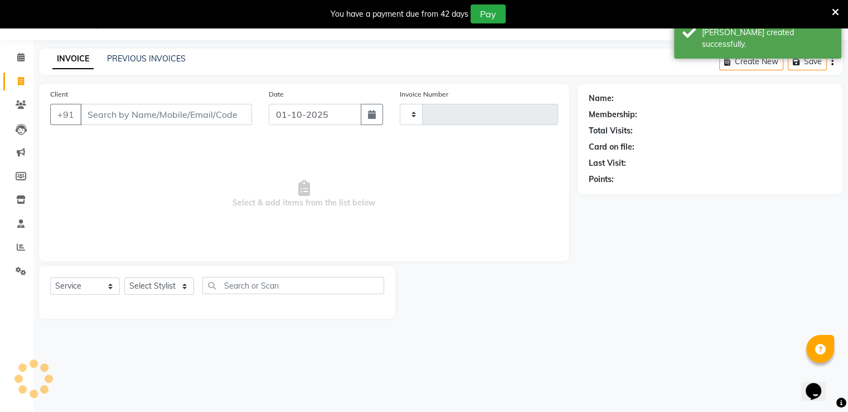
type input "3391"
select select "6360"
click at [177, 285] on select "Select Stylist" at bounding box center [159, 285] width 70 height 17
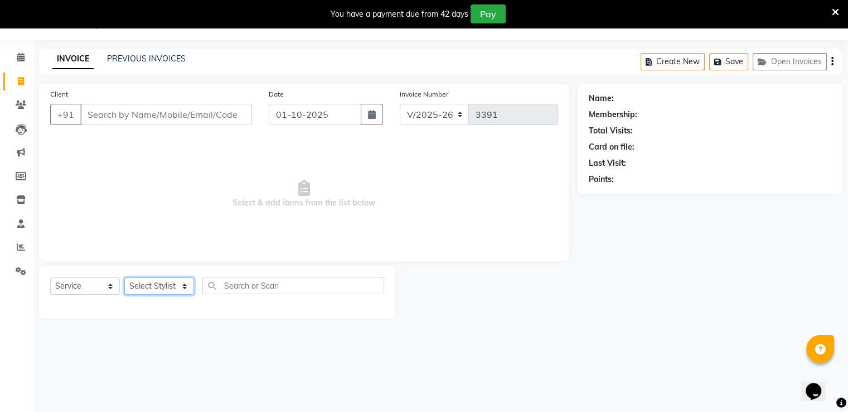
select select "84400"
click at [124, 278] on select "Select Stylist [PERSON_NAME] [PERSON_NAME] dc Front Desk(DN Nagar) mehek MUSKAN…" at bounding box center [159, 285] width 70 height 17
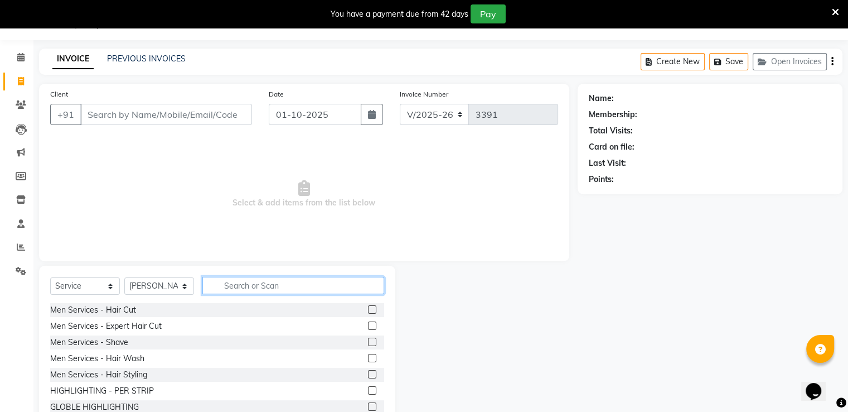
click at [237, 291] on input "text" at bounding box center [293, 285] width 182 height 17
type input "h"
click at [20, 53] on icon at bounding box center [20, 57] width 7 height 8
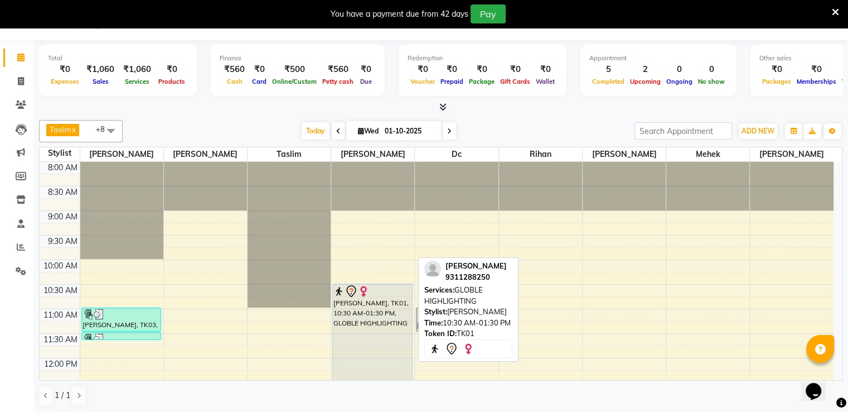
scroll to position [56, 0]
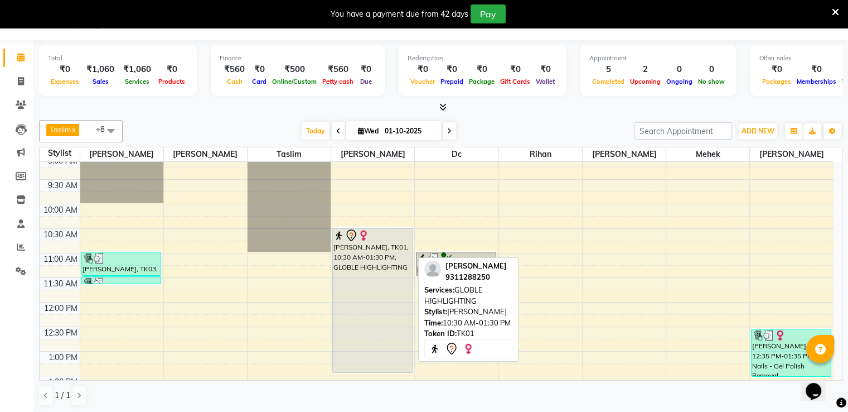
click at [371, 260] on div "[PERSON_NAME], TK01, 10:30 AM-01:30 PM, GLOBLE HIGHLIGHTING" at bounding box center [372, 300] width 79 height 144
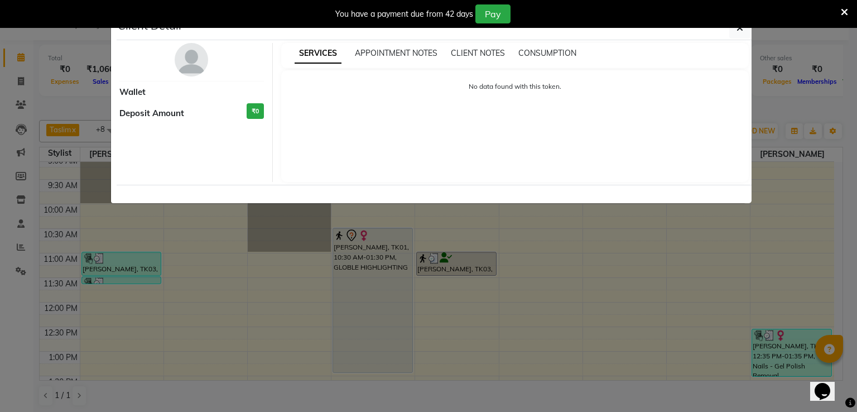
select select "7"
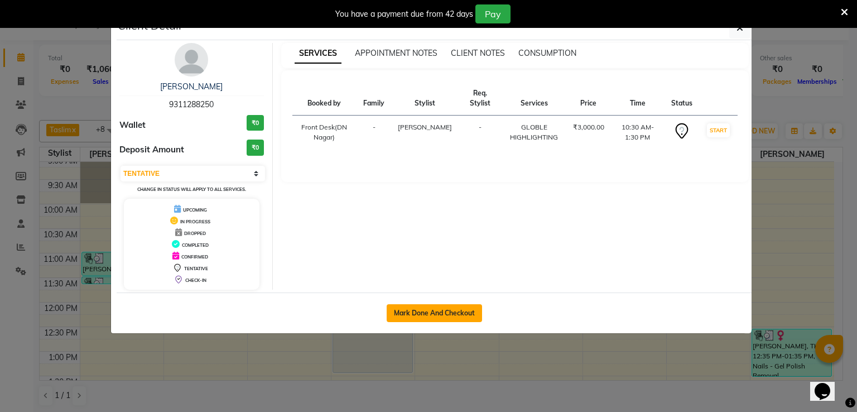
click at [418, 311] on button "Mark Done And Checkout" at bounding box center [434, 313] width 95 height 18
select select "6360"
select select "service"
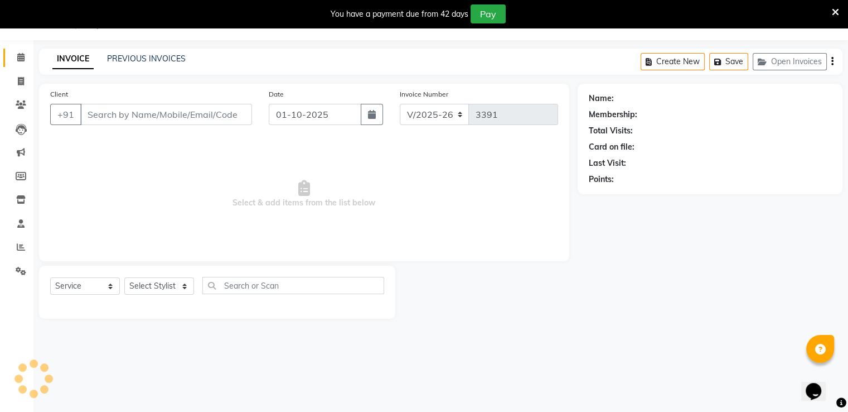
type input "9311288250"
select select "84400"
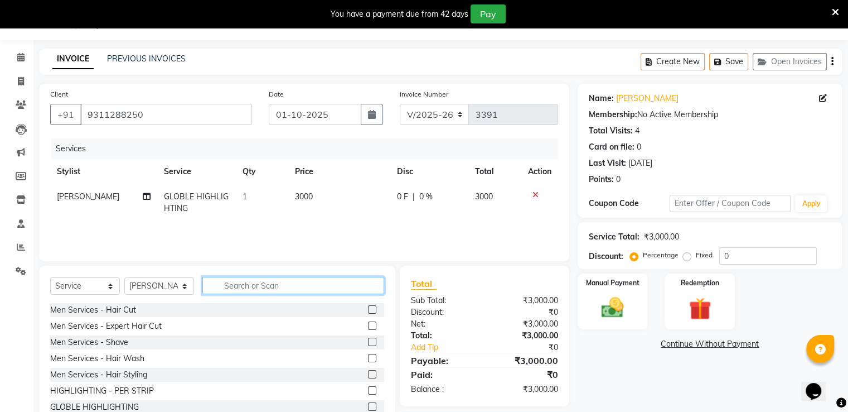
click at [251, 284] on input "text" at bounding box center [293, 285] width 182 height 17
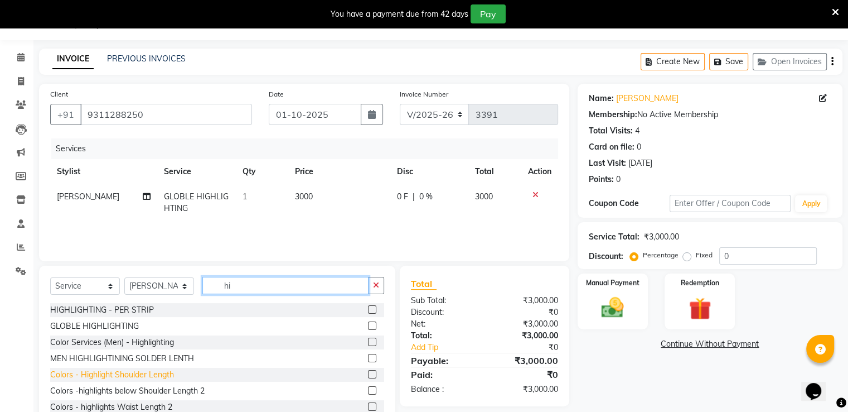
type input "hi"
click at [124, 377] on div "Colors - Highlight Shoulder Length" at bounding box center [112, 375] width 124 height 12
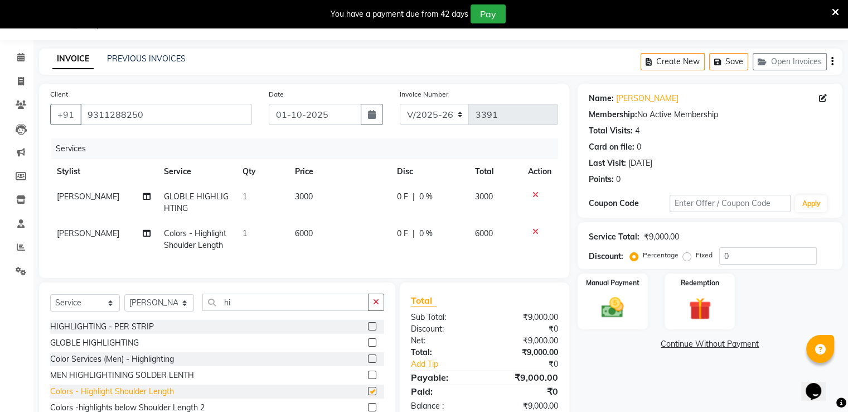
checkbox input "false"
click at [114, 332] on div "HIGHLIGHTING - PER STRIP" at bounding box center [102, 327] width 104 height 12
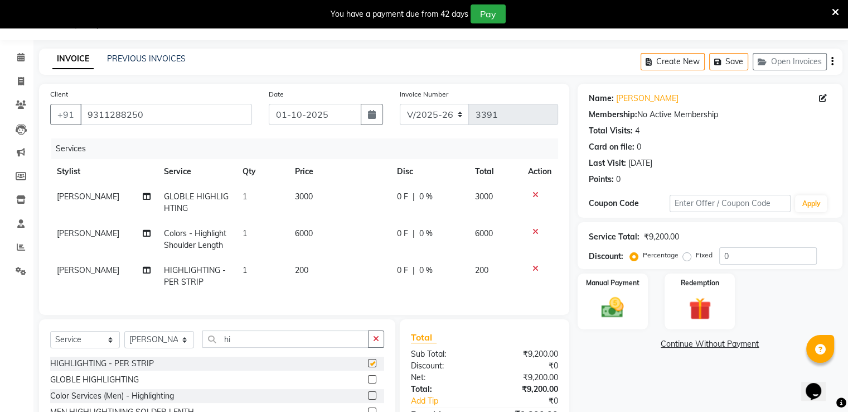
checkbox input "false"
click at [535, 230] on icon at bounding box center [536, 232] width 6 height 8
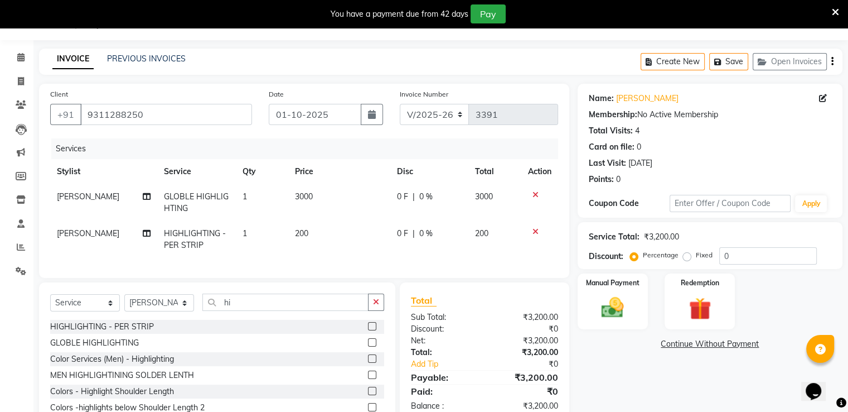
click at [257, 242] on td "1" at bounding box center [262, 239] width 52 height 37
select select "84400"
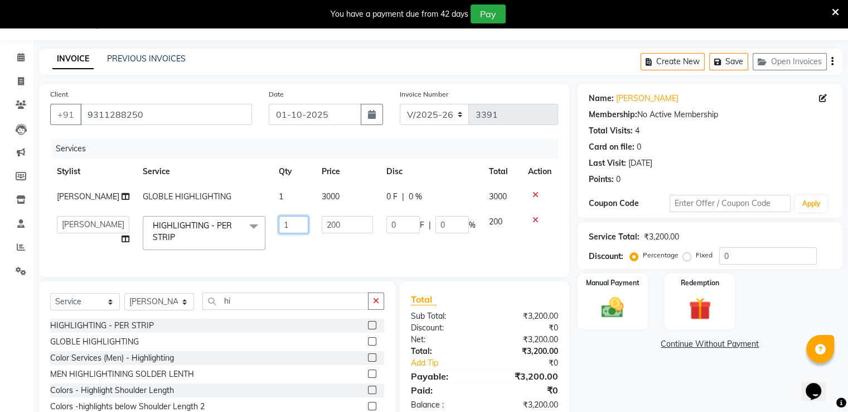
click at [280, 233] on input "1" at bounding box center [294, 224] width 30 height 17
type input "8"
click at [456, 321] on div "Total Sub Total: ₹3,200.00 Discount: ₹0 Net: ₹3,200.00 Total: ₹3,200.00 Add Tip…" at bounding box center [484, 351] width 147 height 118
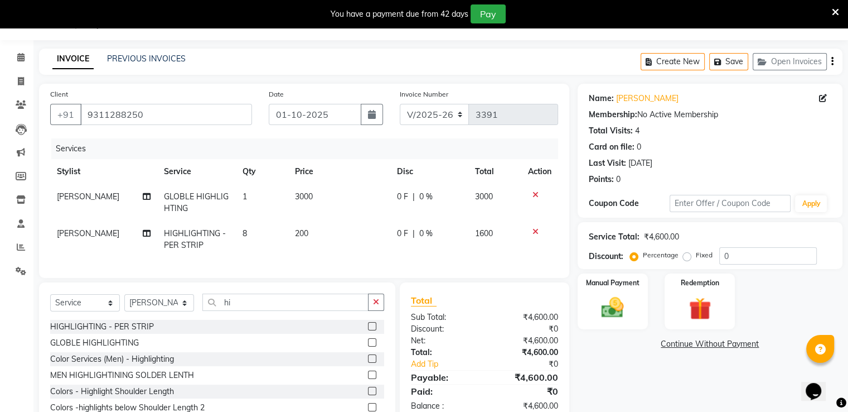
click at [477, 236] on span "1600" at bounding box center [484, 233] width 18 height 10
select select "84400"
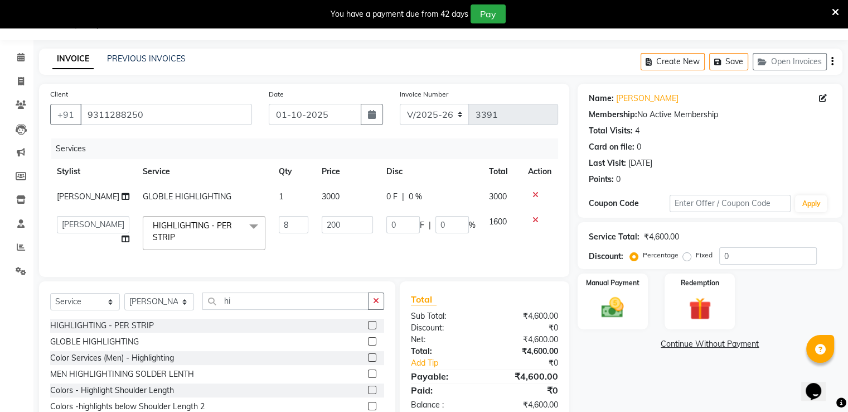
click at [506, 234] on td "1600" at bounding box center [502, 232] width 39 height 47
click at [331, 233] on input "200" at bounding box center [347, 224] width 51 height 17
type input "2"
type input "5"
type input "1500"
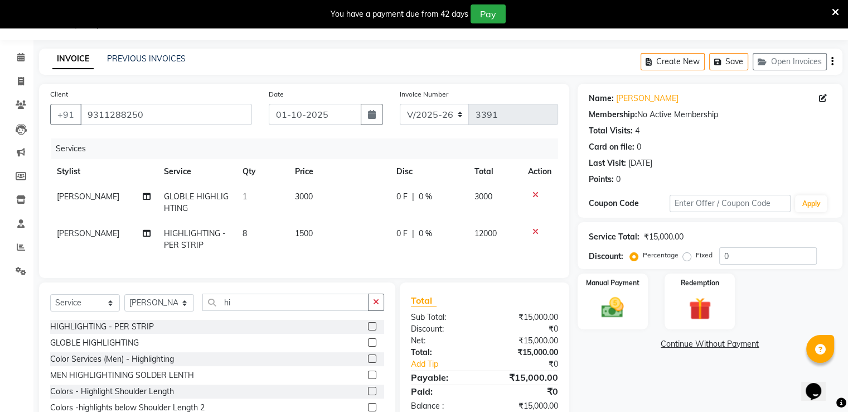
click at [478, 349] on div "Total Sub Total: ₹15,000.00 Discount: ₹0 Net: ₹15,000.00 Total: ₹15,000.00 Add …" at bounding box center [484, 352] width 147 height 118
click at [266, 239] on td "8" at bounding box center [262, 239] width 52 height 37
select select "84400"
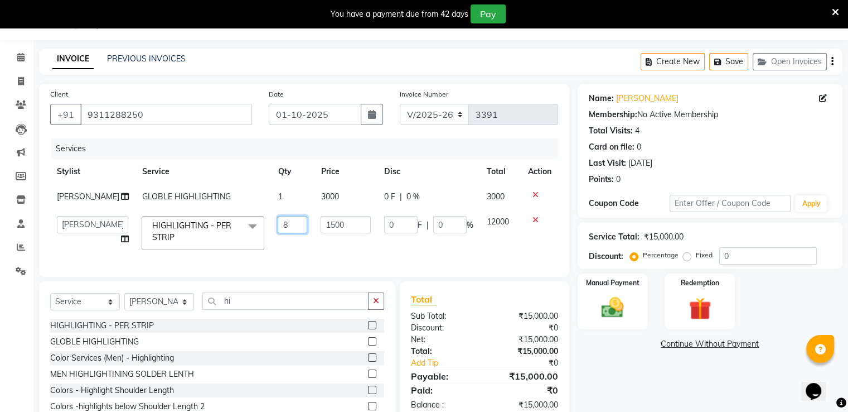
click at [278, 231] on input "8" at bounding box center [293, 224] width 30 height 17
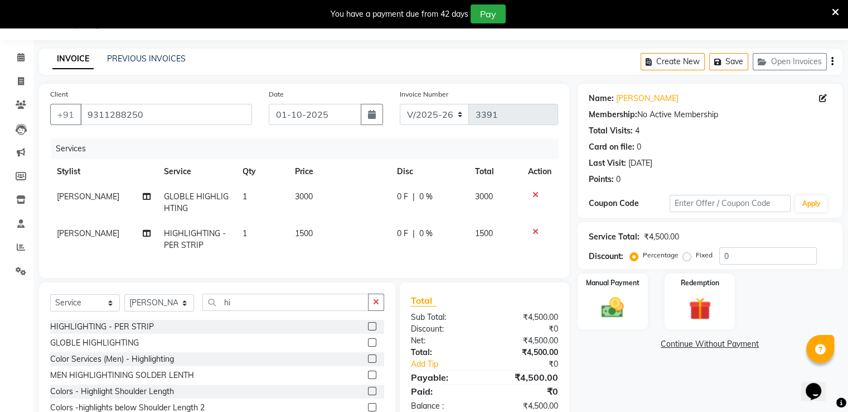
click at [518, 335] on div "Total Sub Total: ₹4,500.00 Discount: ₹0 Net: ₹4,500.00 Total: ₹4,500.00 Add Tip…" at bounding box center [484, 352] width 147 height 118
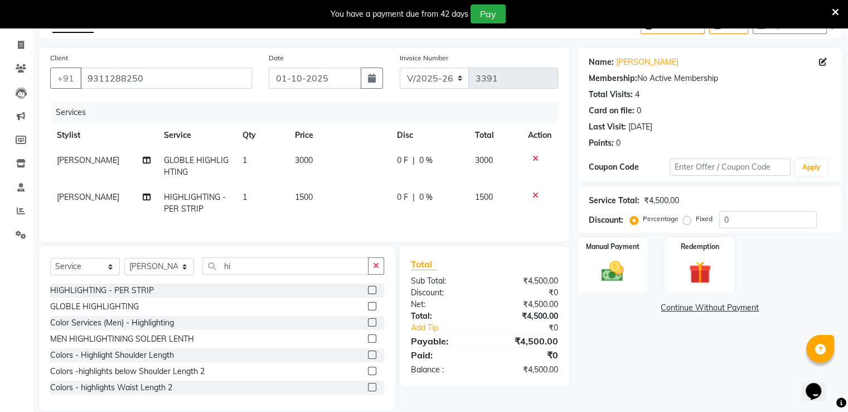
scroll to position [89, 0]
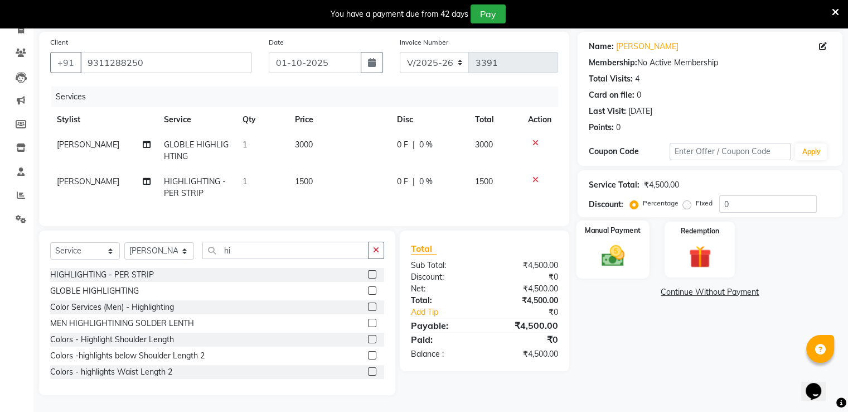
click at [641, 248] on div "Manual Payment" at bounding box center [612, 248] width 73 height 57
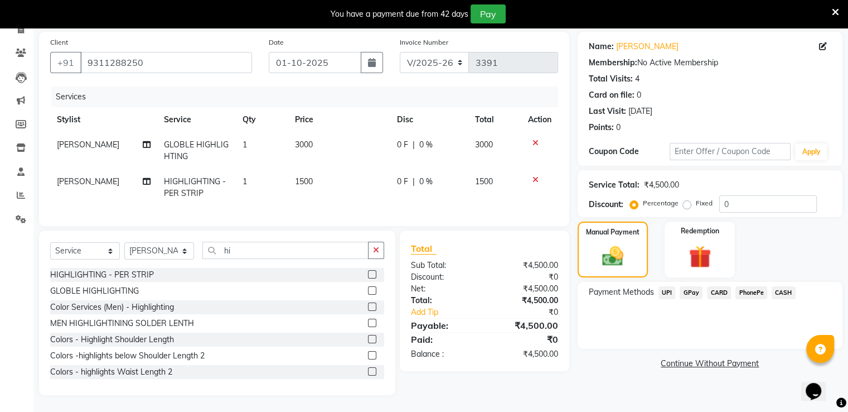
click at [691, 286] on span "GPay" at bounding box center [691, 292] width 23 height 13
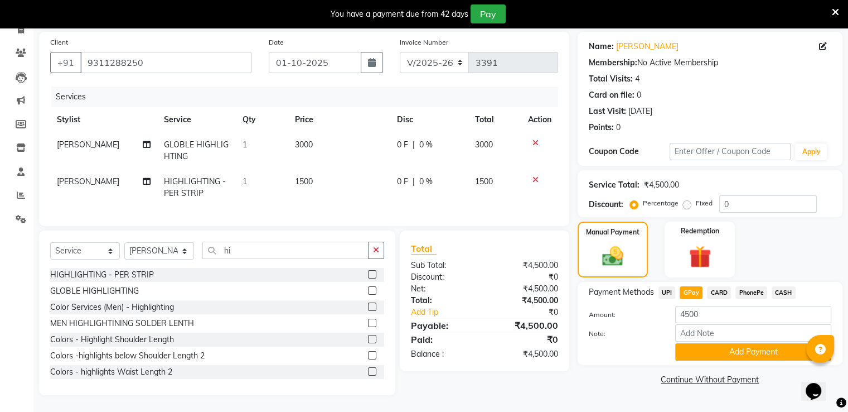
click at [779, 286] on span "CASH" at bounding box center [784, 292] width 24 height 13
click at [718, 343] on button "Add Payment" at bounding box center [754, 351] width 156 height 17
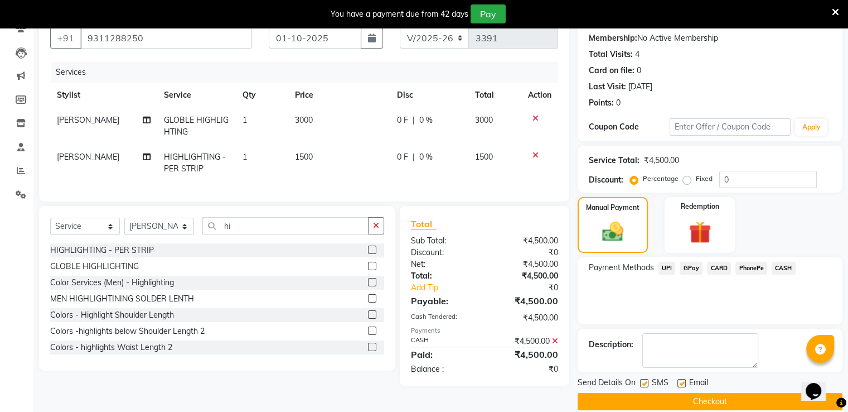
scroll to position [118, 0]
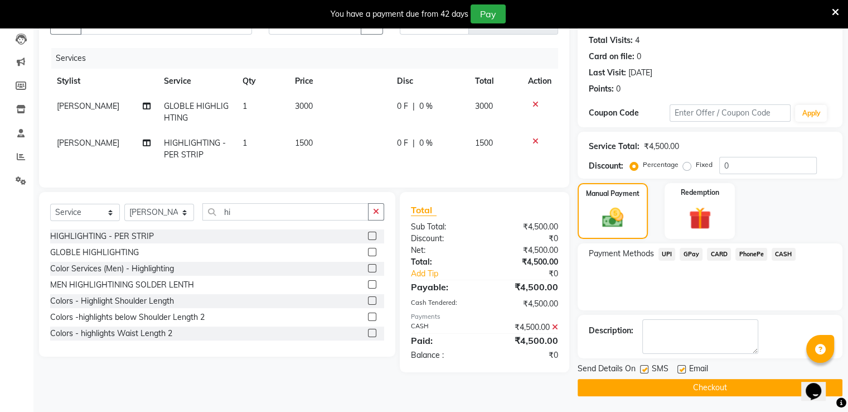
click at [554, 331] on icon at bounding box center [555, 327] width 6 height 8
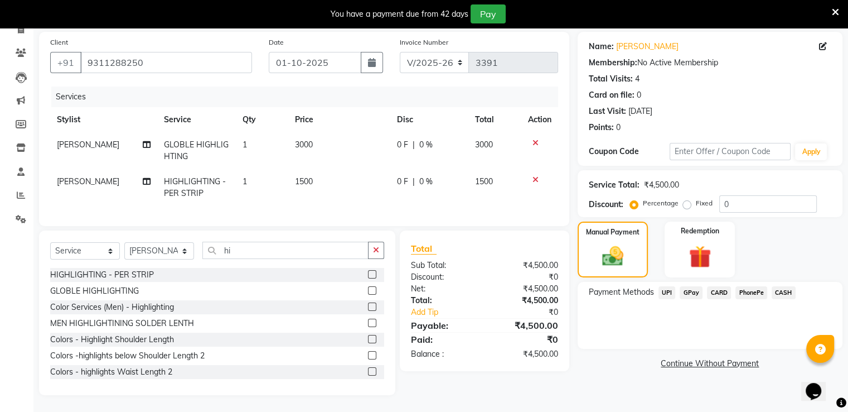
click at [779, 286] on span "CASH" at bounding box center [784, 292] width 24 height 13
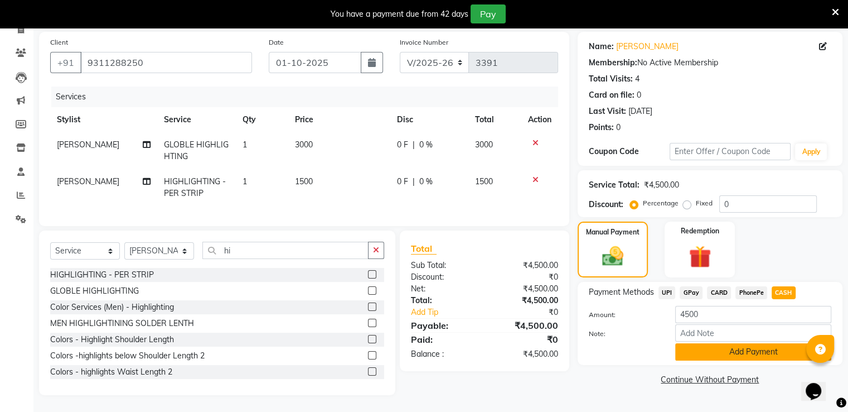
click at [693, 344] on button "Add Payment" at bounding box center [754, 351] width 156 height 17
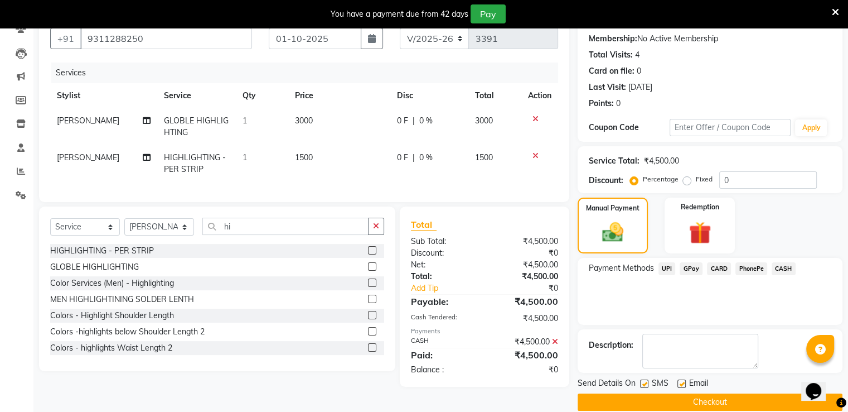
scroll to position [118, 0]
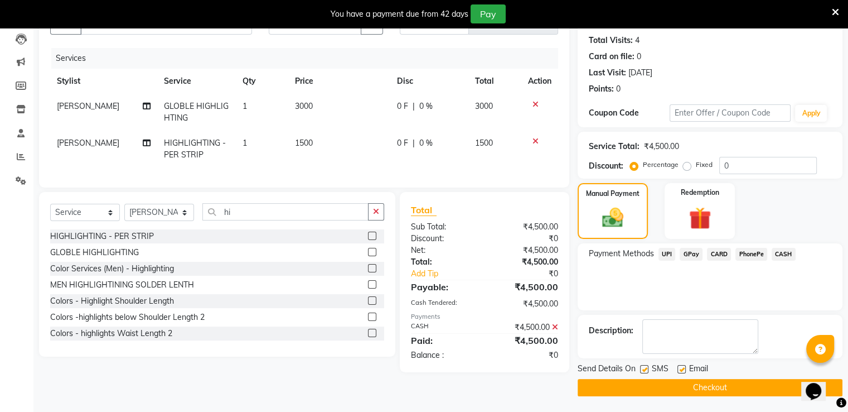
click at [678, 369] on label at bounding box center [682, 369] width 8 height 8
click at [678, 369] on input "checkbox" at bounding box center [681, 369] width 7 height 7
checkbox input "false"
click at [644, 370] on label at bounding box center [644, 369] width 8 height 8
click at [644, 370] on input "checkbox" at bounding box center [643, 369] width 7 height 7
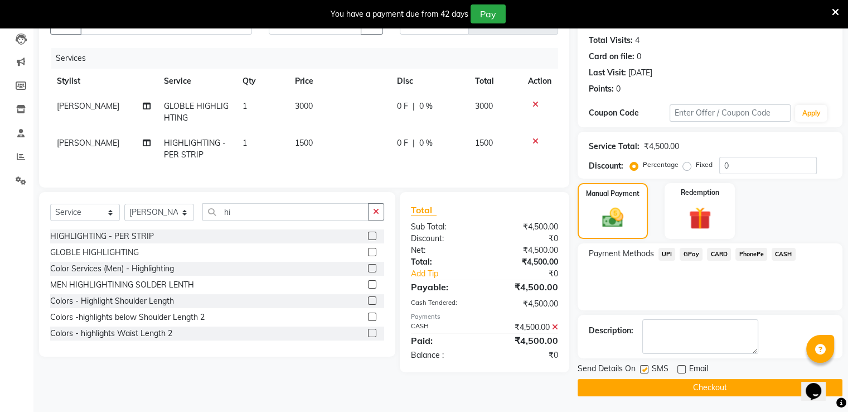
checkbox input "false"
click at [616, 383] on button "Checkout" at bounding box center [710, 387] width 265 height 17
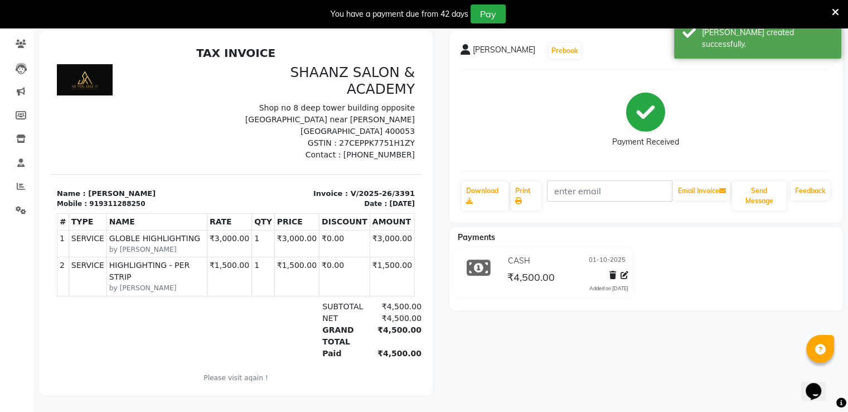
click at [835, 8] on icon at bounding box center [835, 12] width 7 height 10
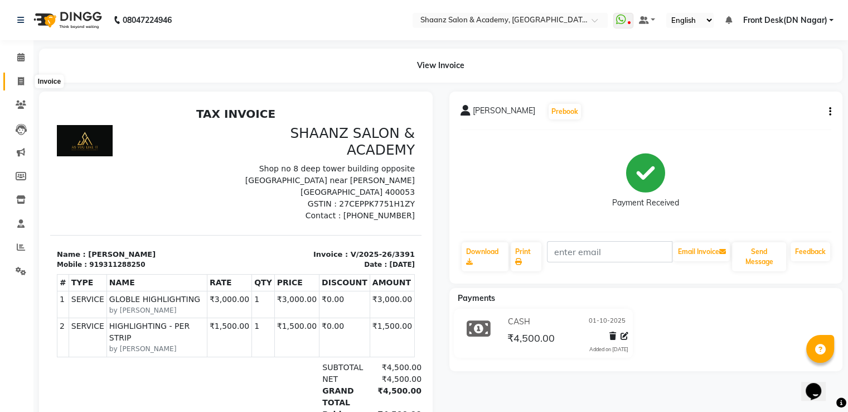
click at [18, 79] on icon at bounding box center [21, 81] width 6 height 8
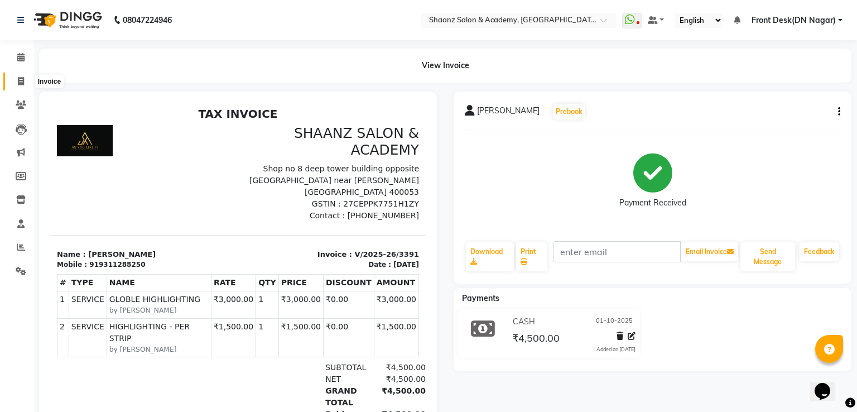
select select "6360"
select select "service"
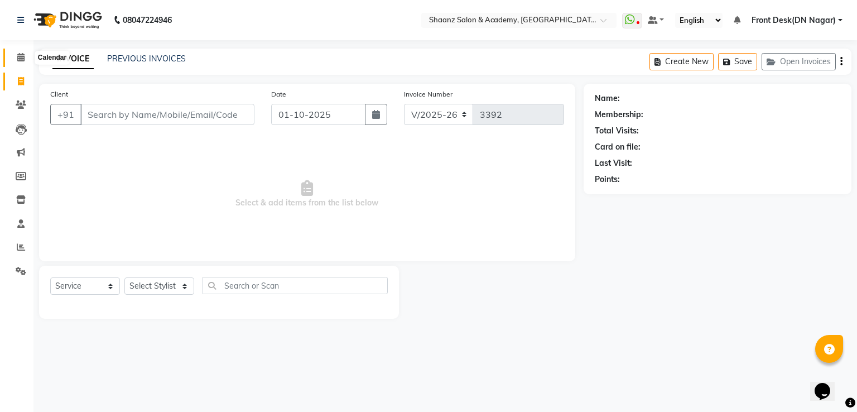
click at [21, 62] on span at bounding box center [21, 57] width 20 height 13
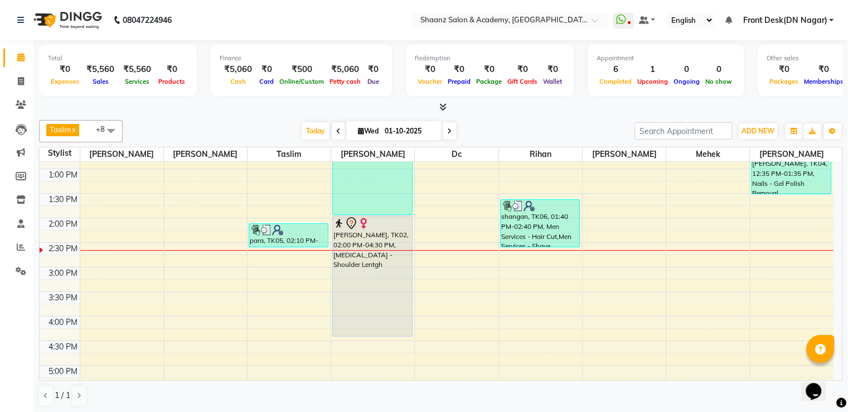
scroll to position [279, 0]
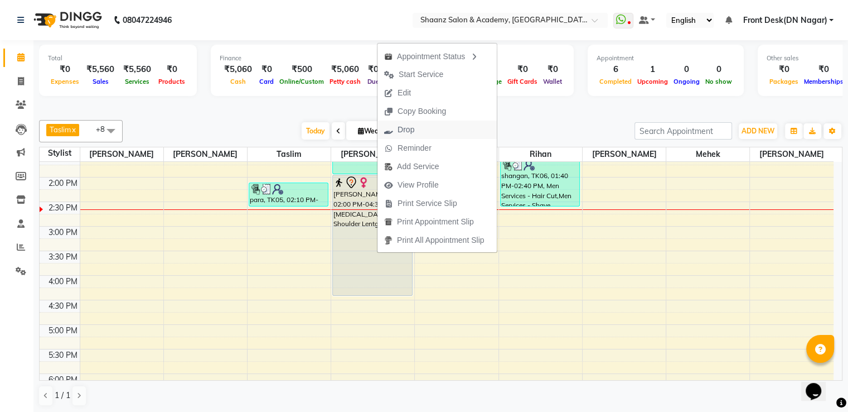
click at [422, 129] on button "Drop" at bounding box center [437, 129] width 119 height 18
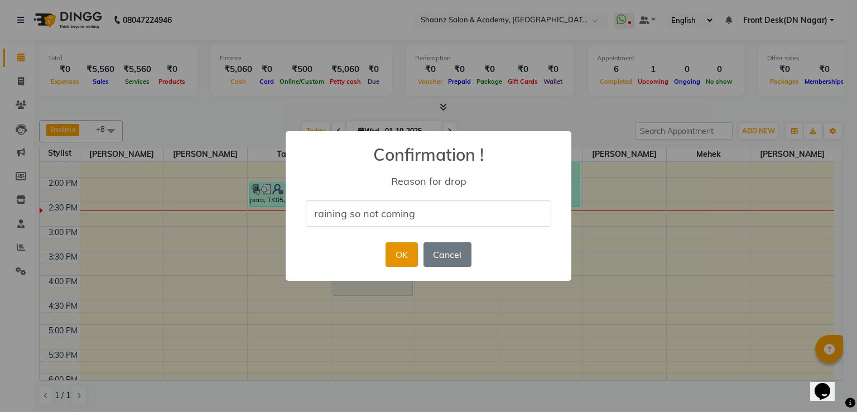
type input "raining so not coming"
click at [402, 252] on button "OK" at bounding box center [401, 254] width 32 height 25
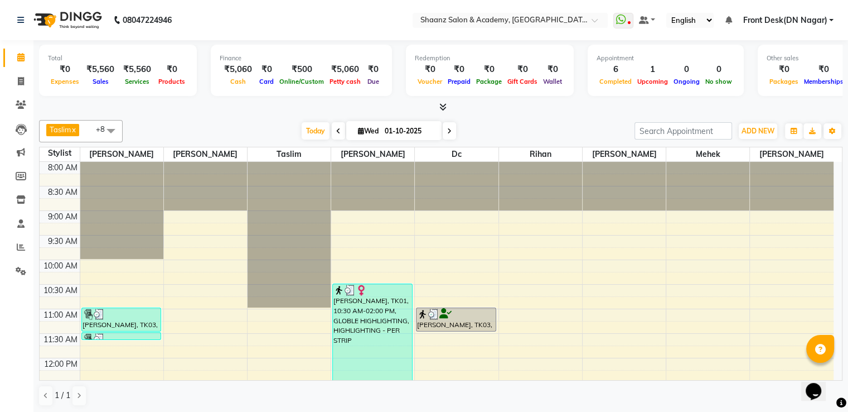
scroll to position [0, 0]
